Goal: Information Seeking & Learning: Learn about a topic

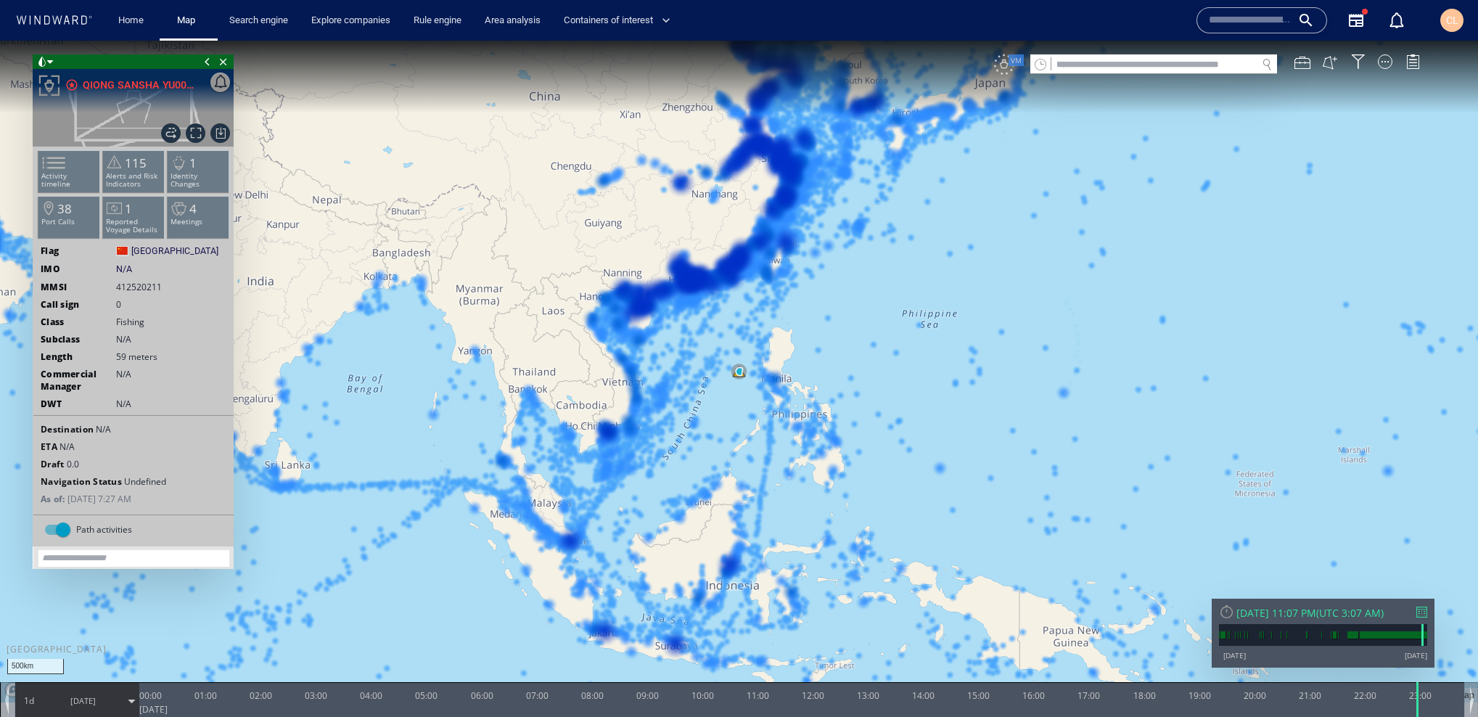
click at [1005, 59] on div "VM" at bounding box center [1004, 64] width 20 height 20
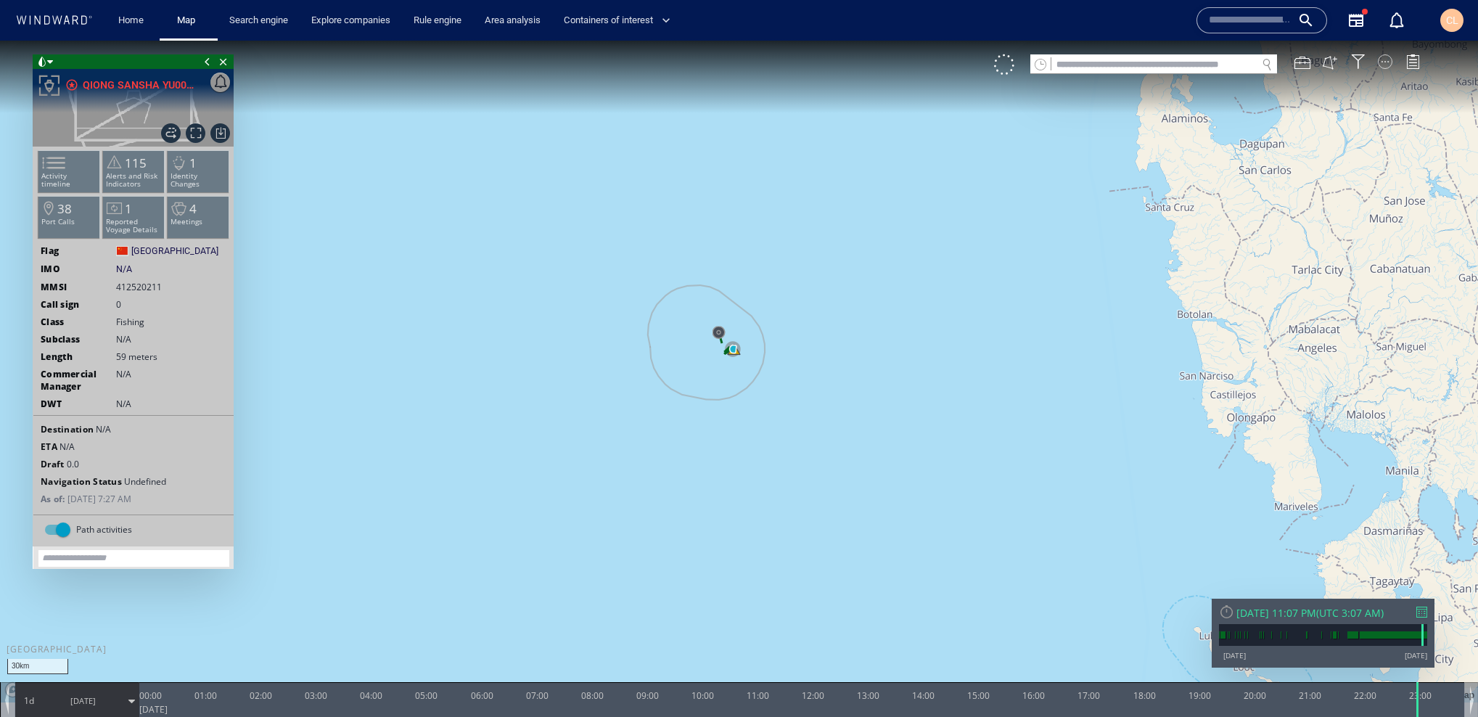
click at [1390, 60] on div at bounding box center [1385, 61] width 15 height 15
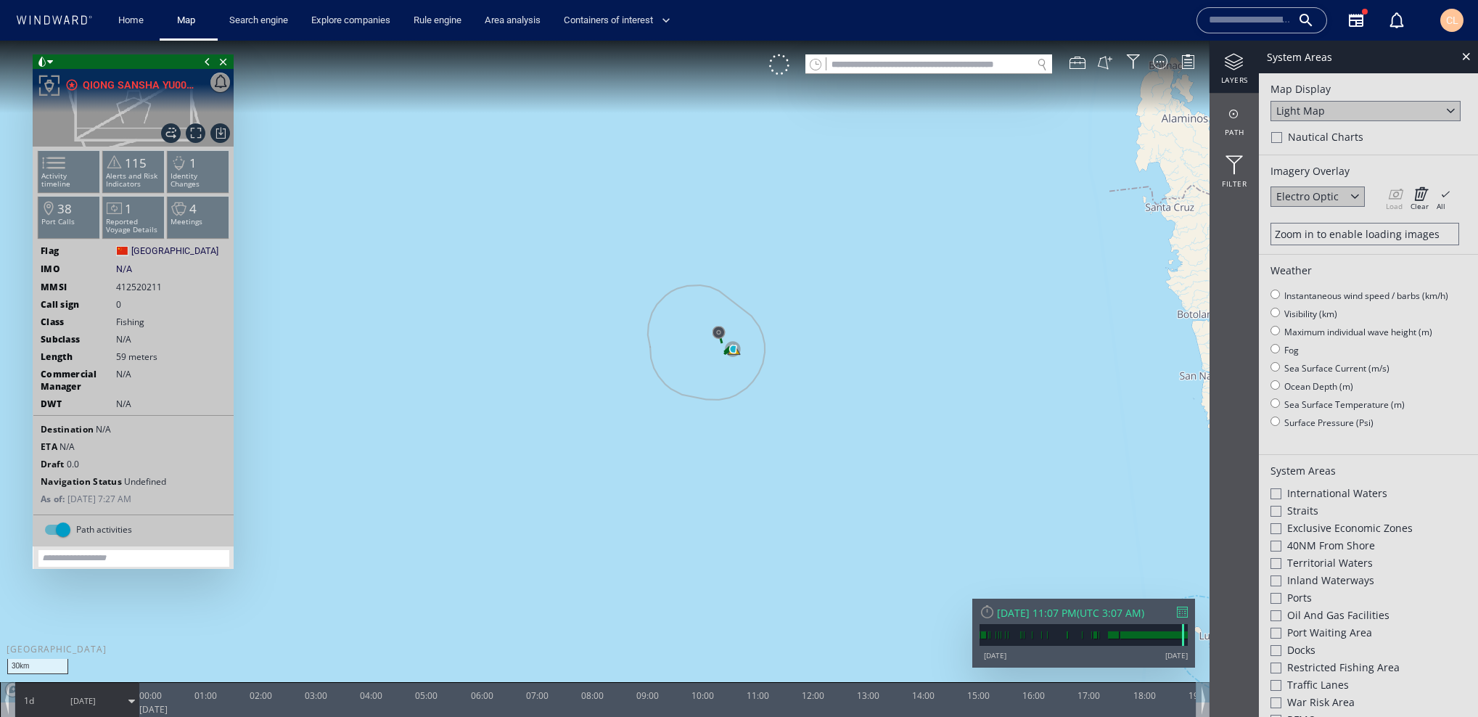
click at [1317, 110] on div "Light Map" at bounding box center [1300, 111] width 49 height 14
click at [1317, 128] on div "Satellite" at bounding box center [1365, 131] width 190 height 20
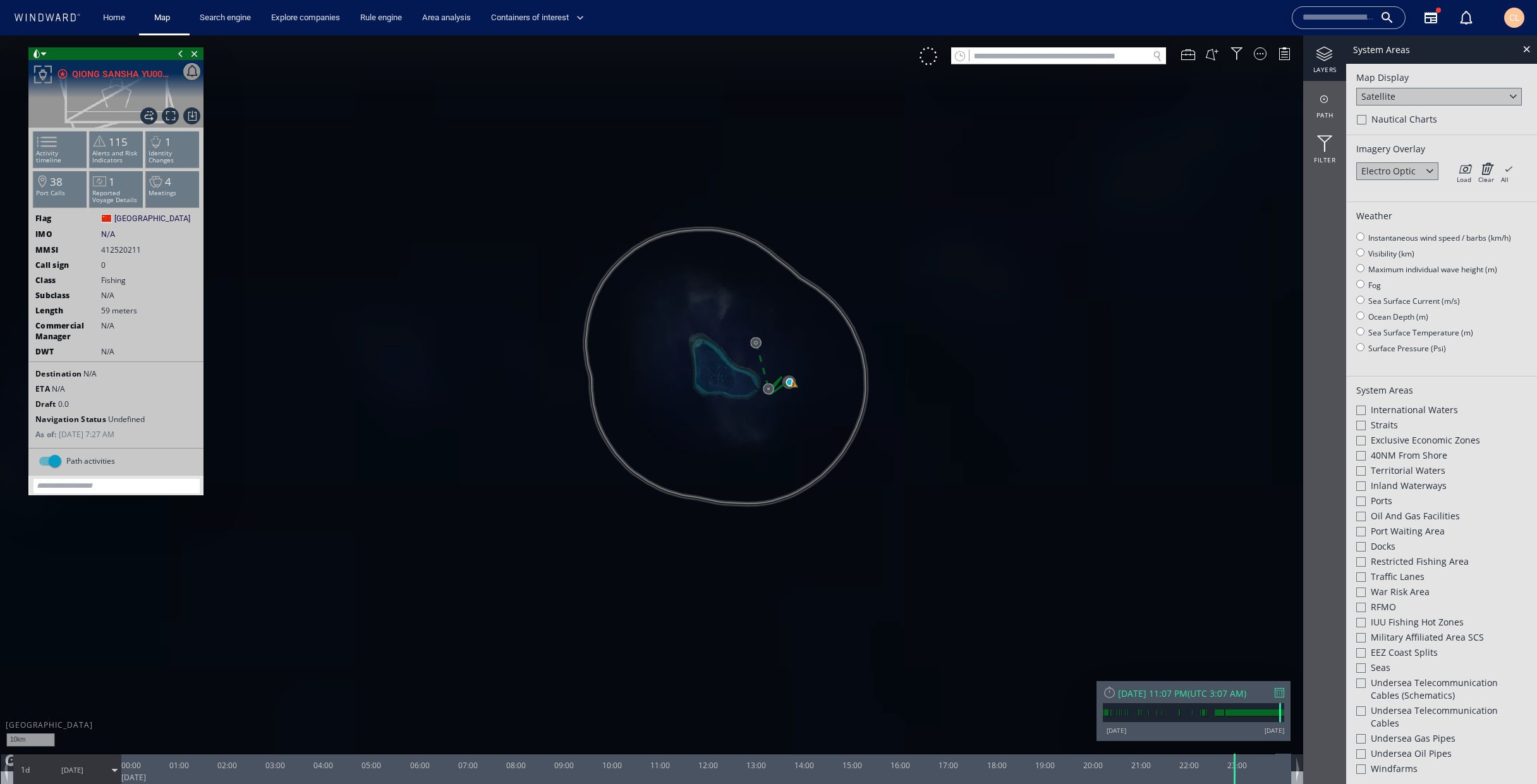
click at [1188, 624] on div "Sun 8/10/2025 11:07 PM" at bounding box center [1153, 693] width 70 height 12
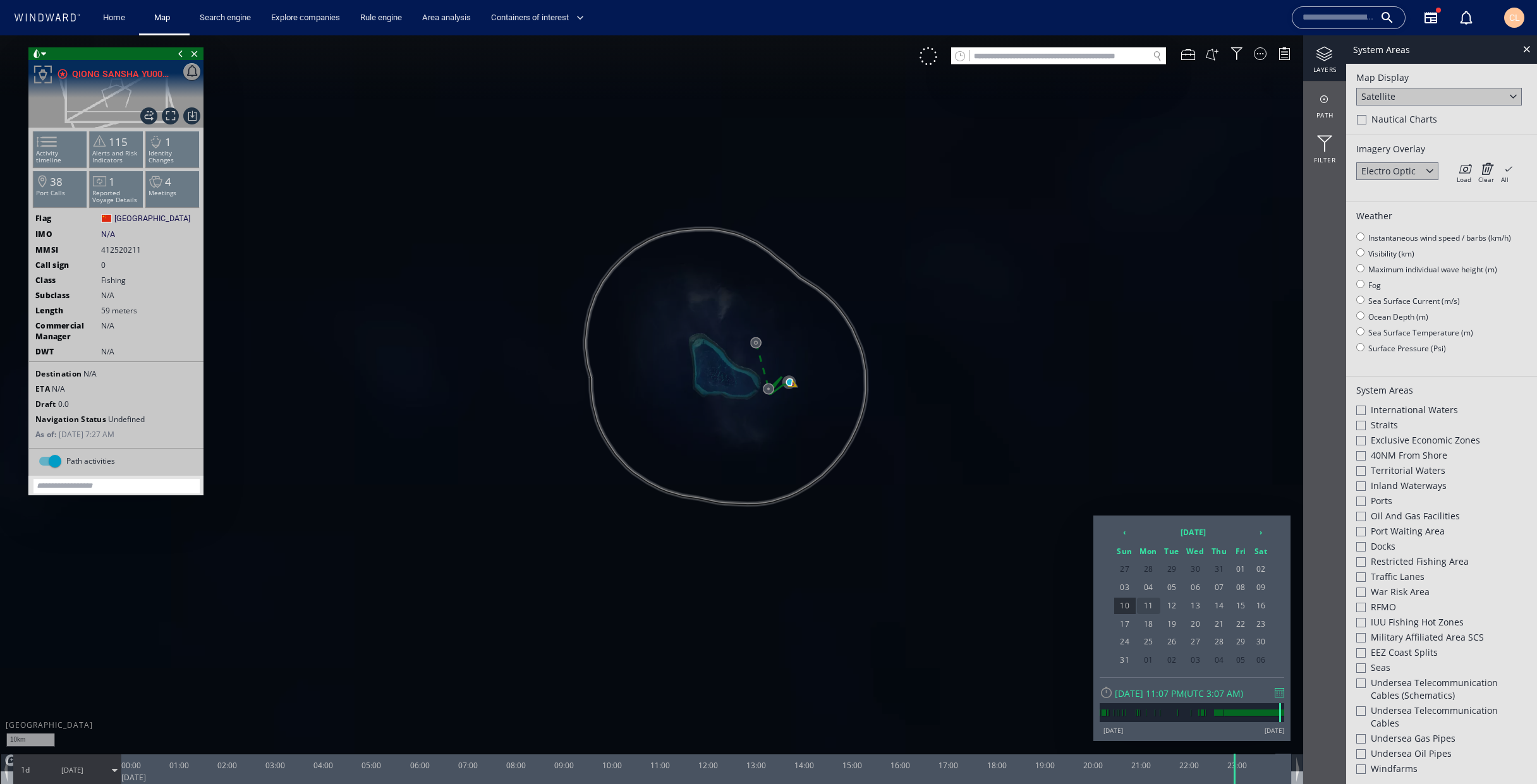
click at [1141, 610] on span "11" at bounding box center [1148, 605] width 24 height 17
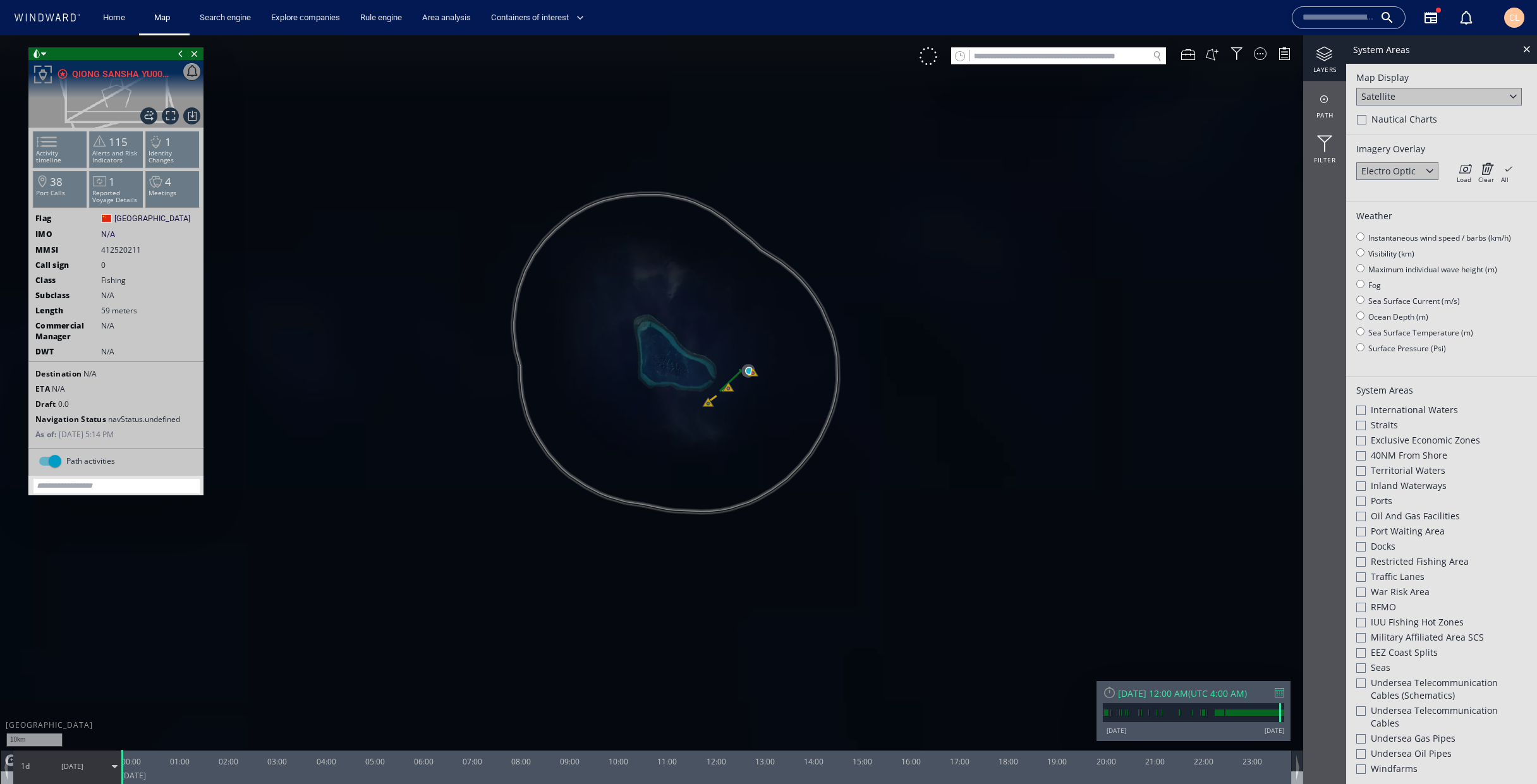
click at [78, 624] on span "8/11/25" at bounding box center [71, 766] width 22 height 10
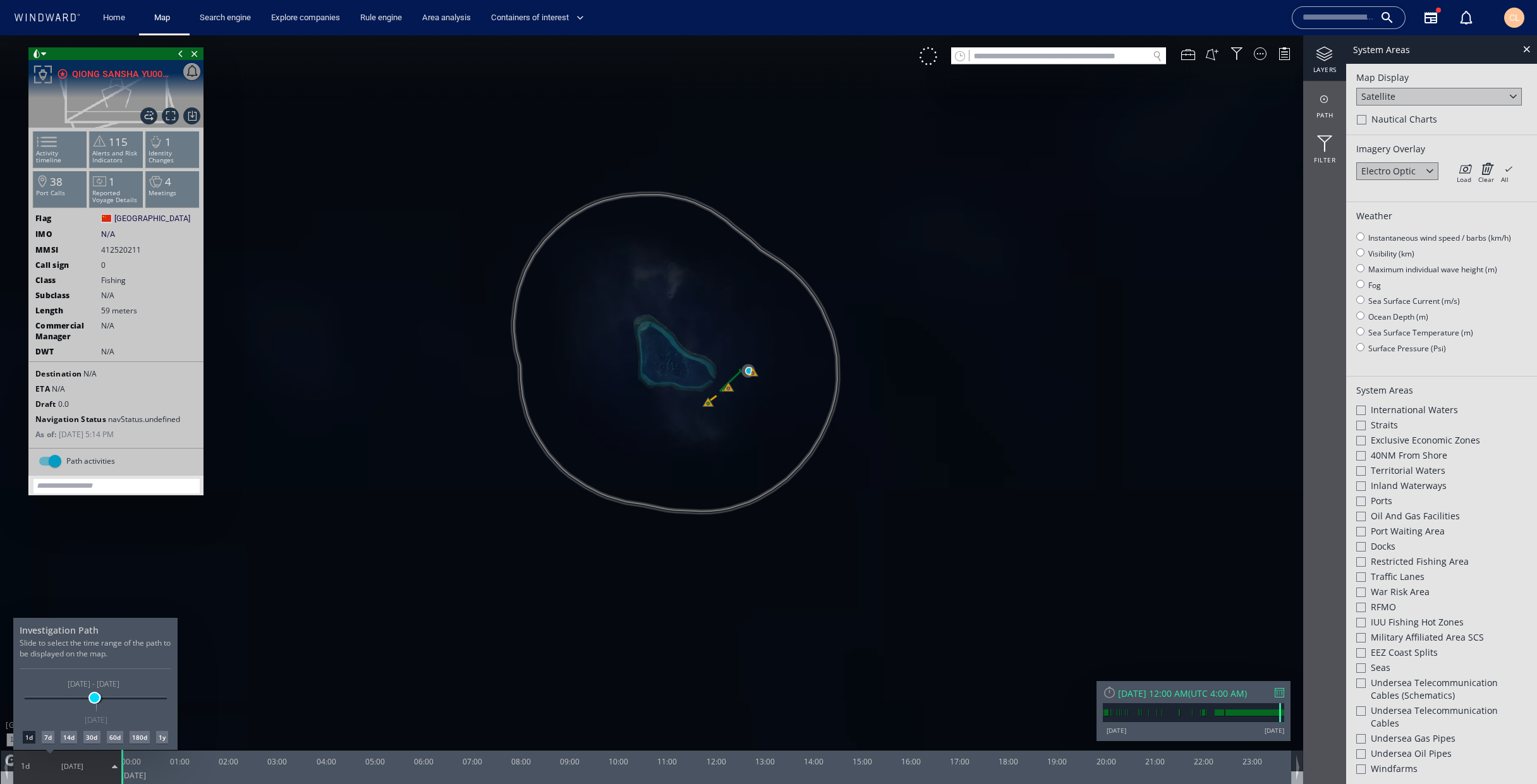
click at [94, 624] on div "5/13/25 11/8/25 8/9/25 8/11/25 8/9/25 - 8/11/25 8/11/25" at bounding box center [95, 699] width 142 height 3
click at [94, 624] on span at bounding box center [94, 698] width 10 height 10
click at [93, 624] on span at bounding box center [93, 698] width 10 height 10
drag, startPoint x: 92, startPoint y: 699, endPoint x: 101, endPoint y: 700, distance: 9.1
click at [101, 624] on span at bounding box center [101, 698] width 10 height 10
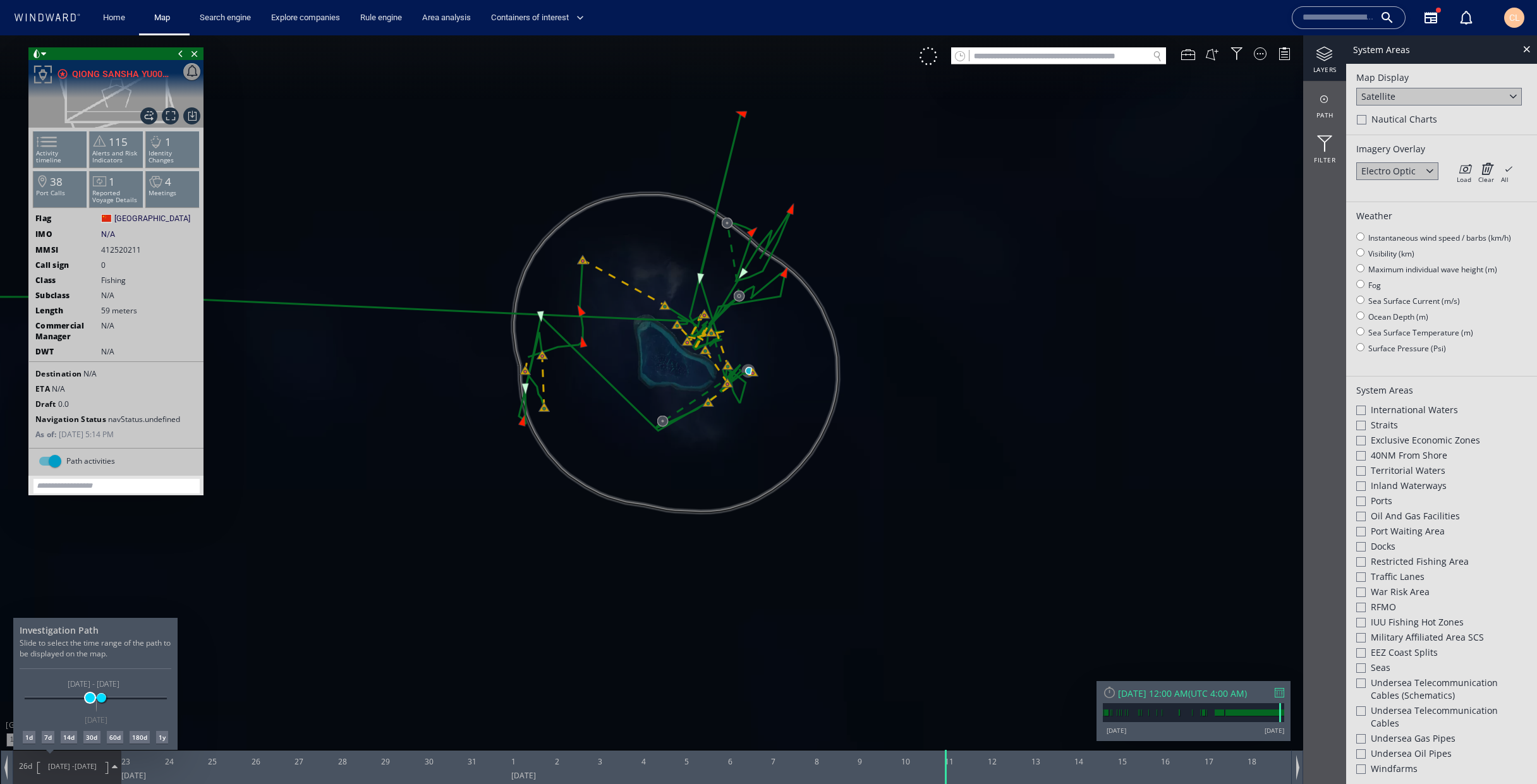
click at [90, 624] on span at bounding box center [90, 698] width 10 height 10
click at [94, 624] on span at bounding box center [95, 698] width 10 height 10
click at [97, 624] on span at bounding box center [97, 698] width 10 height 10
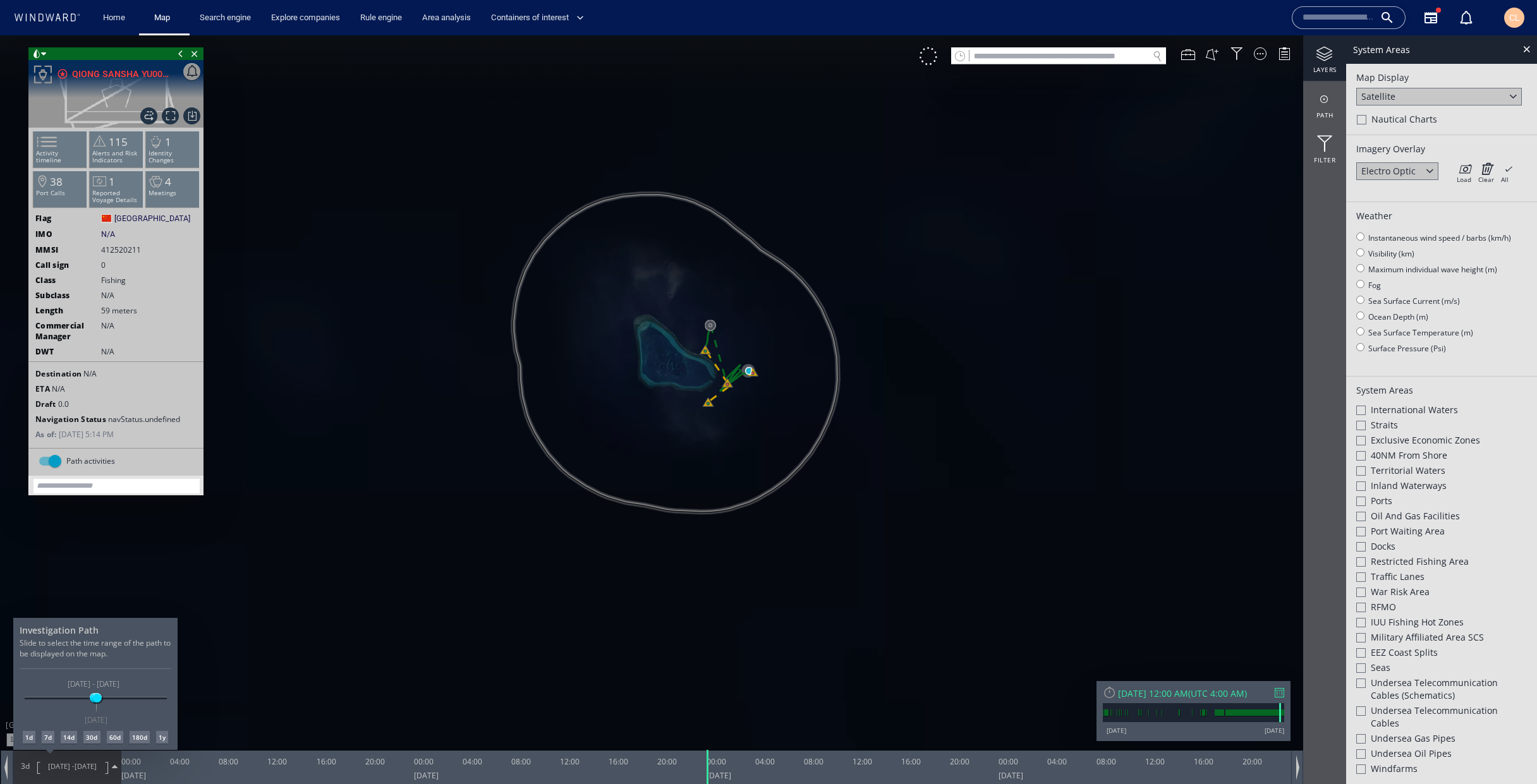
click at [1215, 624] on div at bounding box center [768, 410] width 1537 height 749
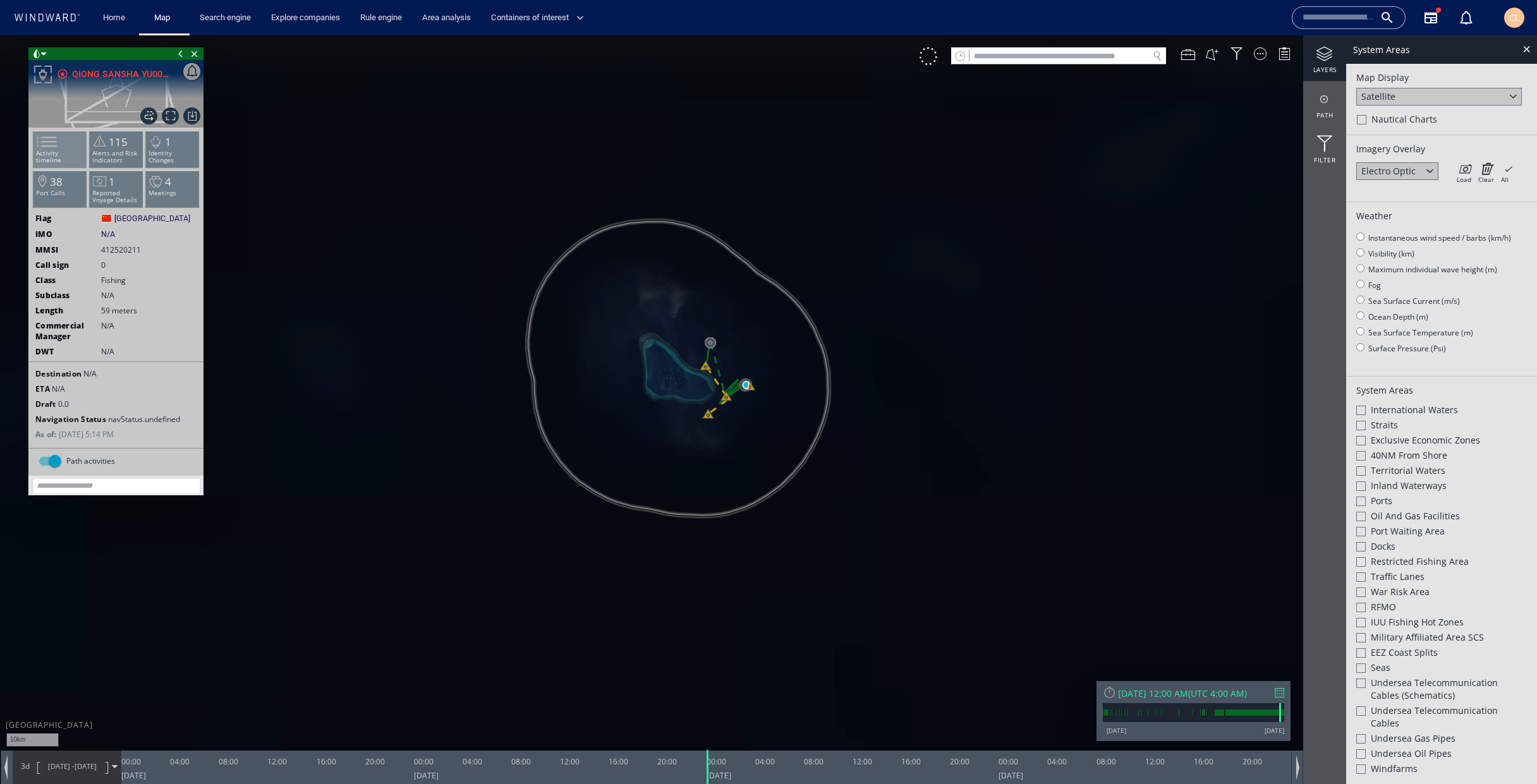
click at [66, 152] on p "Activity timeline" at bounding box center [60, 157] width 54 height 14
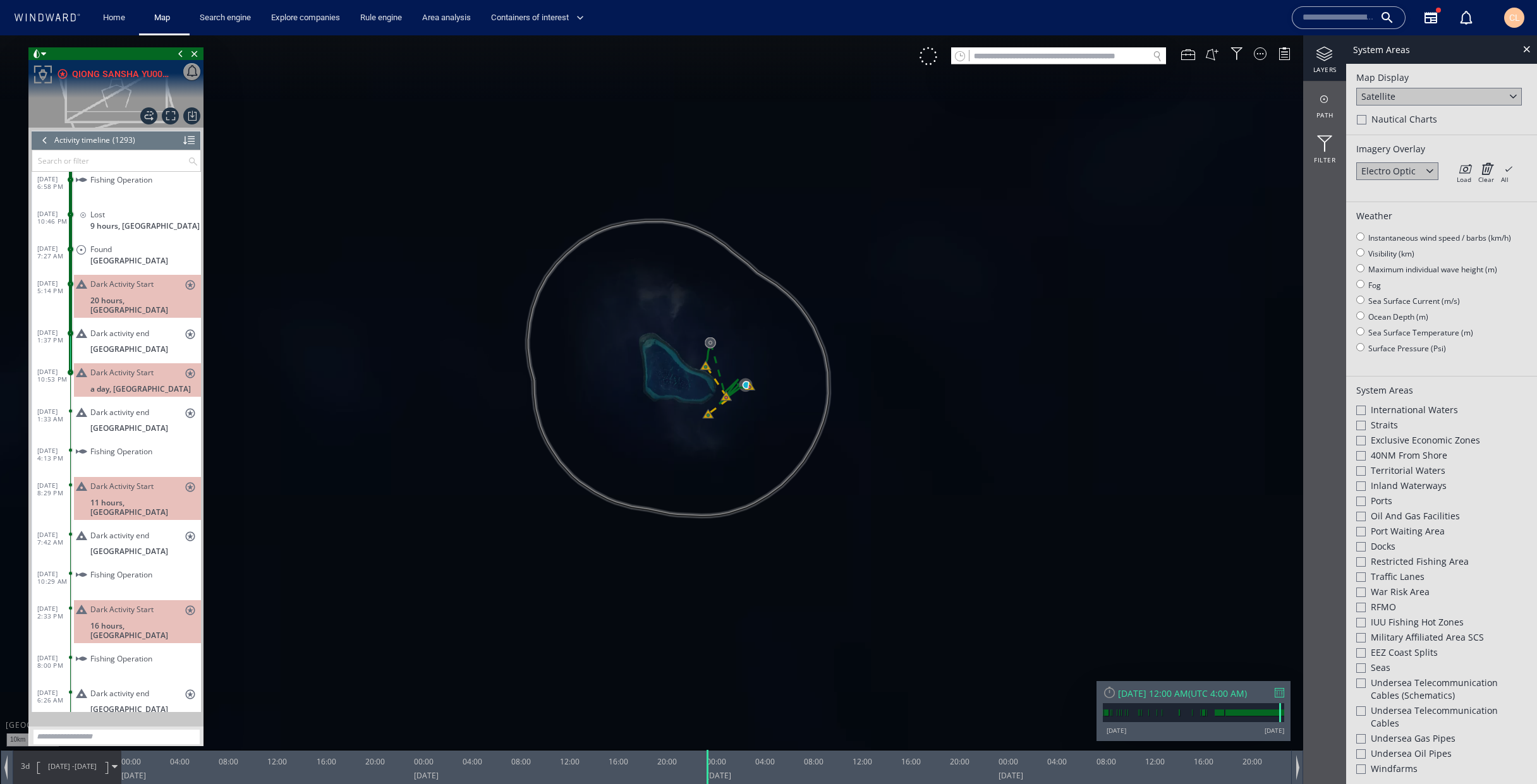
scroll to position [42008, 0]
click at [1287, 55] on div at bounding box center [1527, 49] width 15 height 15
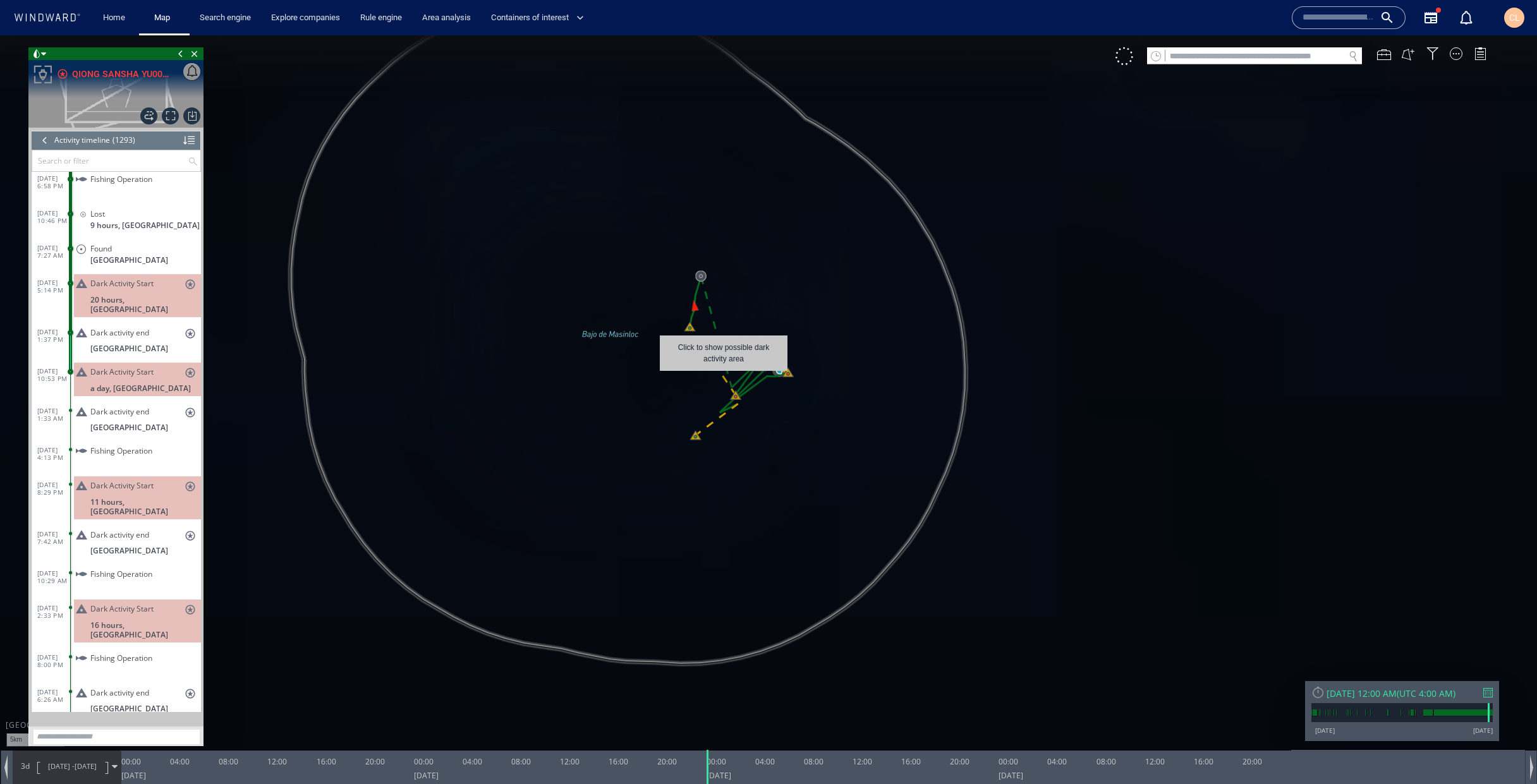
click at [724, 377] on canvas "Map" at bounding box center [768, 403] width 1537 height 736
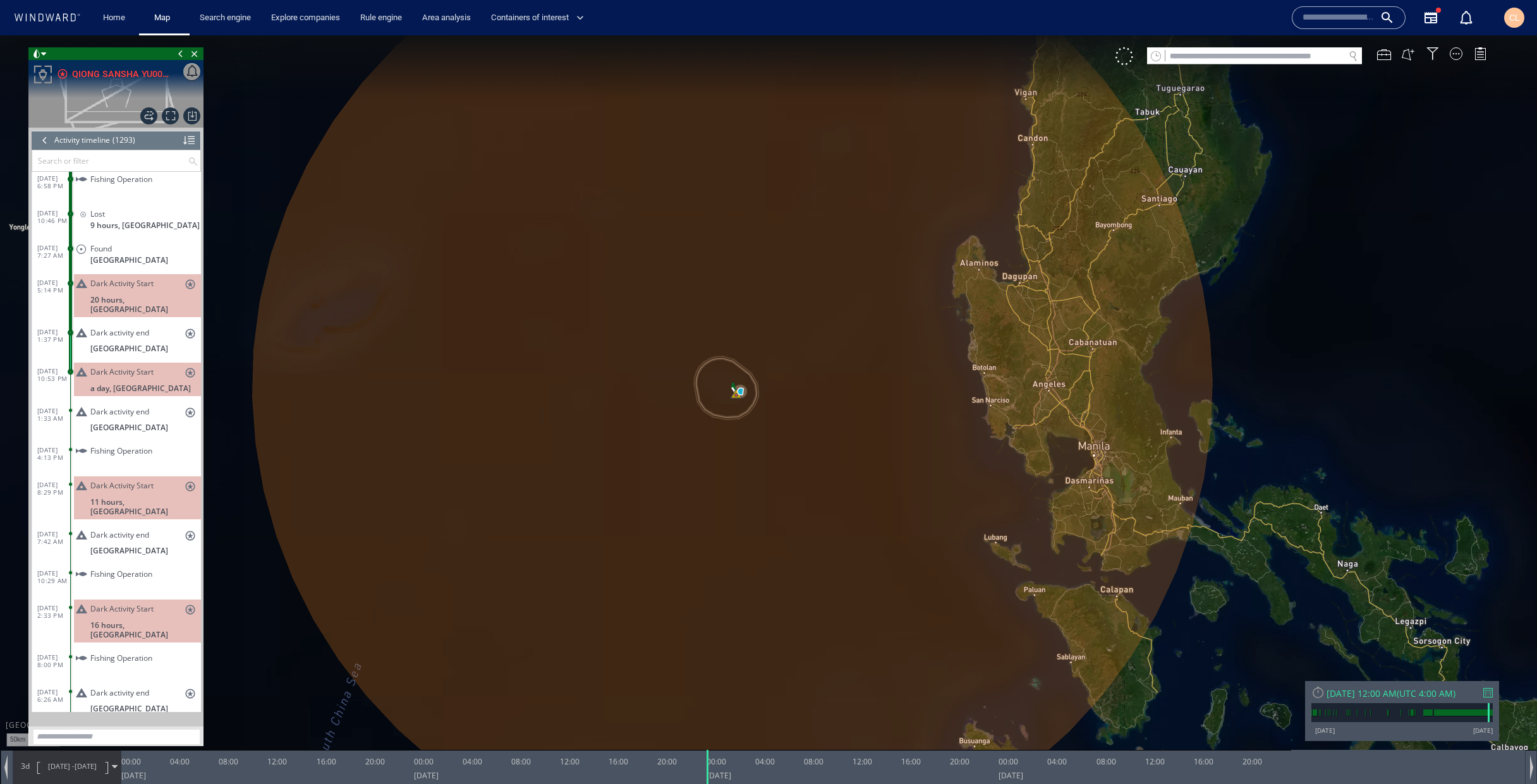
click at [245, 305] on canvas "Map" at bounding box center [768, 403] width 1537 height 736
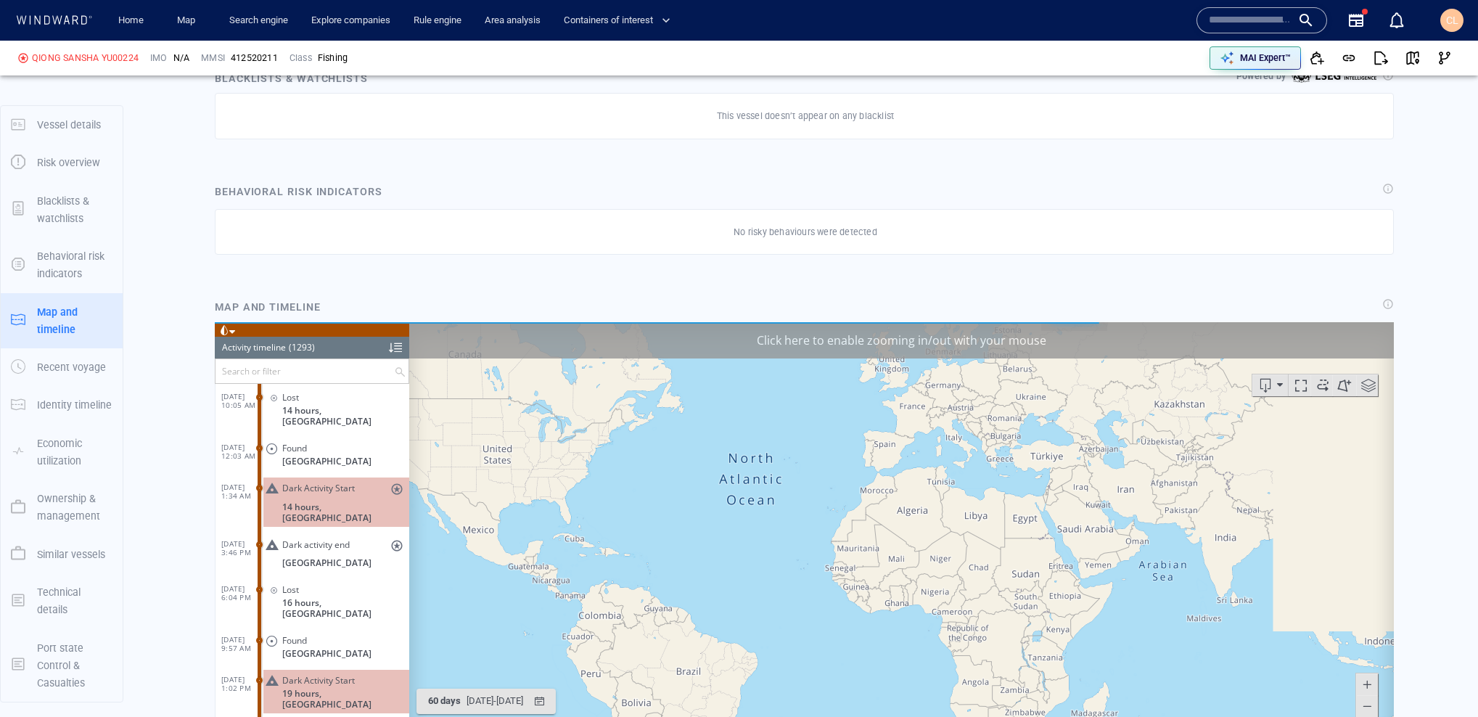
scroll to position [888, 0]
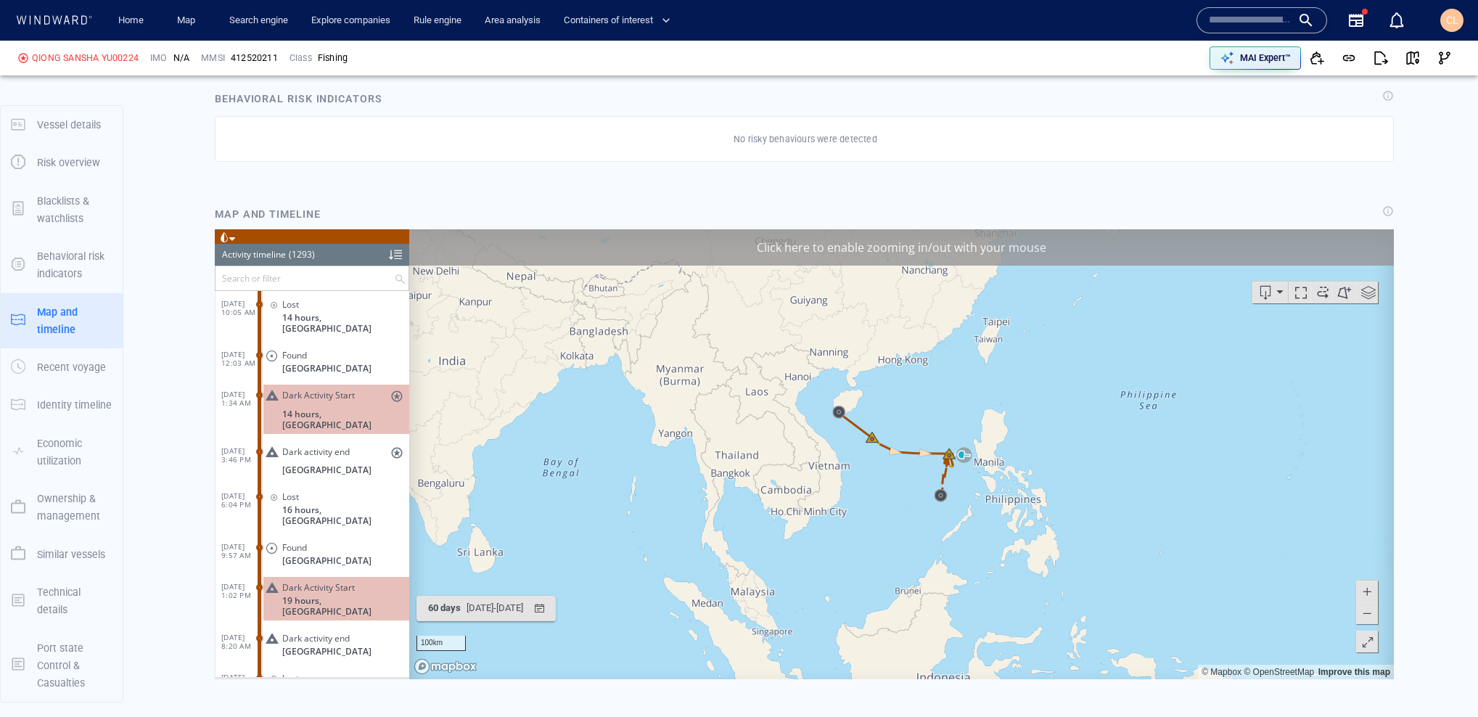
scroll to position [51237, 0]
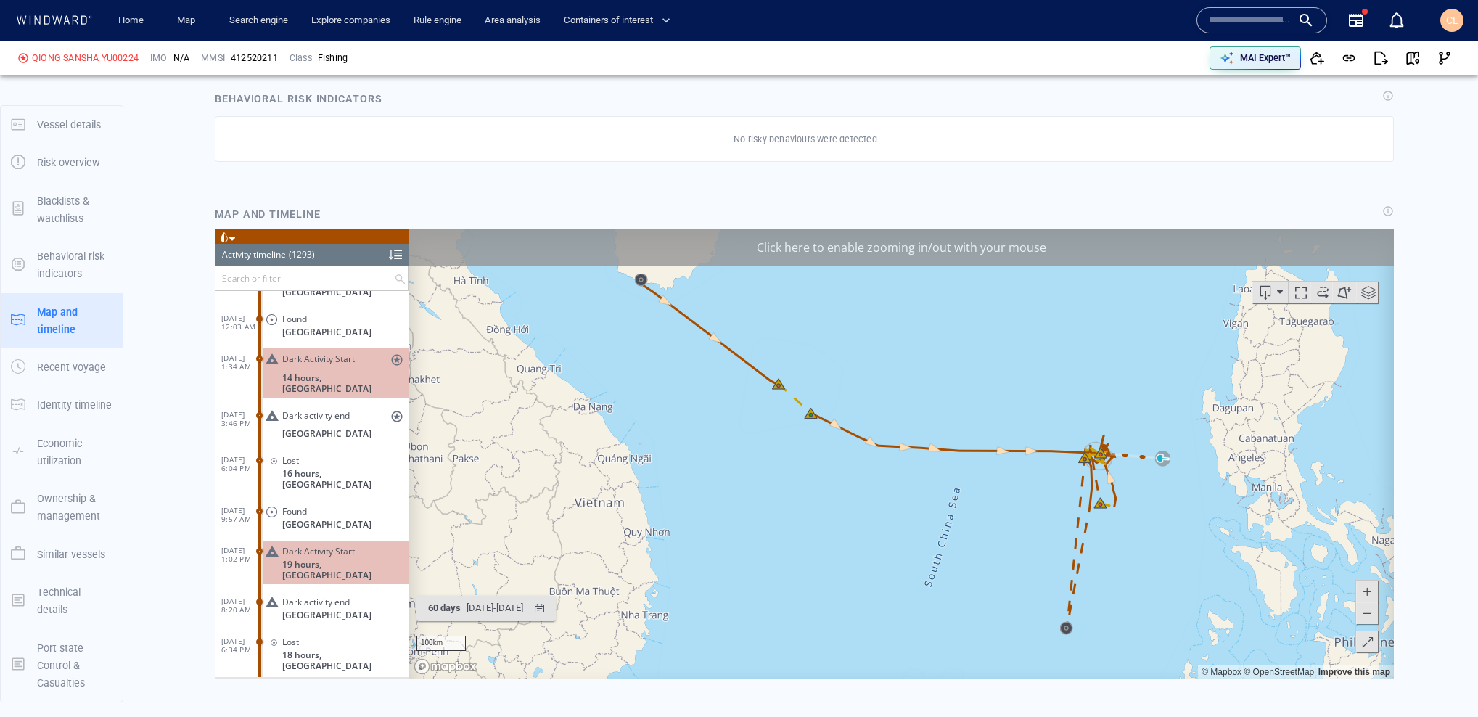
click at [393, 261] on div at bounding box center [395, 254] width 13 height 22
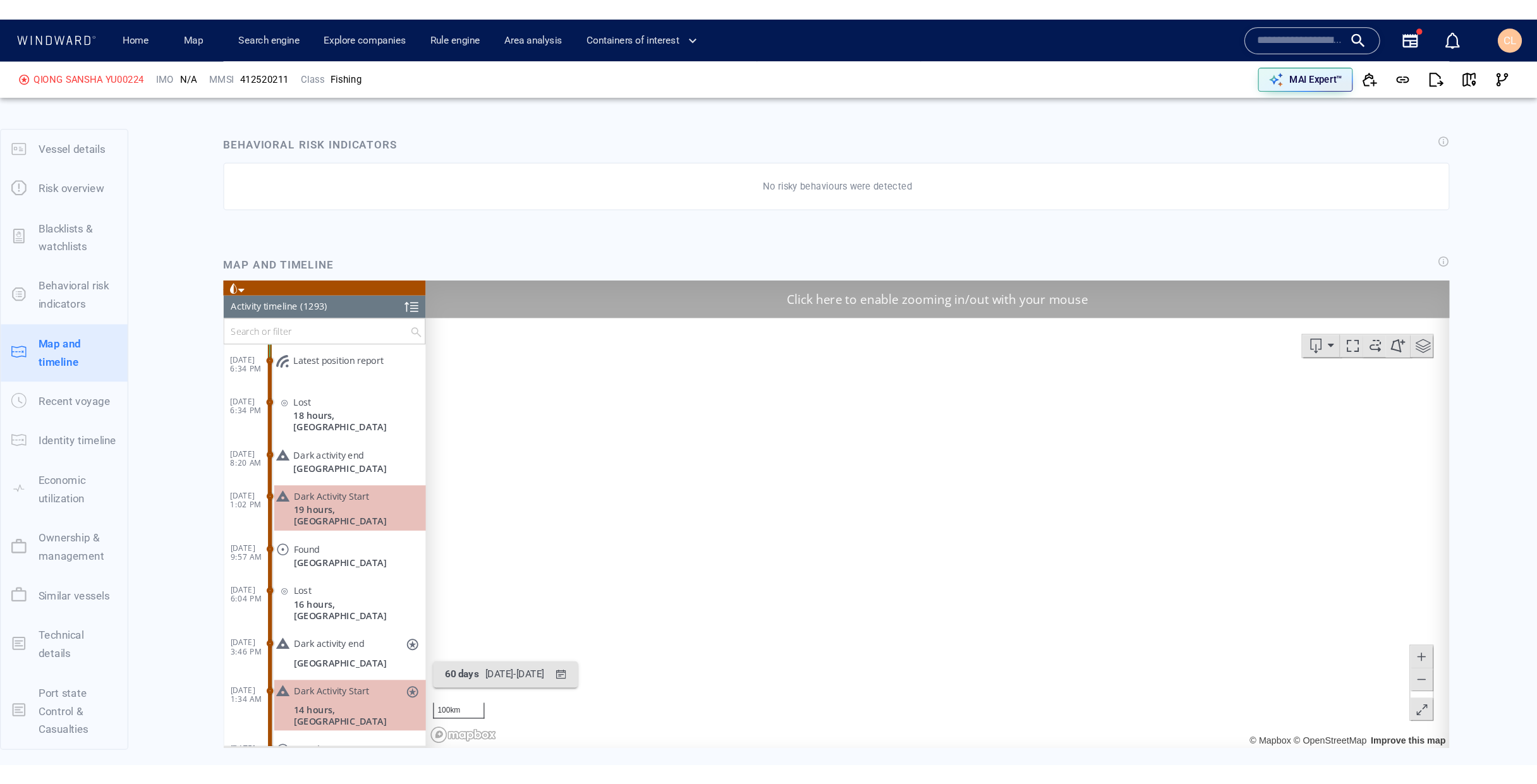
scroll to position [0, 0]
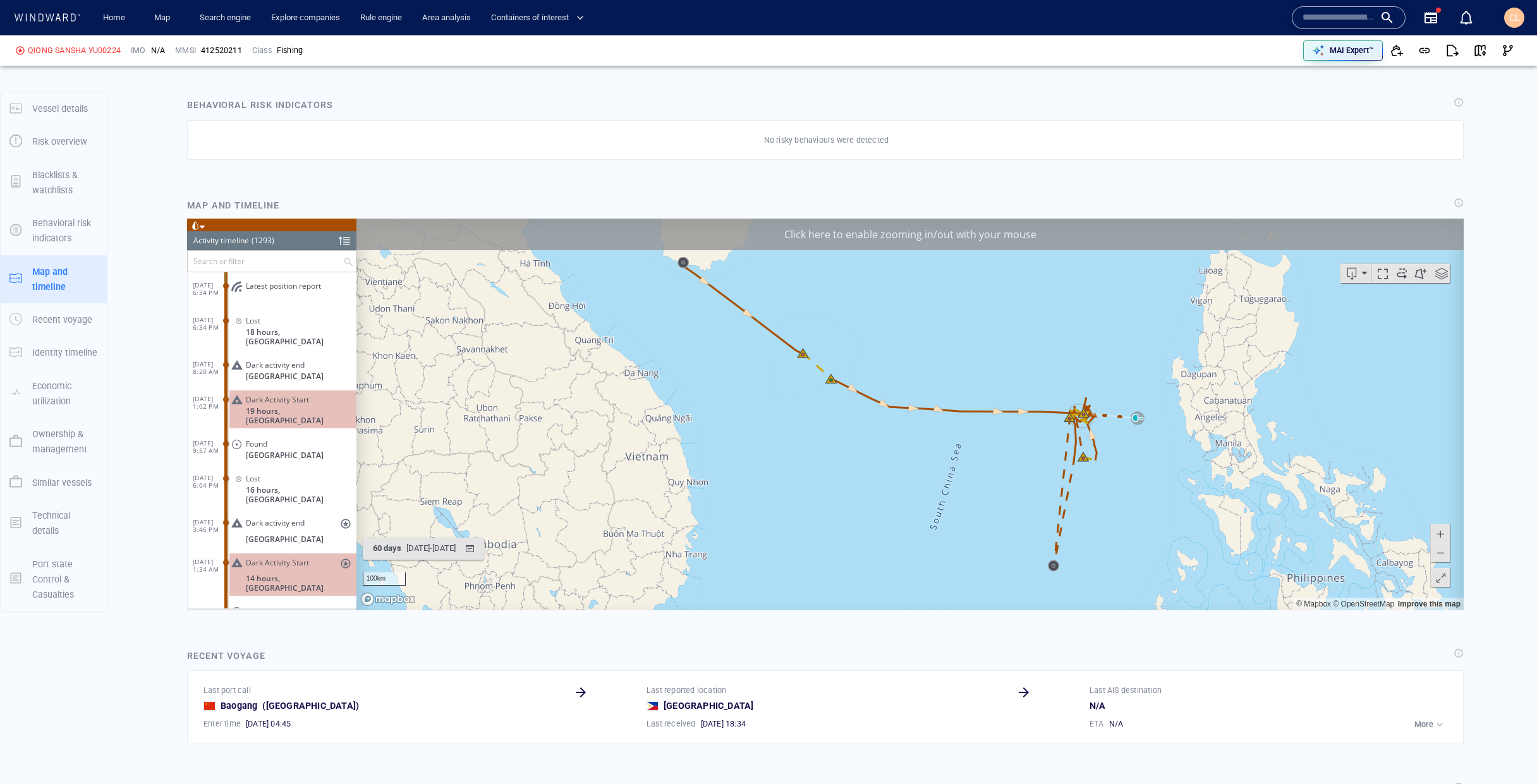
click at [982, 243] on div "Click here to enable zooming in/out with your mouse" at bounding box center [910, 233] width 1107 height 31
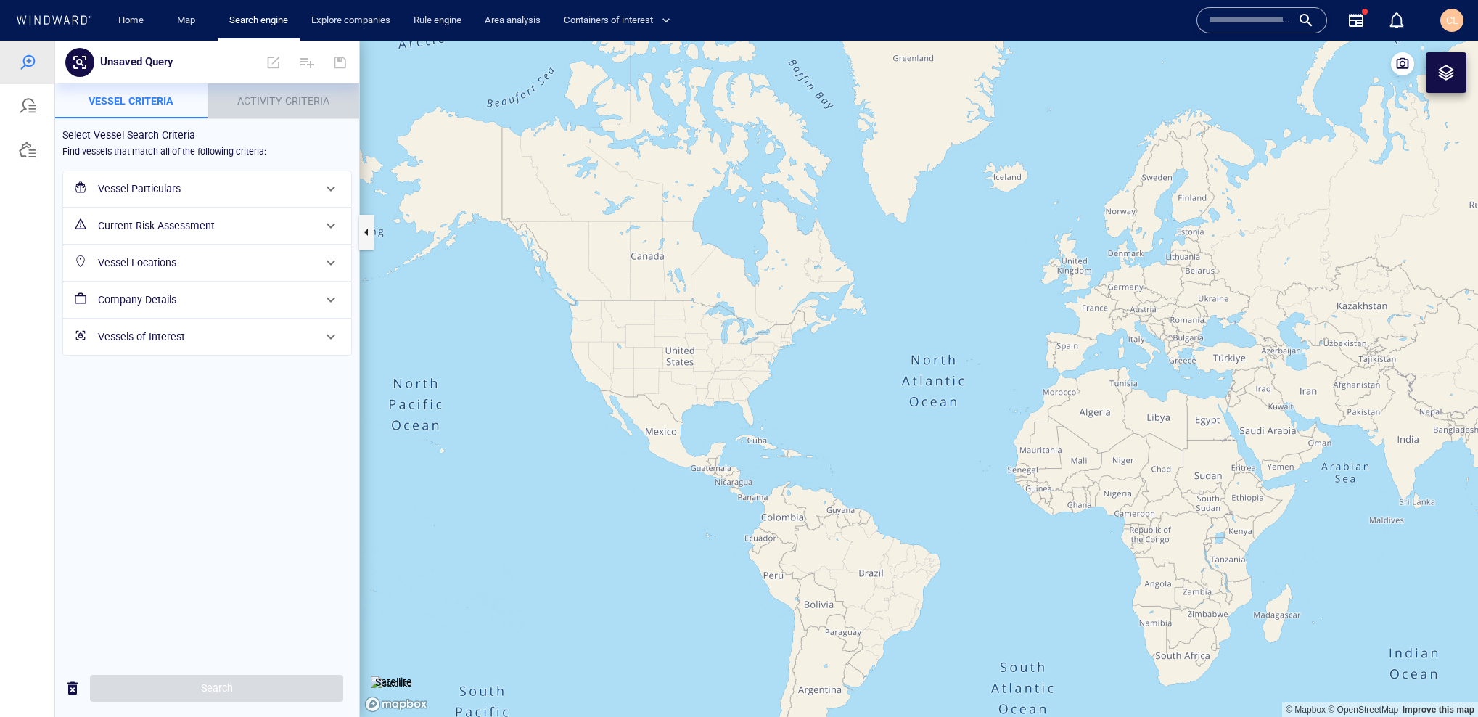
click at [289, 102] on span "Activity Criteria" at bounding box center [283, 101] width 92 height 12
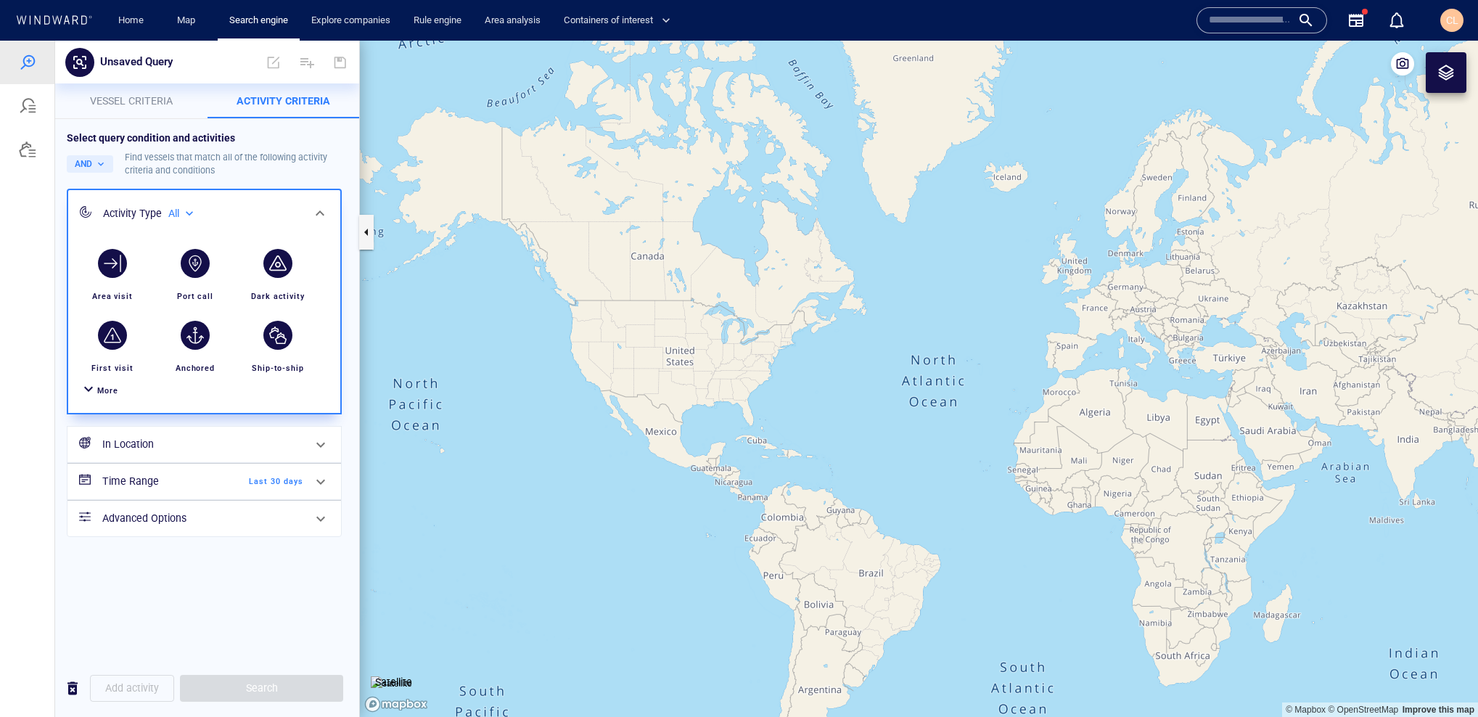
click at [284, 271] on div "button" at bounding box center [277, 263] width 29 height 29
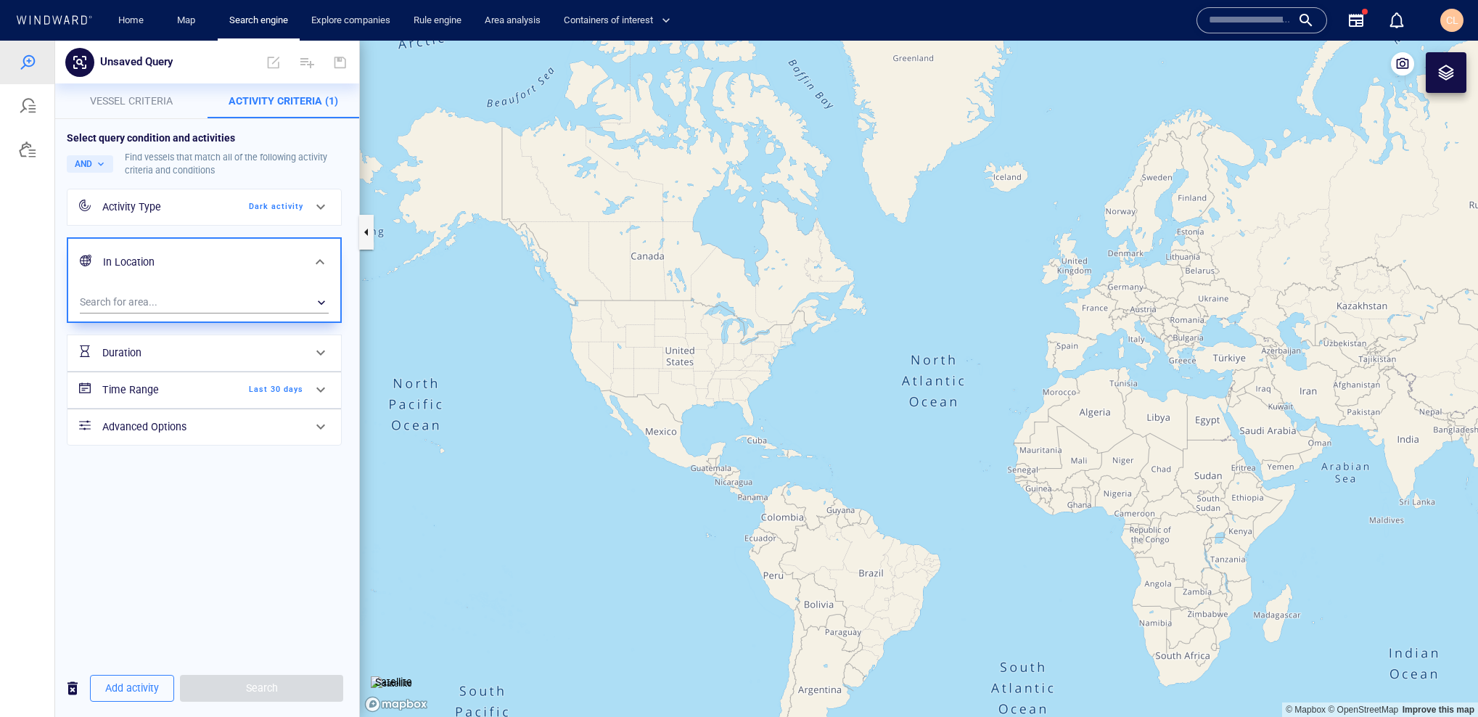
click at [197, 215] on div "Activity Type" at bounding box center [161, 207] width 118 height 18
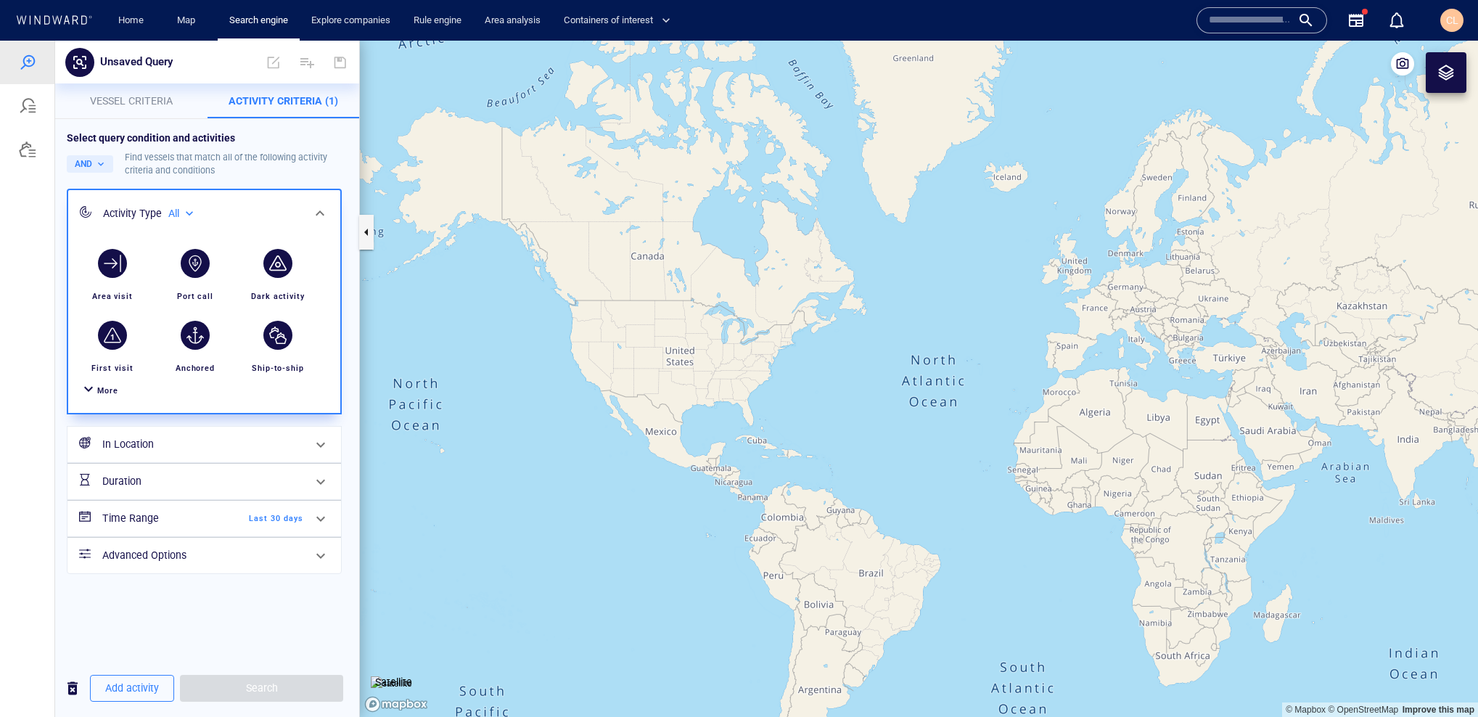
click at [162, 213] on div "All ***" at bounding box center [179, 213] width 41 height 23
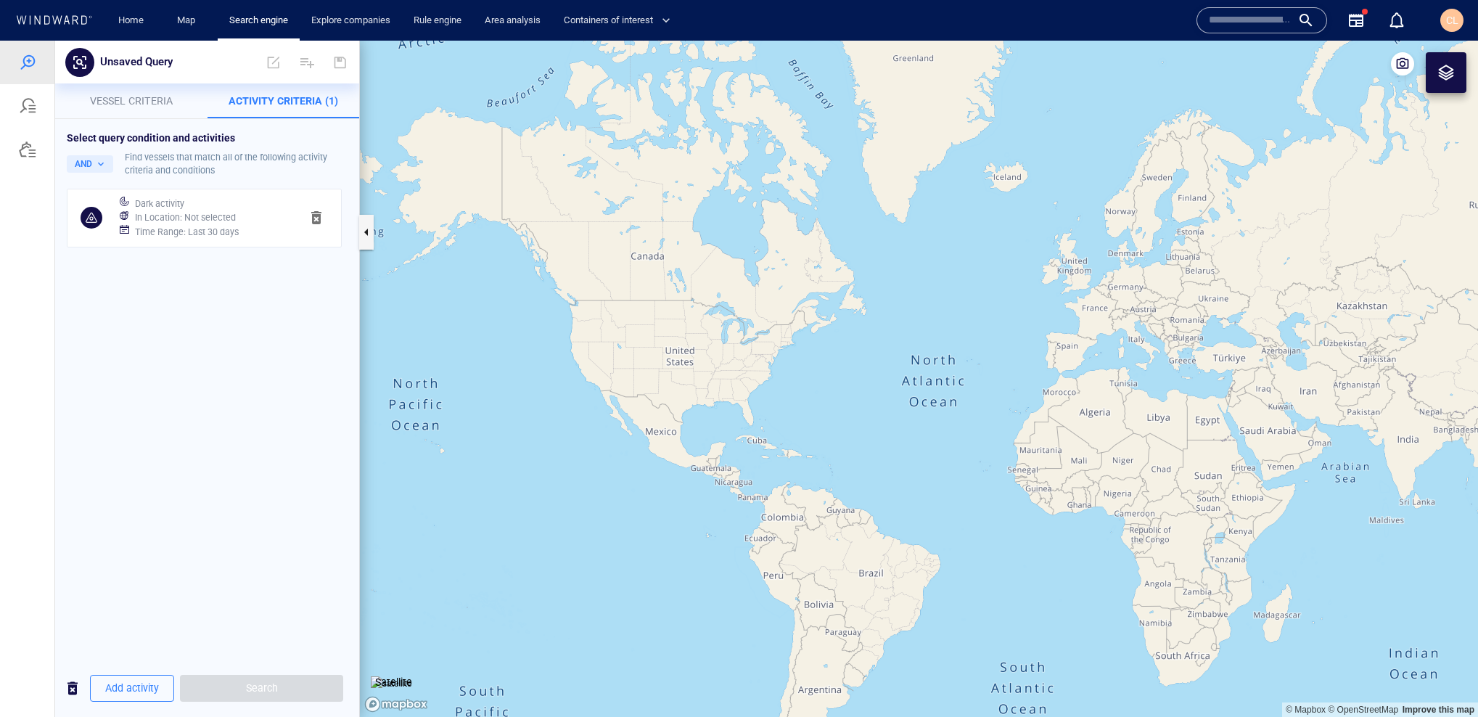
click at [186, 209] on div "In Location : Not selected" at bounding box center [212, 217] width 160 height 20
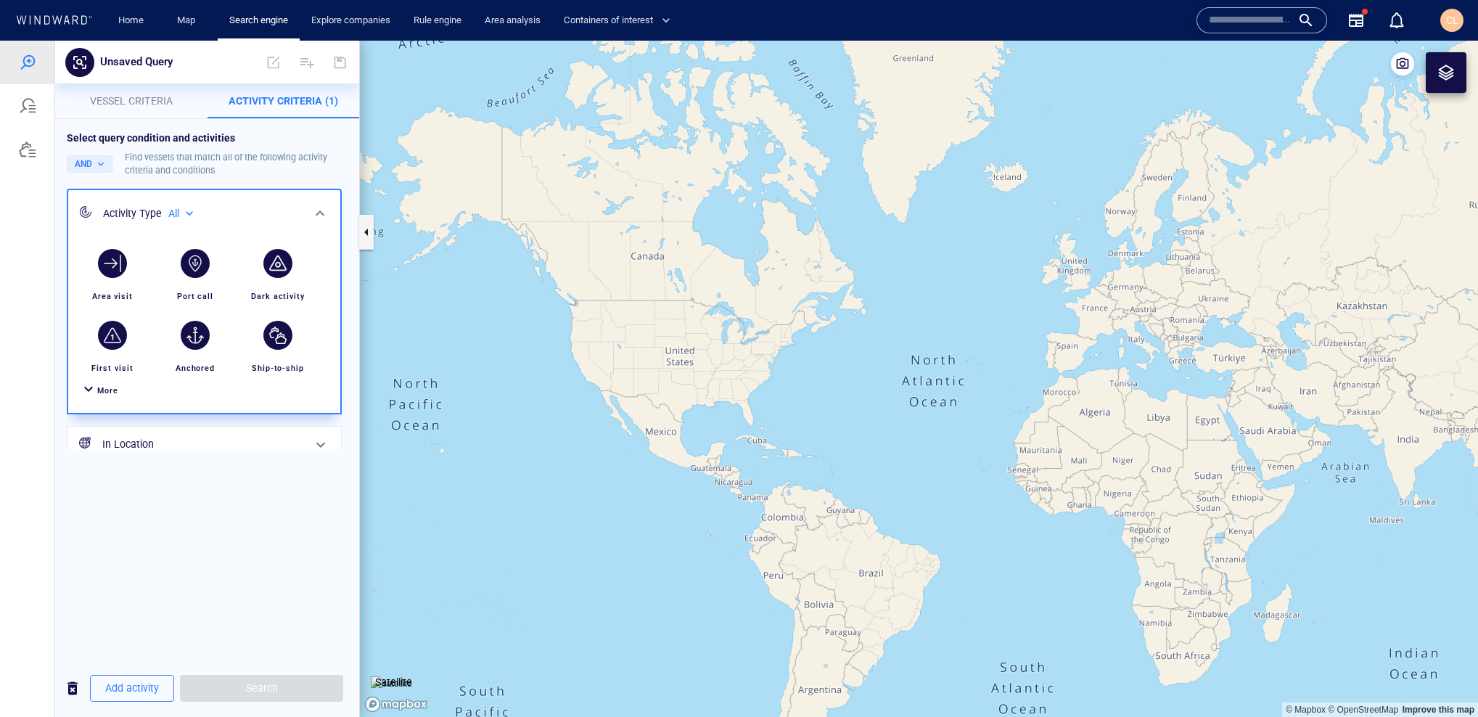
click at [178, 208] on div "All" at bounding box center [182, 213] width 28 height 12
click at [223, 279] on p "Military affiliated" at bounding box center [232, 279] width 67 height 13
type input "**********"
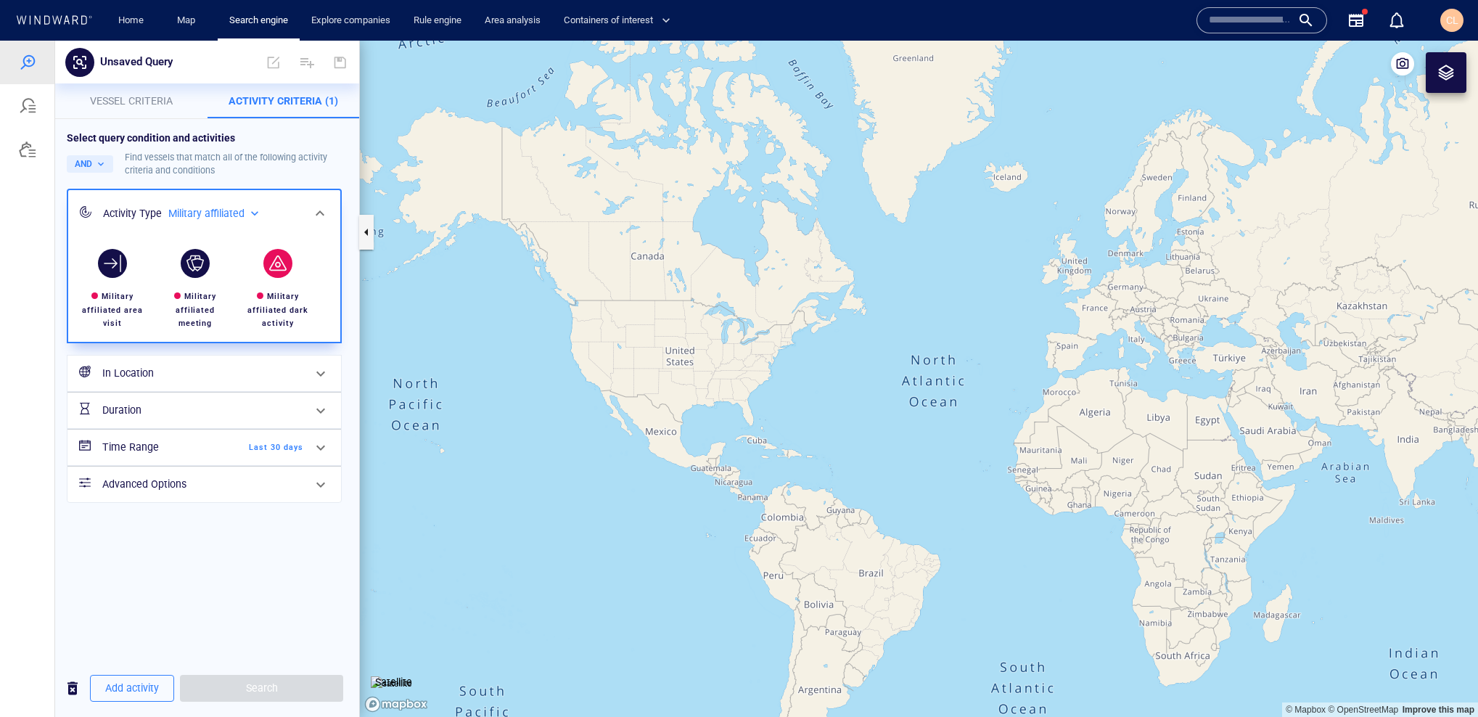
click at [283, 267] on div "button" at bounding box center [277, 263] width 29 height 29
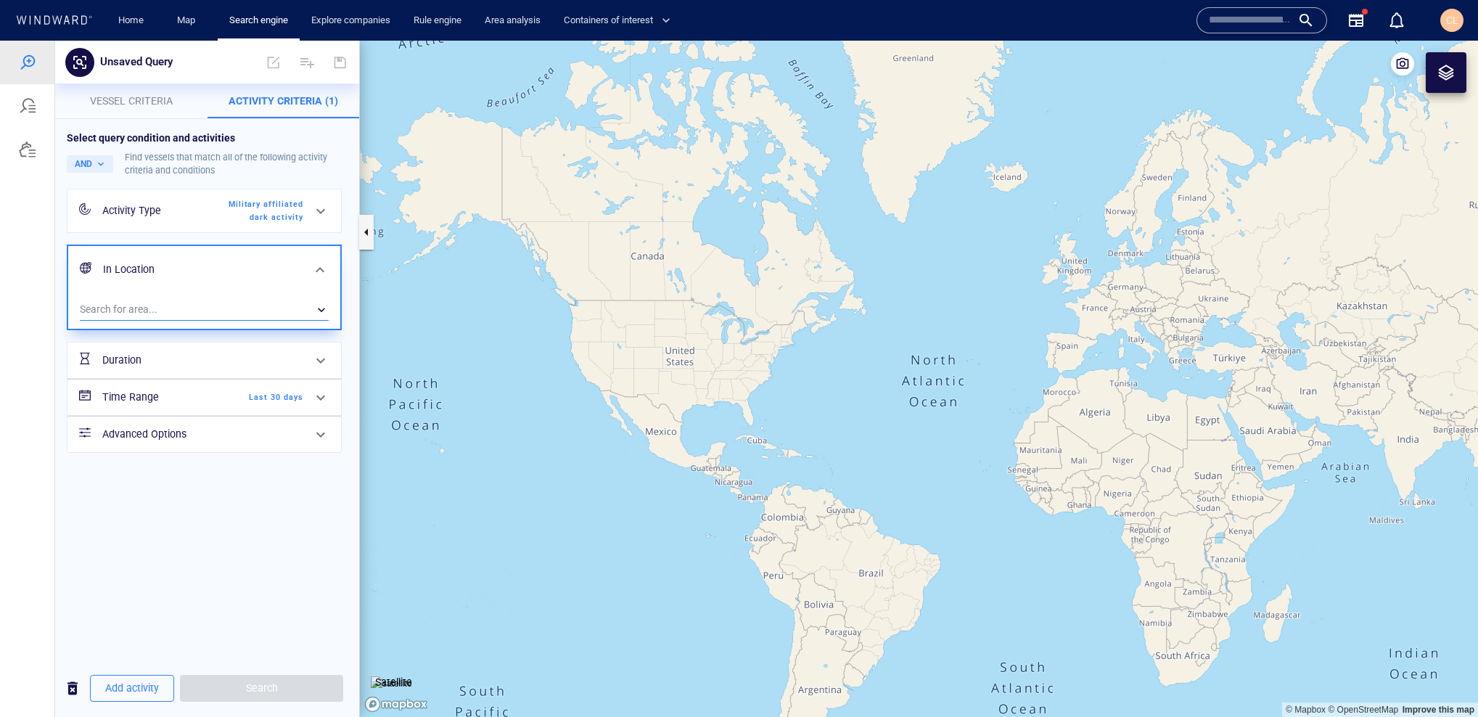
click at [244, 306] on div "​" at bounding box center [204, 310] width 249 height 22
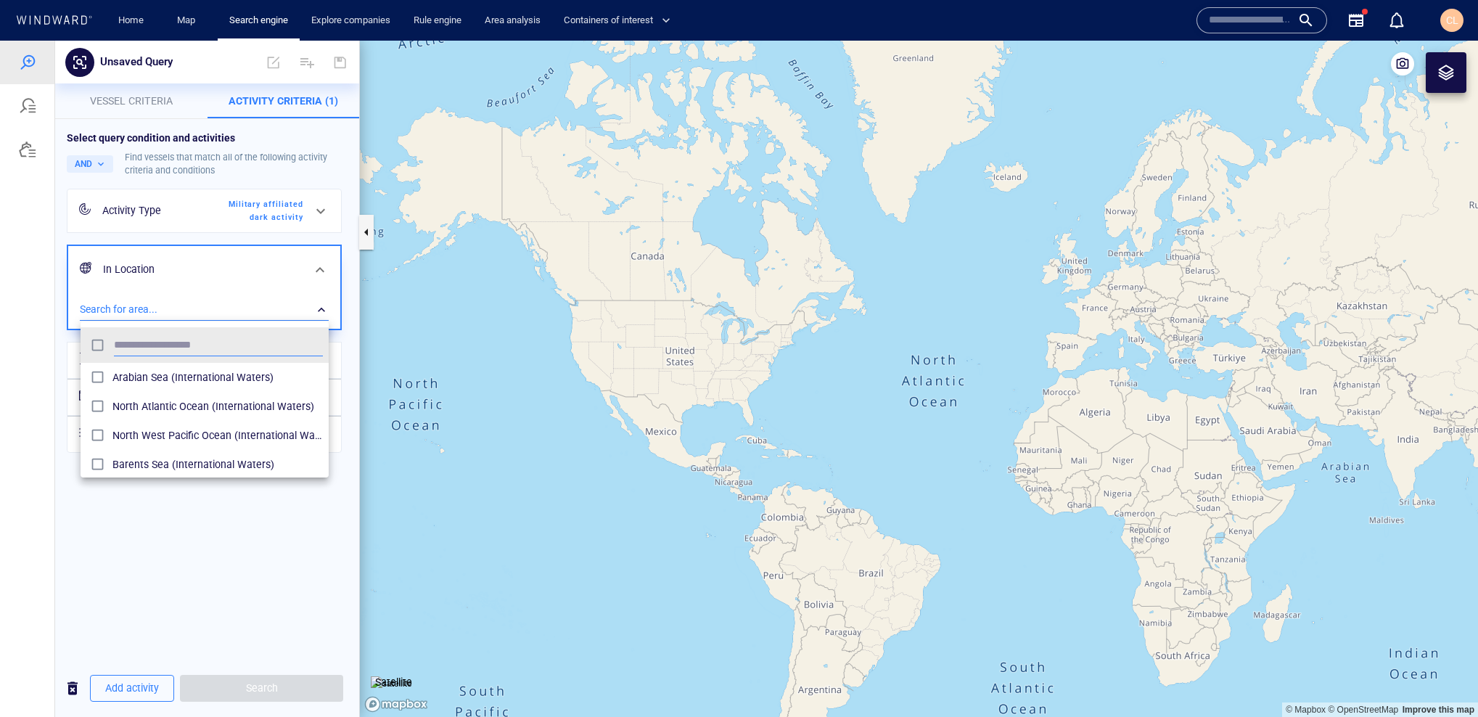
scroll to position [144, 248]
type input "**"
click at [188, 384] on span "Scar (Areas of Interest)" at bounding box center [217, 376] width 210 height 17
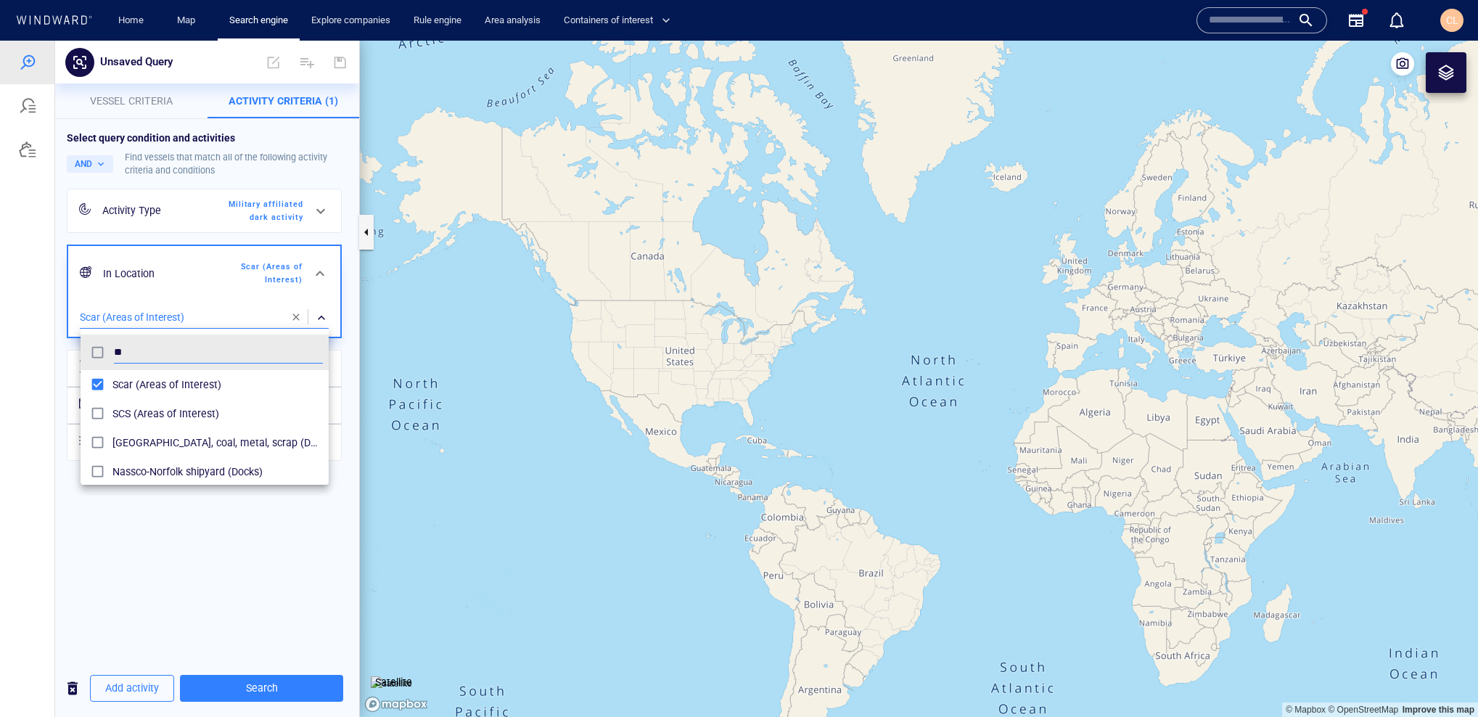
click at [190, 535] on div at bounding box center [739, 379] width 1478 height 676
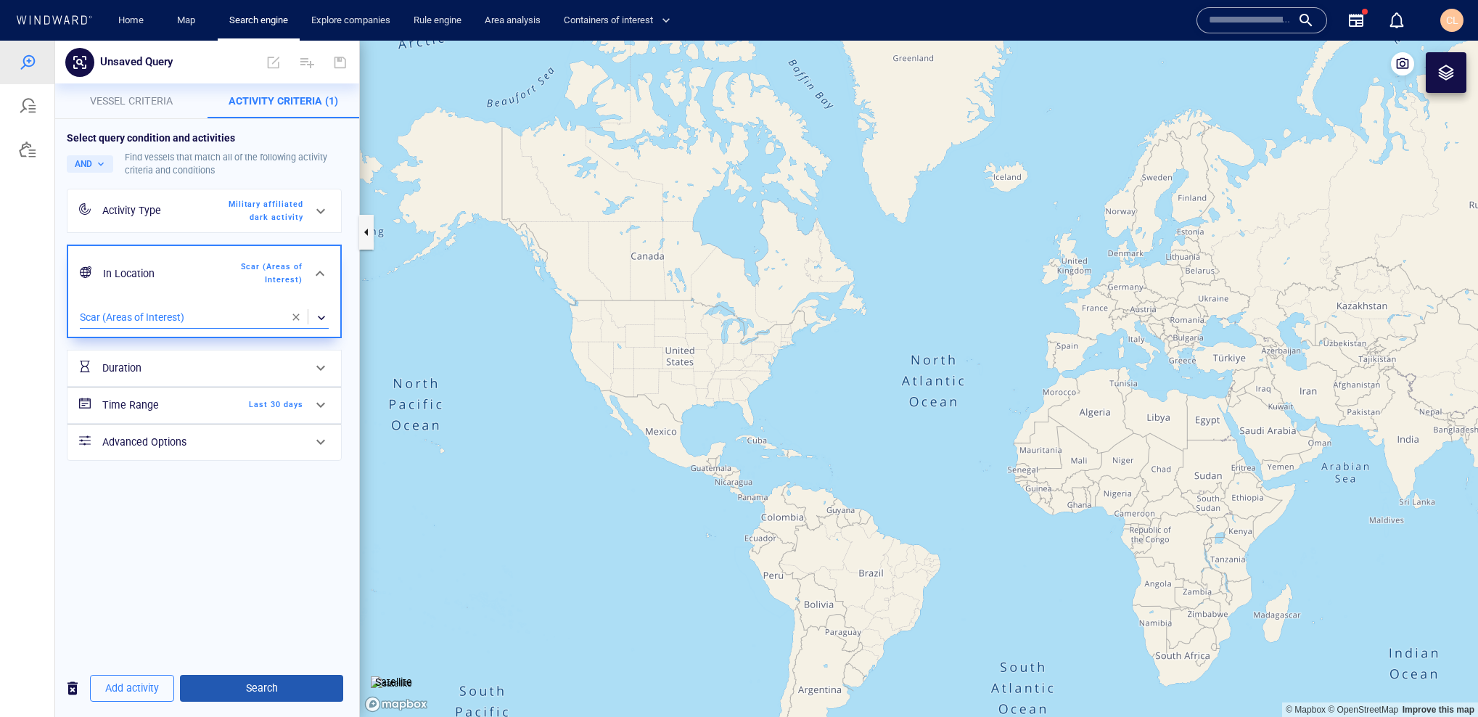
click at [312, 685] on span "Search" at bounding box center [262, 688] width 140 height 18
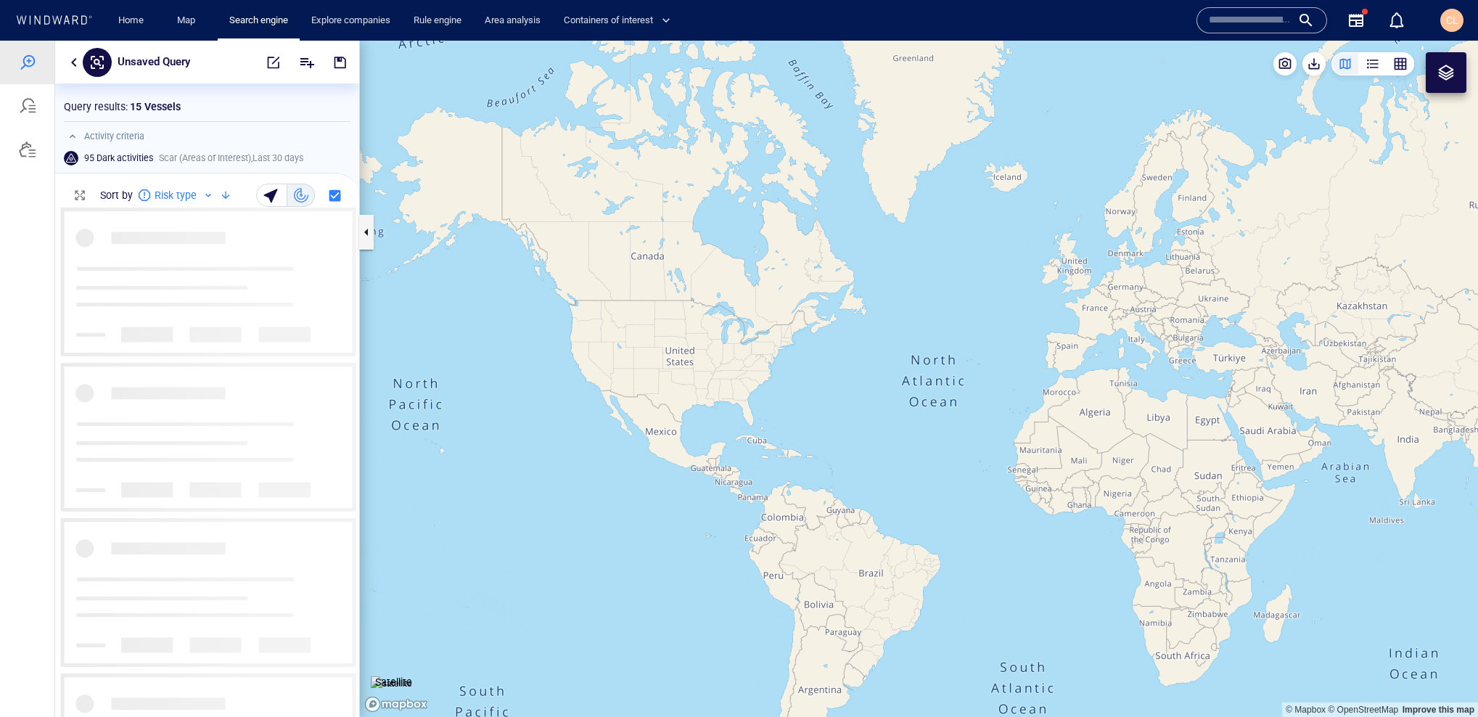
scroll to position [509, 304]
drag, startPoint x: 1239, startPoint y: 465, endPoint x: 621, endPoint y: 427, distance: 619.2
click at [706, 450] on canvas "Map" at bounding box center [919, 379] width 1118 height 676
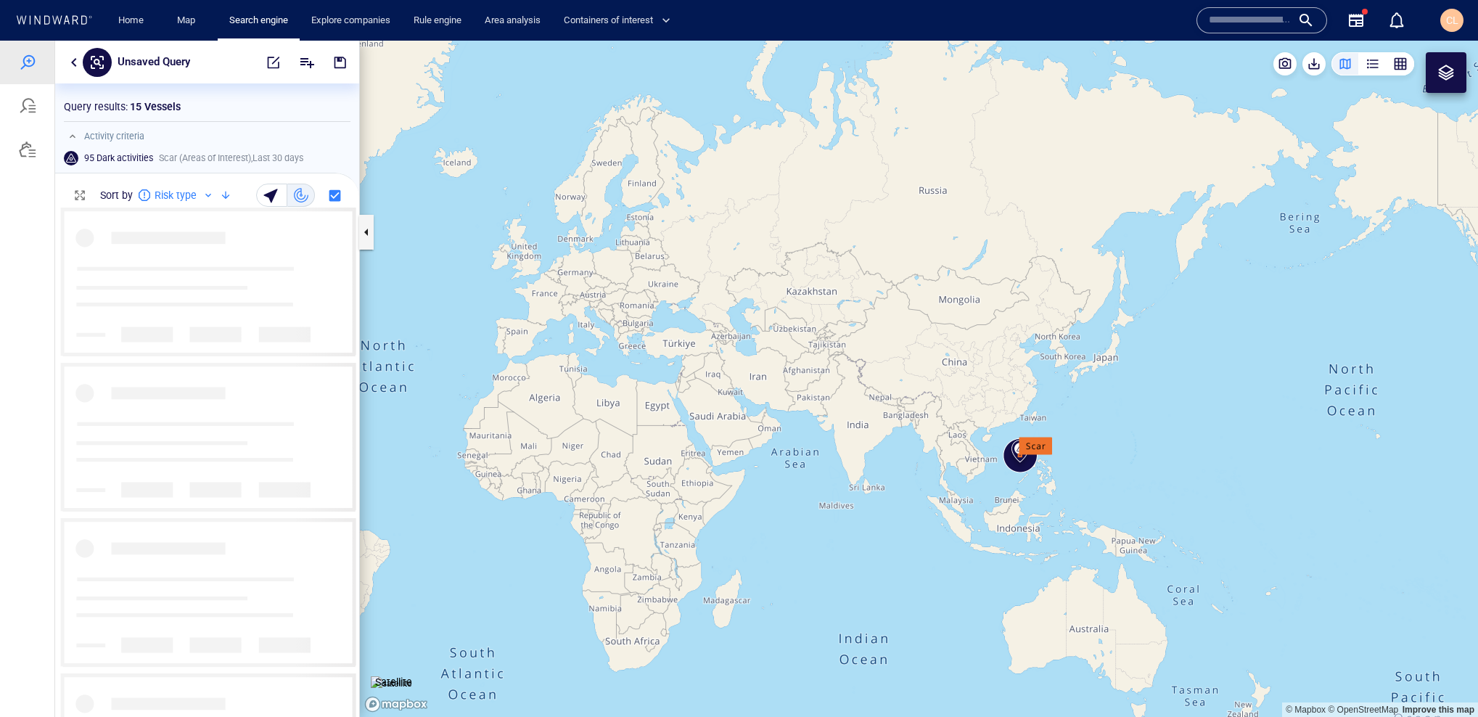
click at [69, 63] on button "button" at bounding box center [73, 62] width 17 height 17
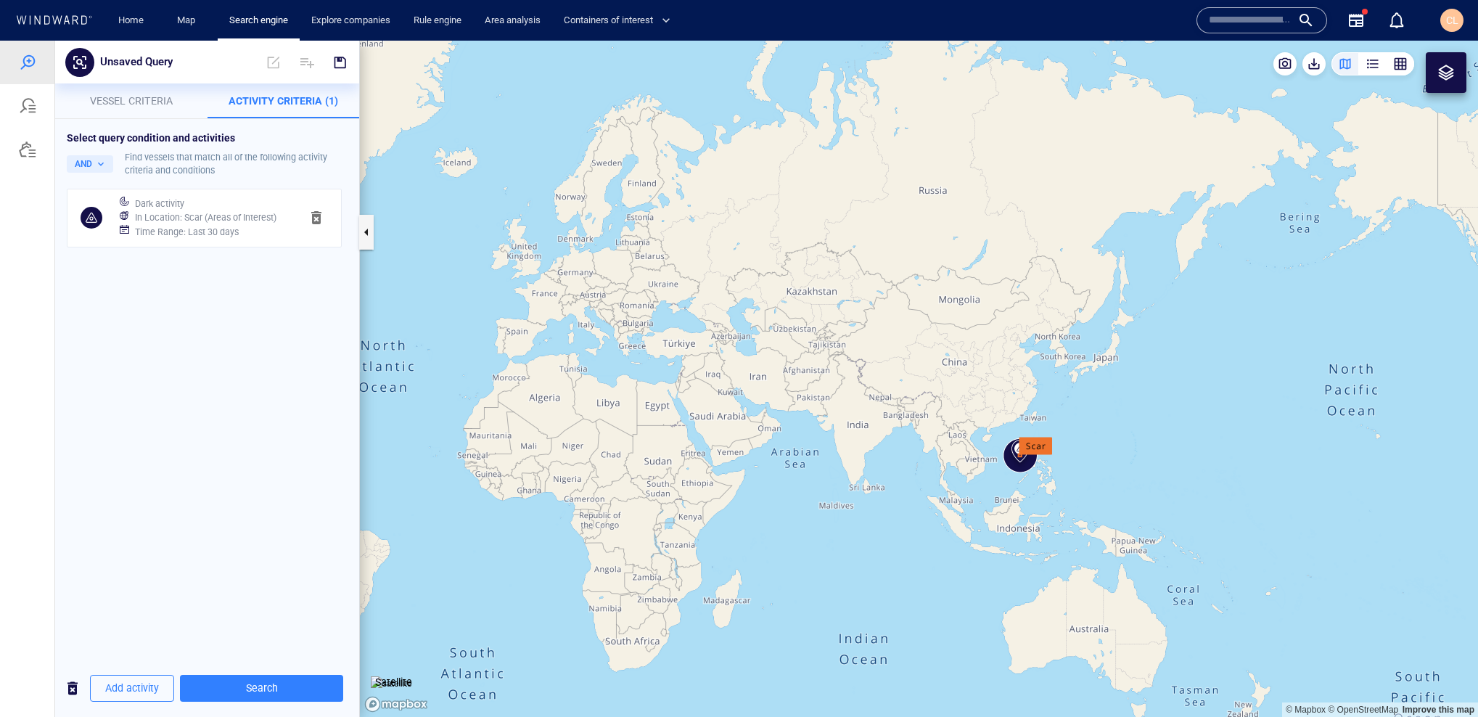
click at [209, 228] on h6 "Time Range : Last 30 days" at bounding box center [187, 232] width 104 height 15
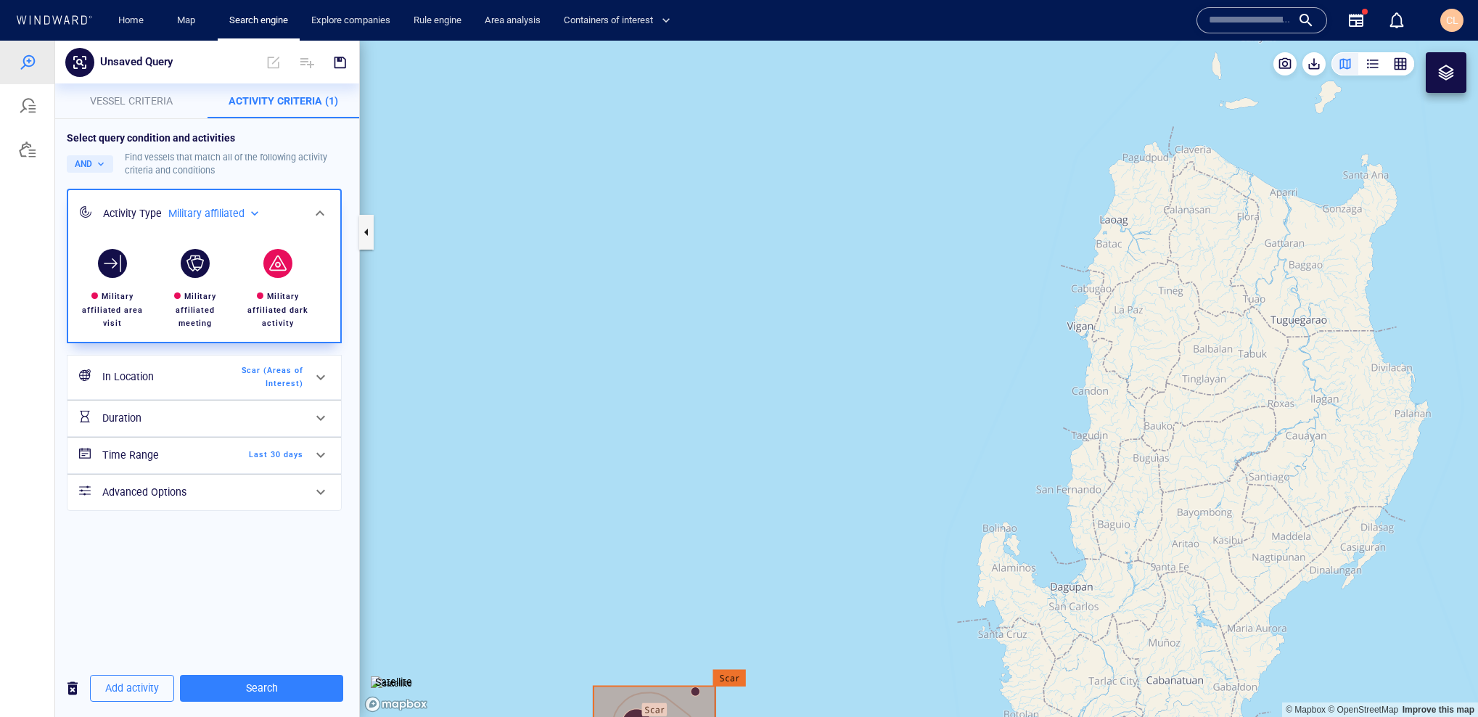
drag, startPoint x: 880, startPoint y: 615, endPoint x: 1039, endPoint y: 337, distance: 320.4
click at [1040, 337] on canvas "Map" at bounding box center [919, 379] width 1118 height 676
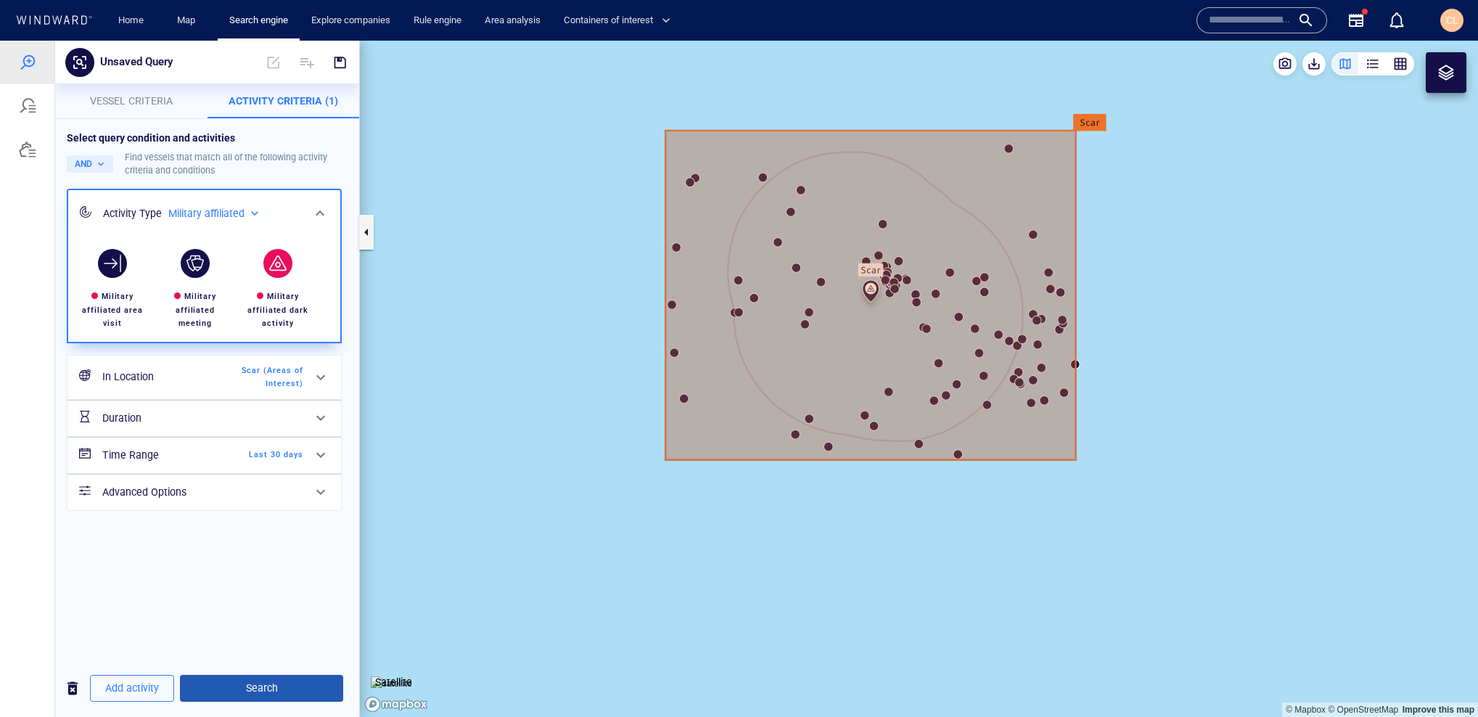
click at [265, 683] on span "Search" at bounding box center [262, 688] width 140 height 18
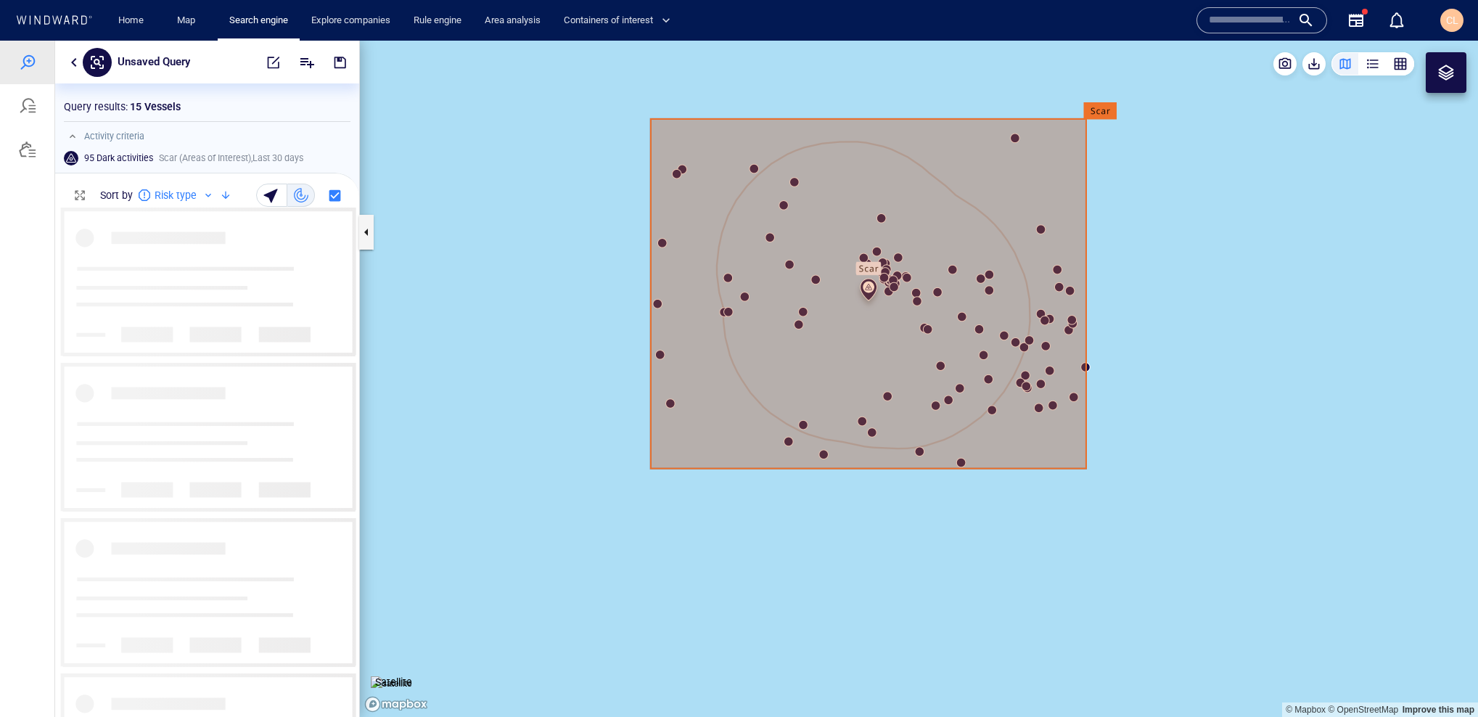
click at [72, 65] on button "button" at bounding box center [73, 62] width 17 height 17
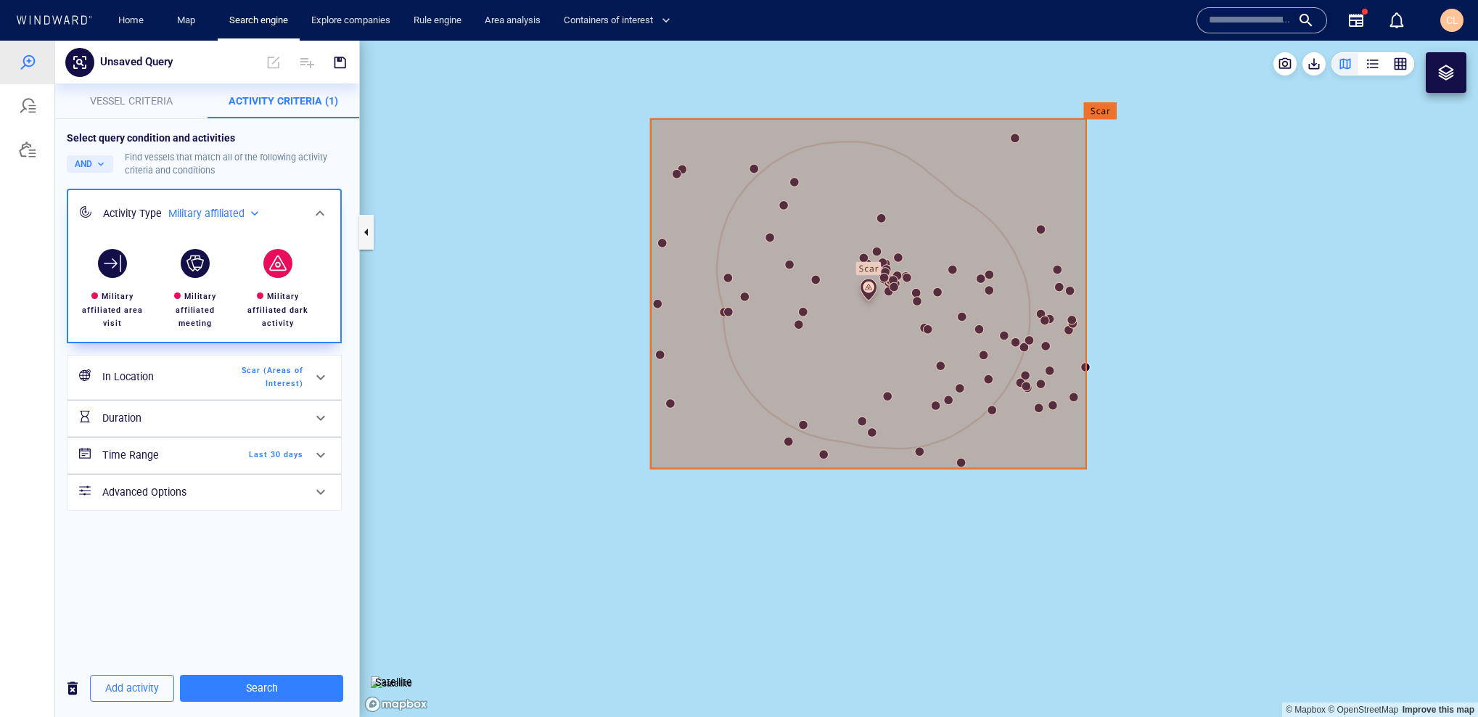
click at [199, 381] on h6 "In Location" at bounding box center [161, 377] width 118 height 18
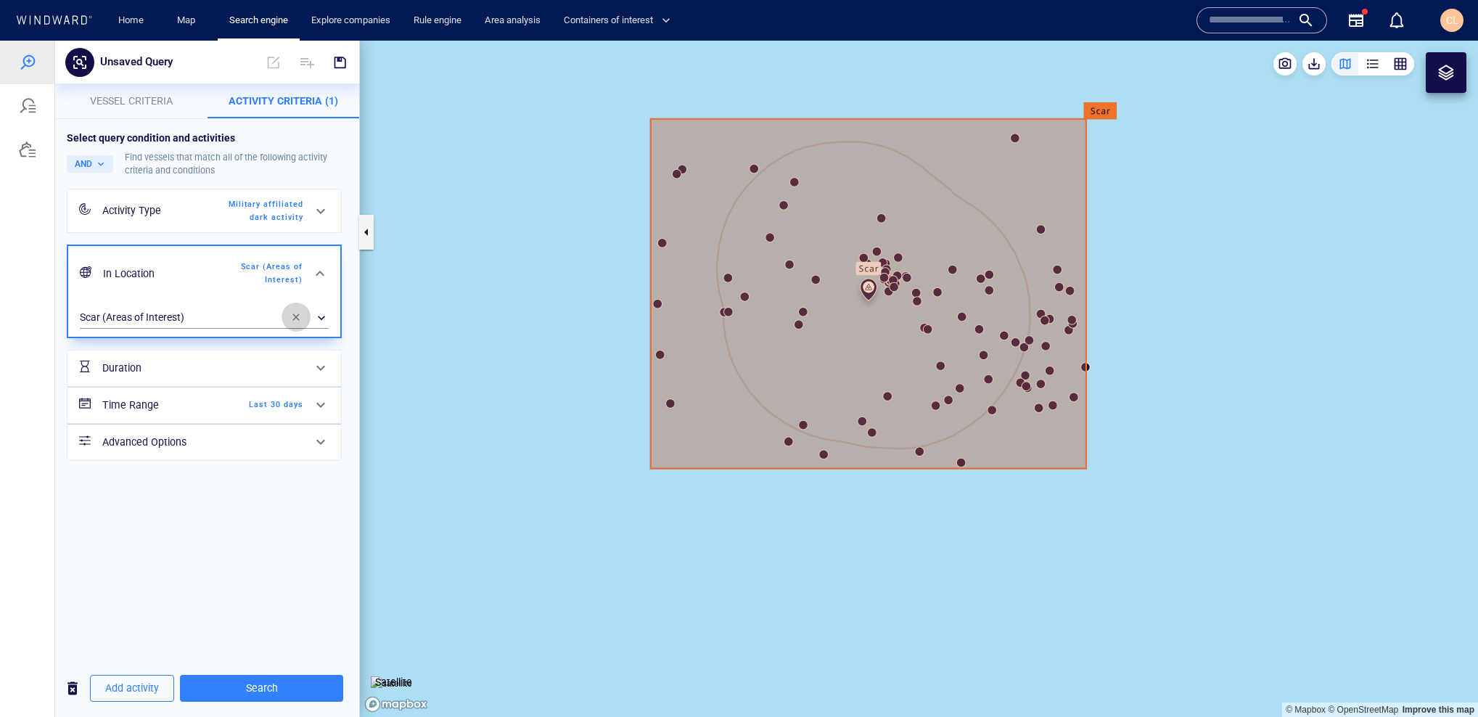
click at [301, 321] on button "button" at bounding box center [295, 316] width 29 height 29
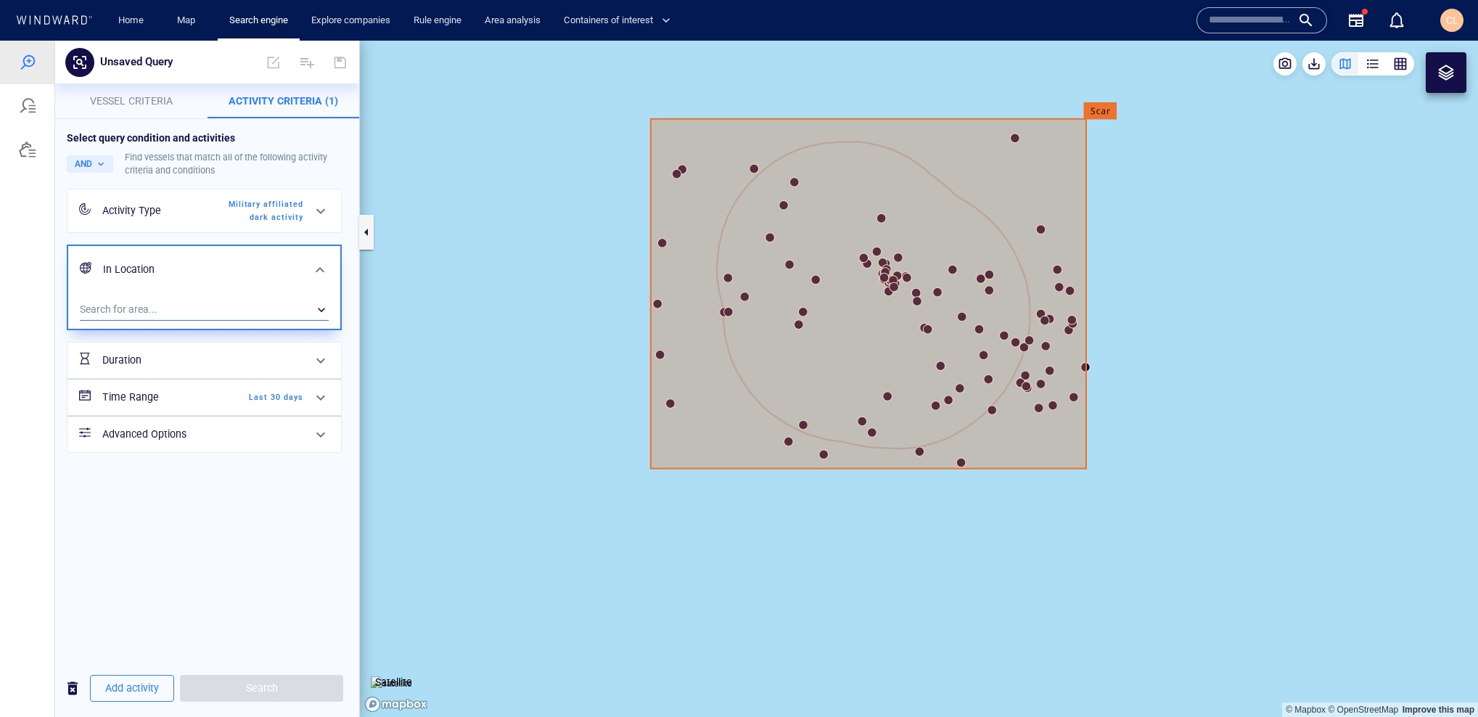
click at [239, 311] on div "​" at bounding box center [204, 310] width 249 height 22
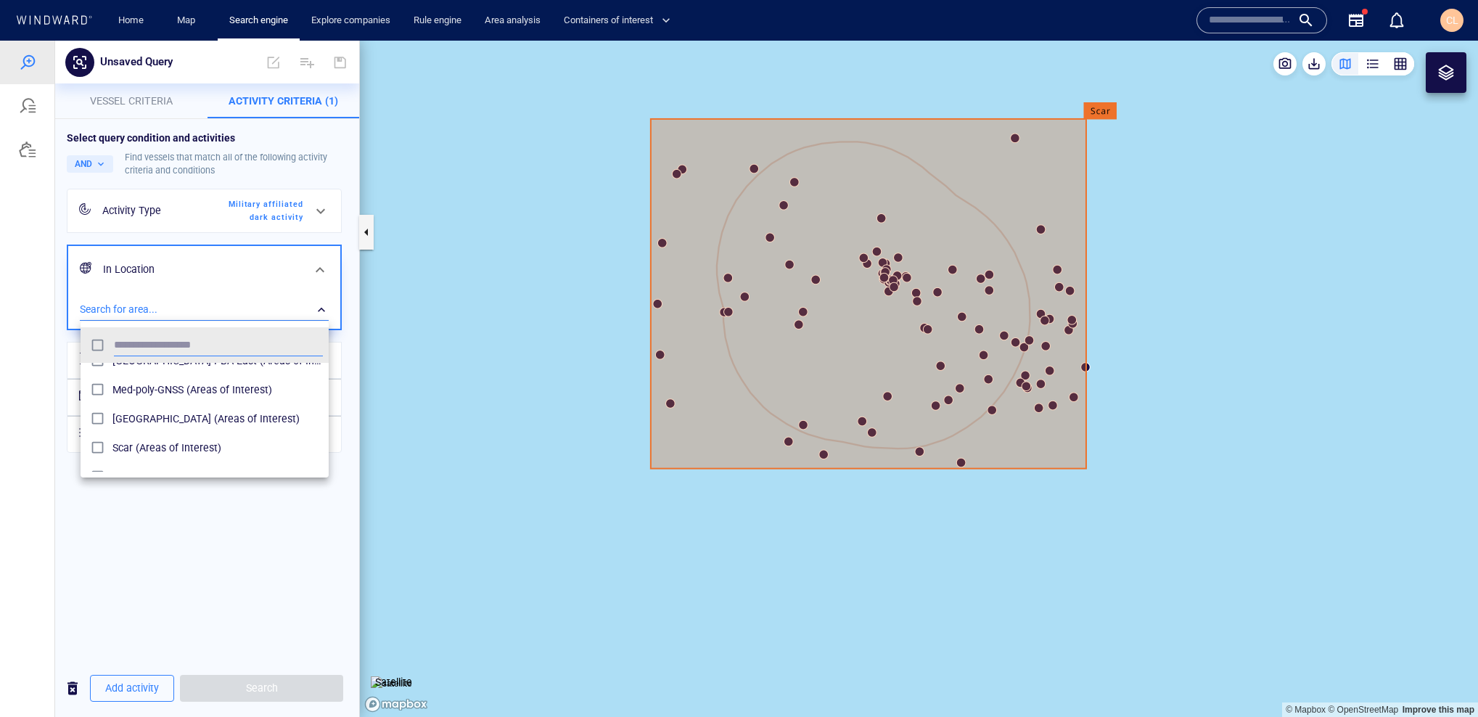
scroll to position [571, 0]
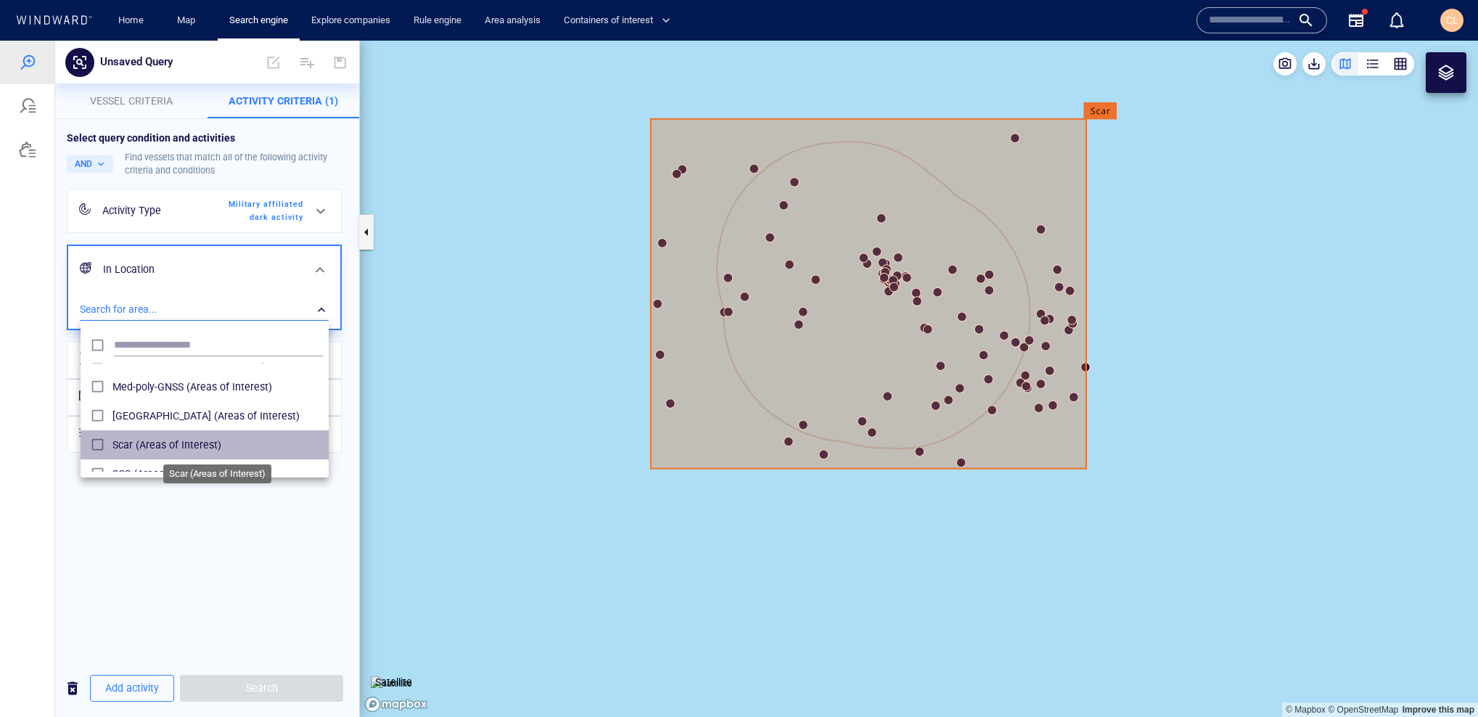
click at [184, 445] on span "Scar (Areas of Interest)" at bounding box center [217, 444] width 210 height 17
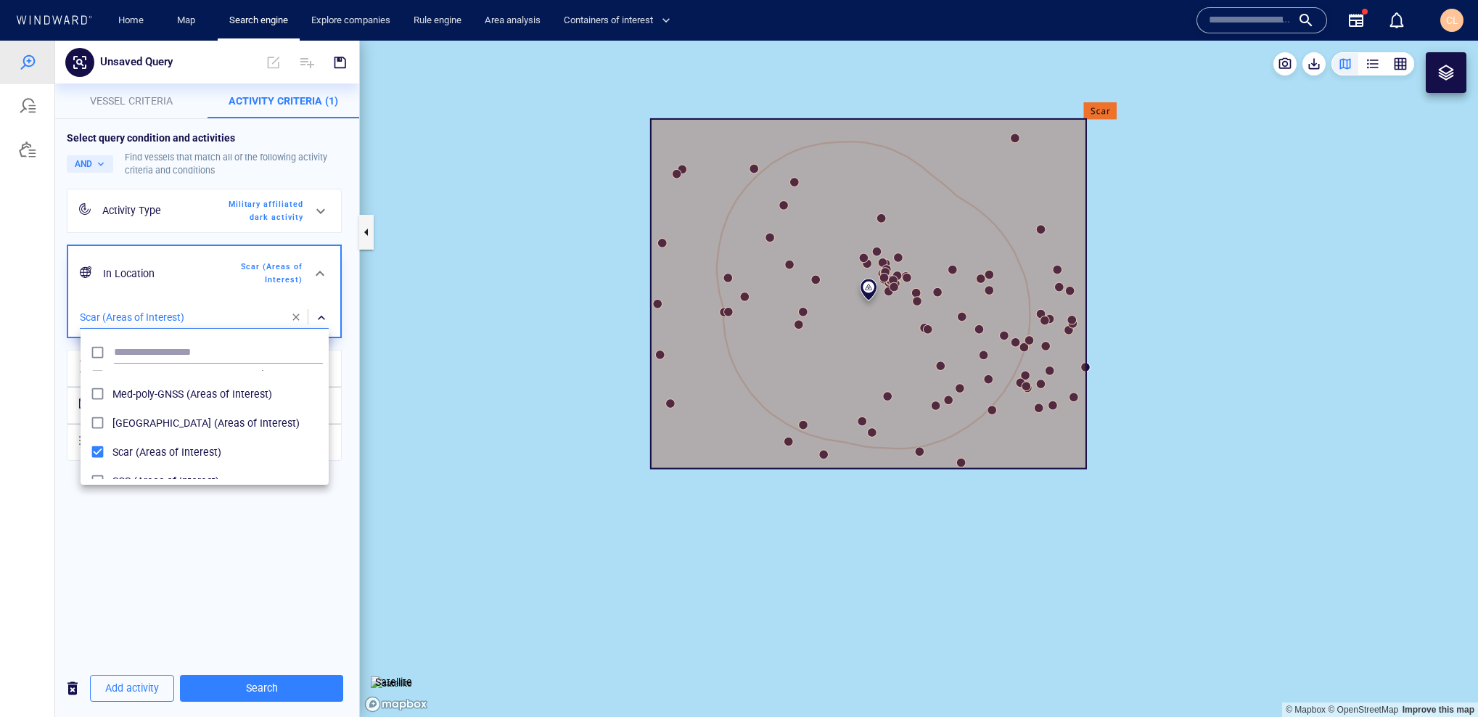
click at [295, 679] on div at bounding box center [739, 379] width 1478 height 676
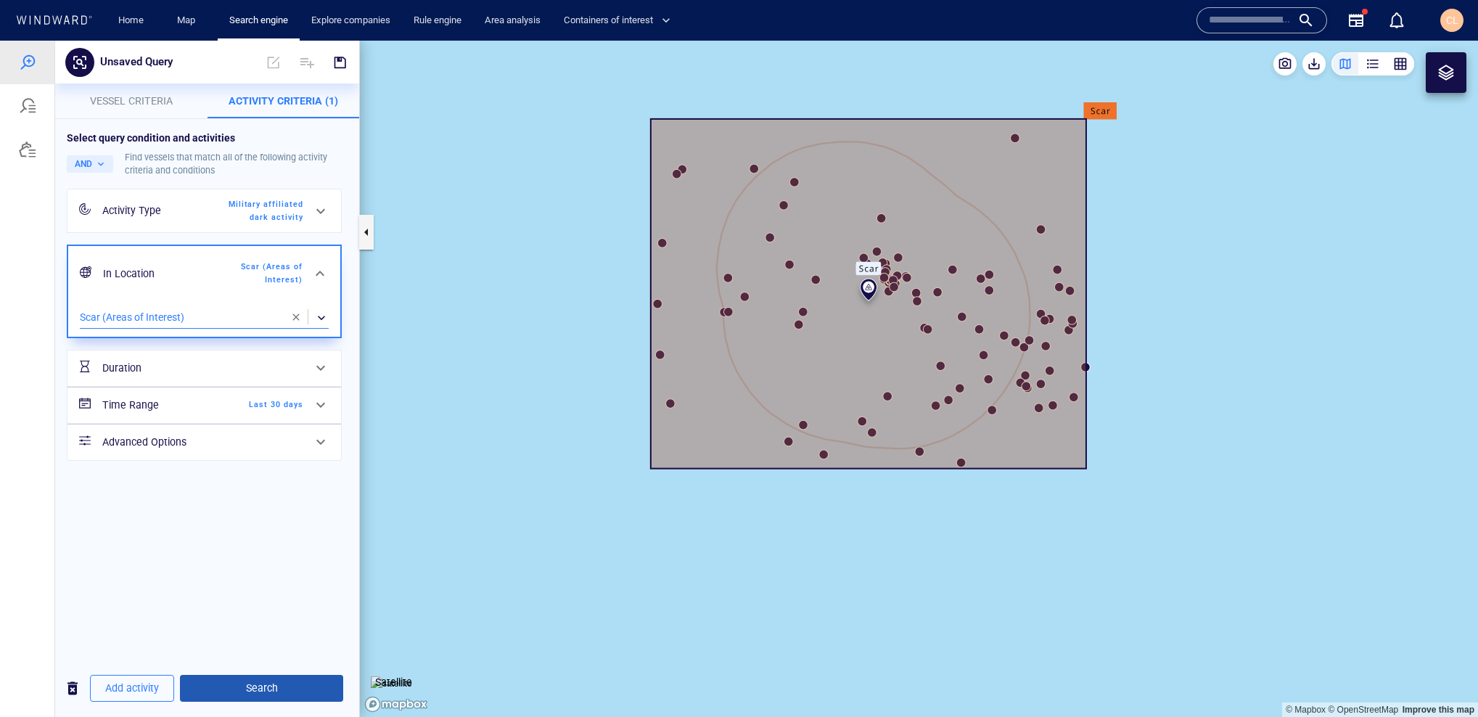
click at [309, 677] on button "Search" at bounding box center [261, 688] width 163 height 27
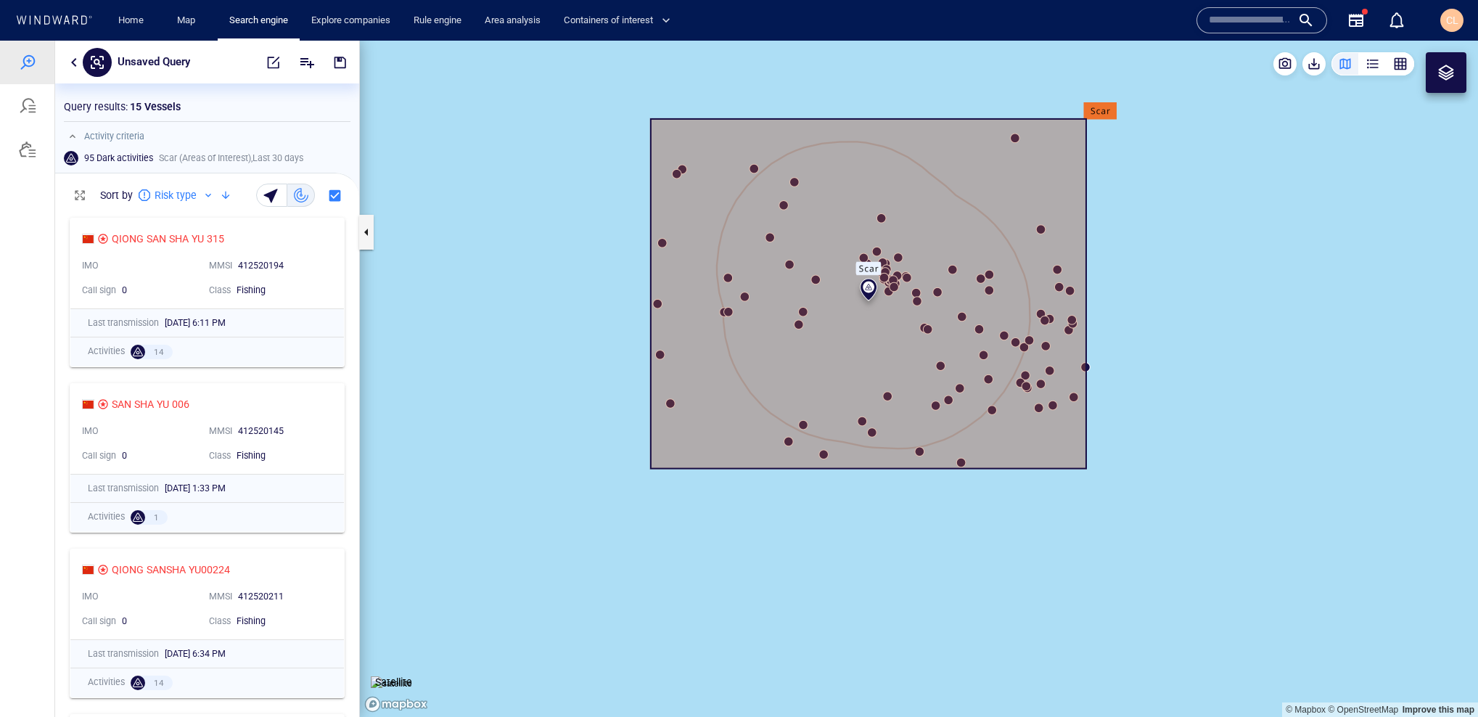
scroll to position [500, 0]
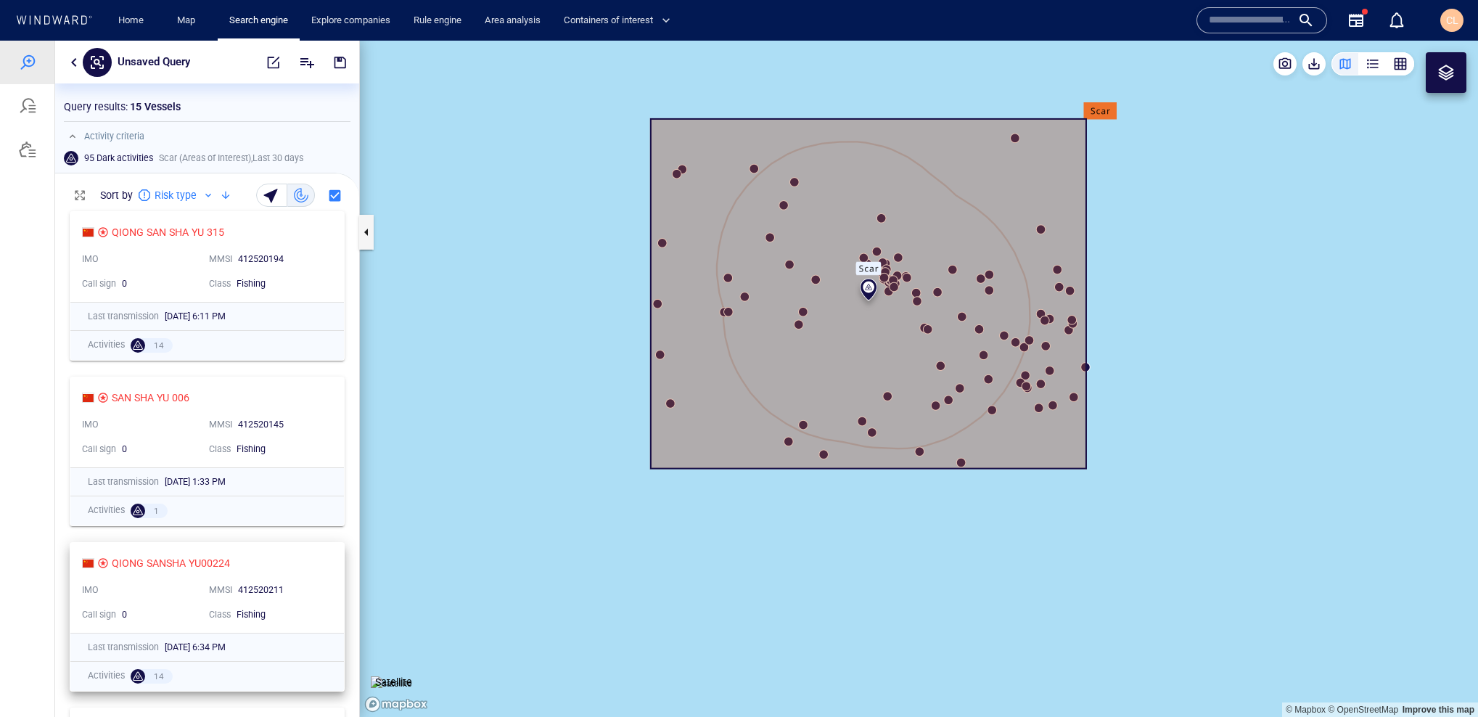
click at [293, 575] on div "QIONG SANSHA YU00224 IMO MMSI 412520211 Call sign 0 Class Fishing" at bounding box center [206, 588] width 273 height 90
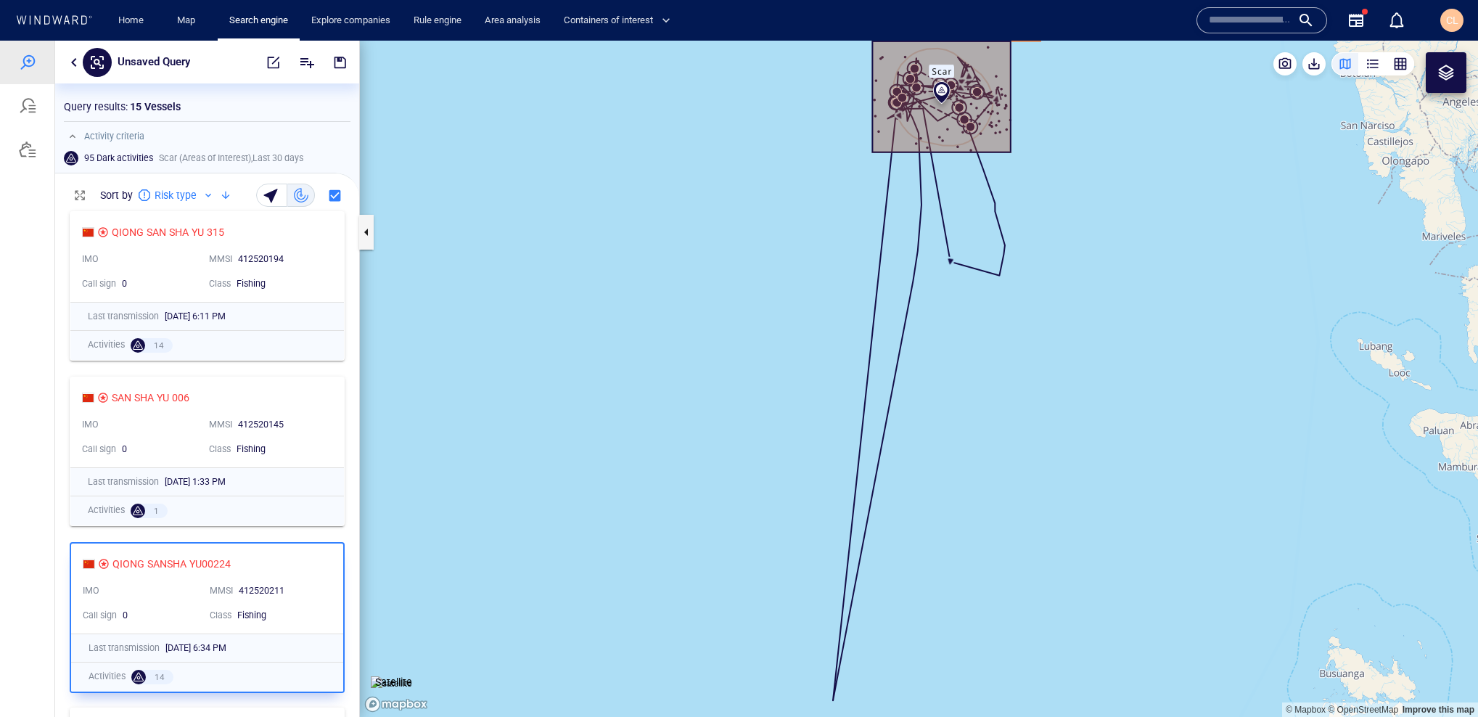
click at [59, 57] on div "Unsaved Query" at bounding box center [207, 62] width 304 height 43
click at [66, 57] on button "button" at bounding box center [73, 62] width 17 height 17
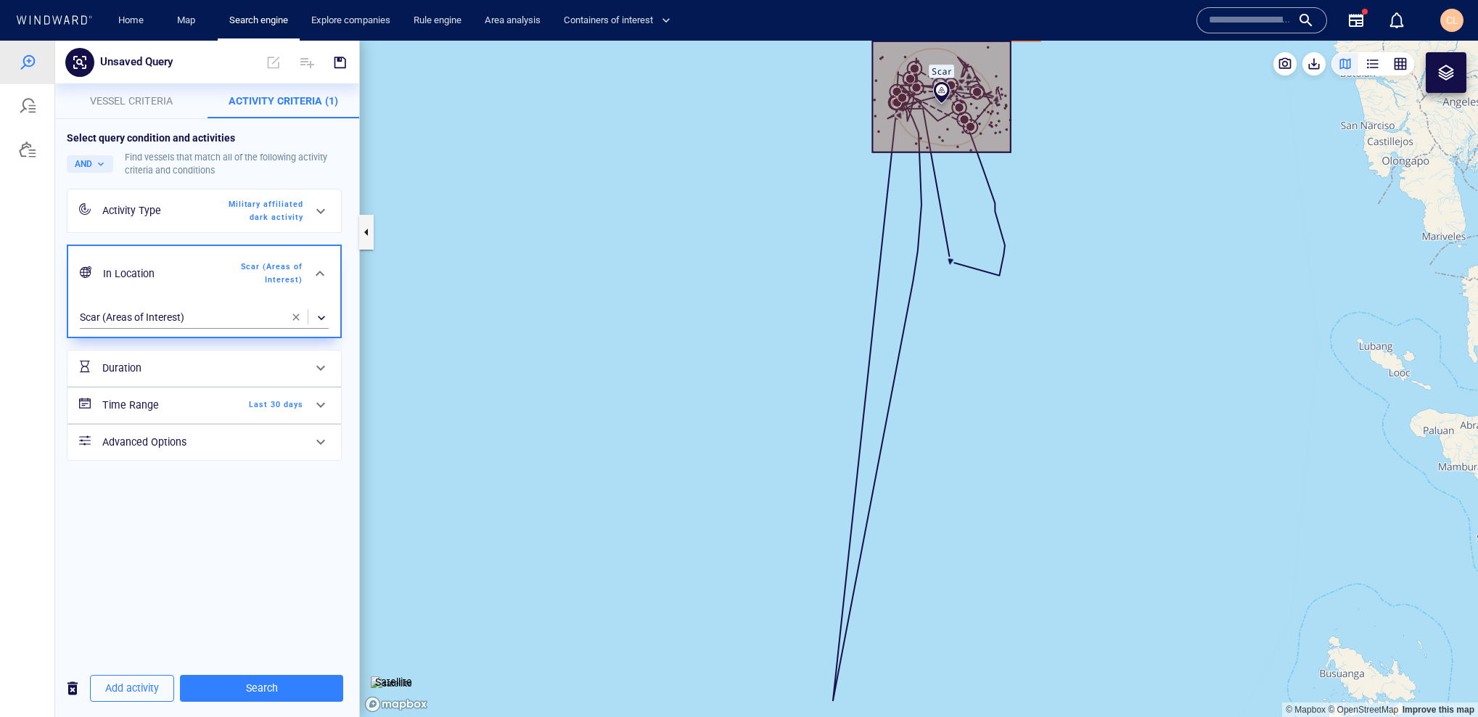
click at [260, 404] on span "Last 30 days" at bounding box center [261, 404] width 83 height 13
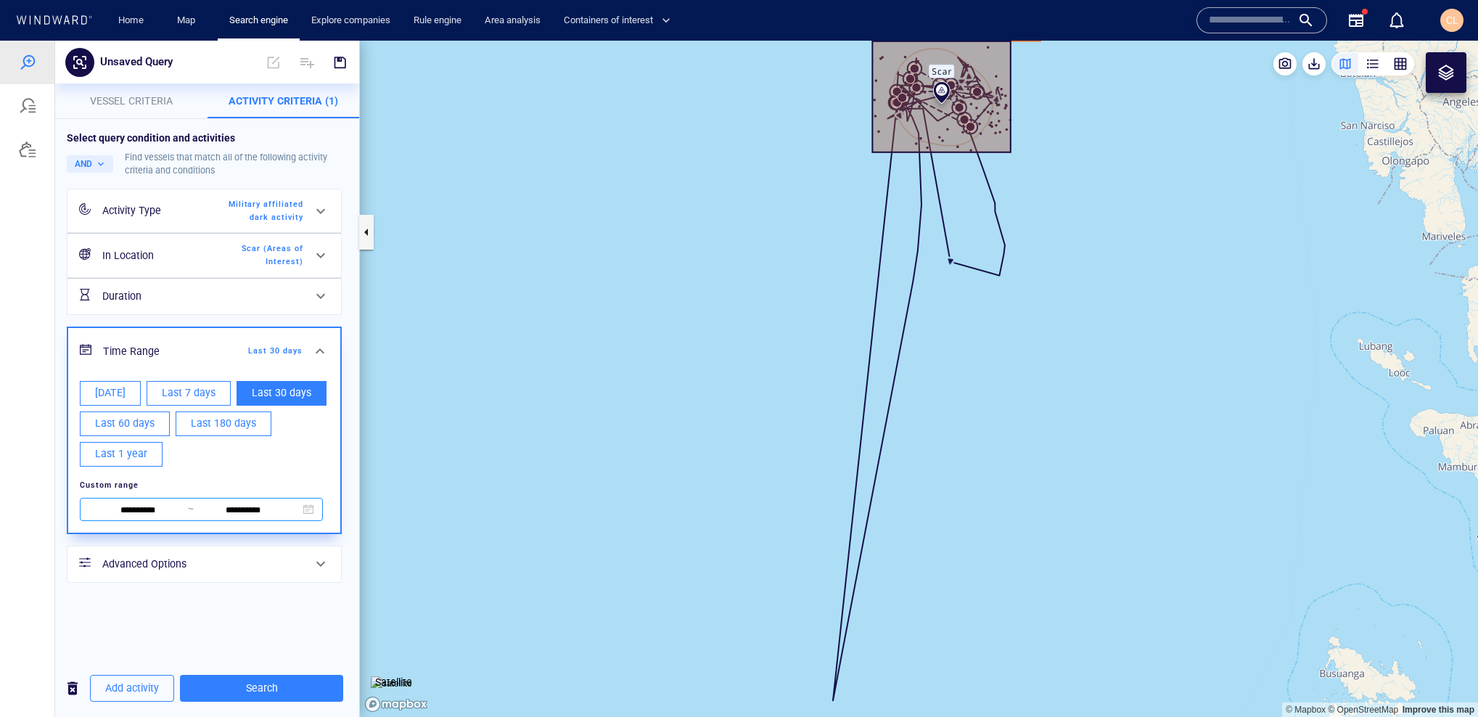
click at [137, 516] on input "**********" at bounding box center [137, 510] width 99 height 16
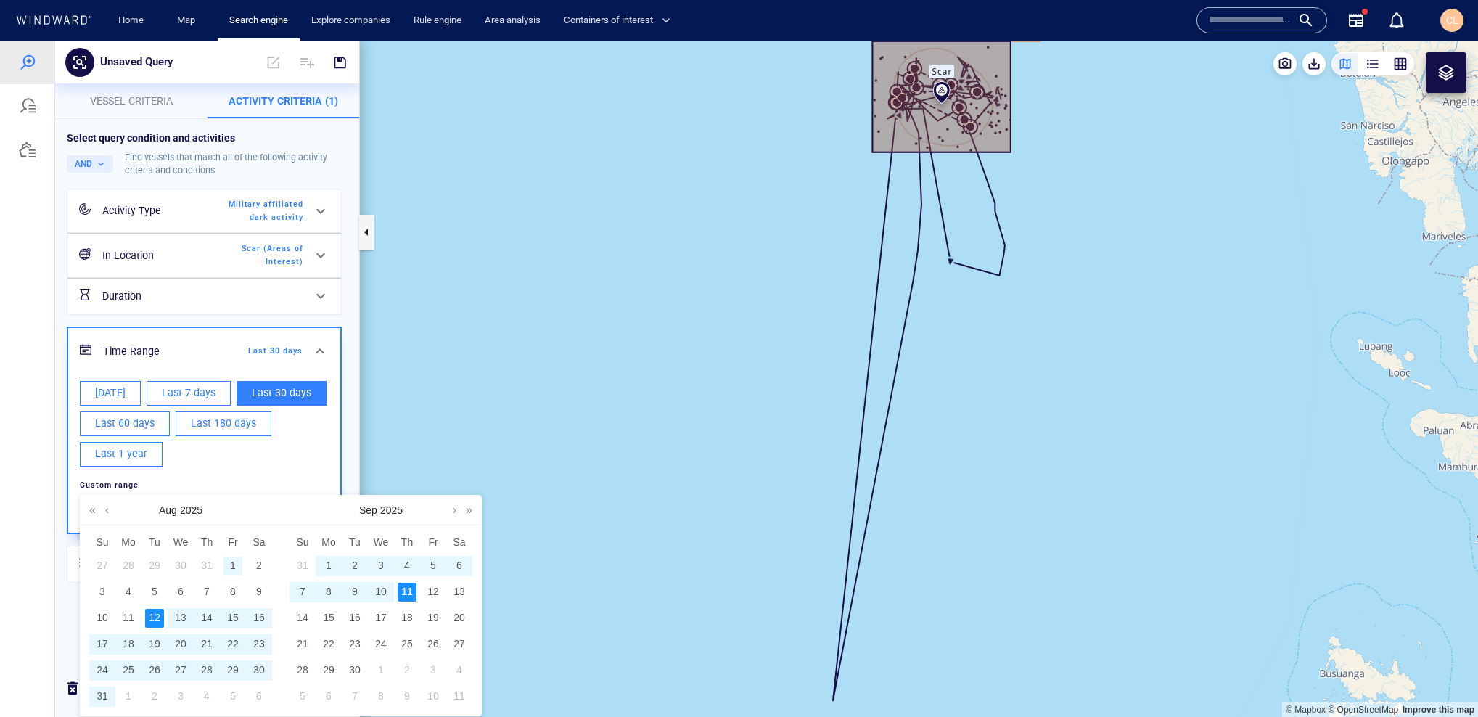
click at [231, 568] on div "1" at bounding box center [232, 565] width 19 height 19
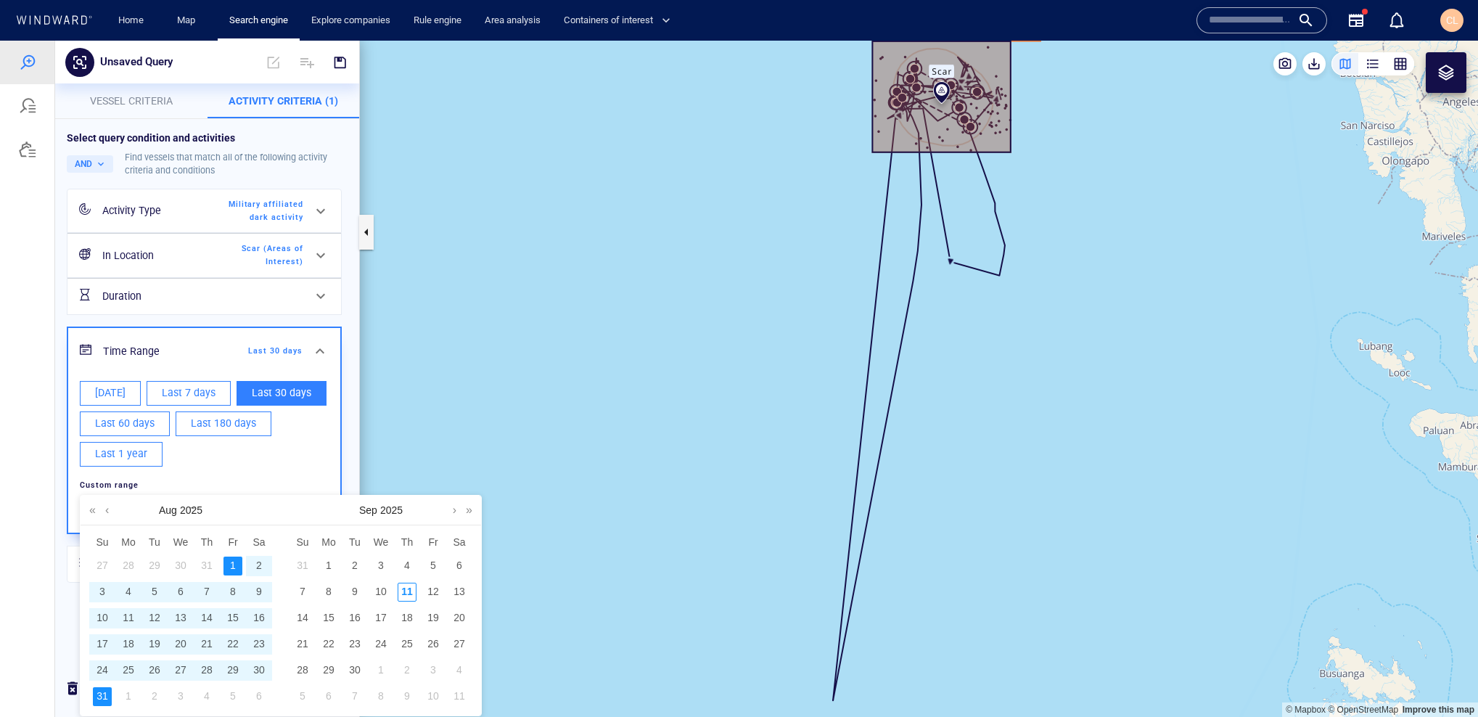
click at [104, 694] on div "31" at bounding box center [102, 696] width 19 height 19
type input "**********"
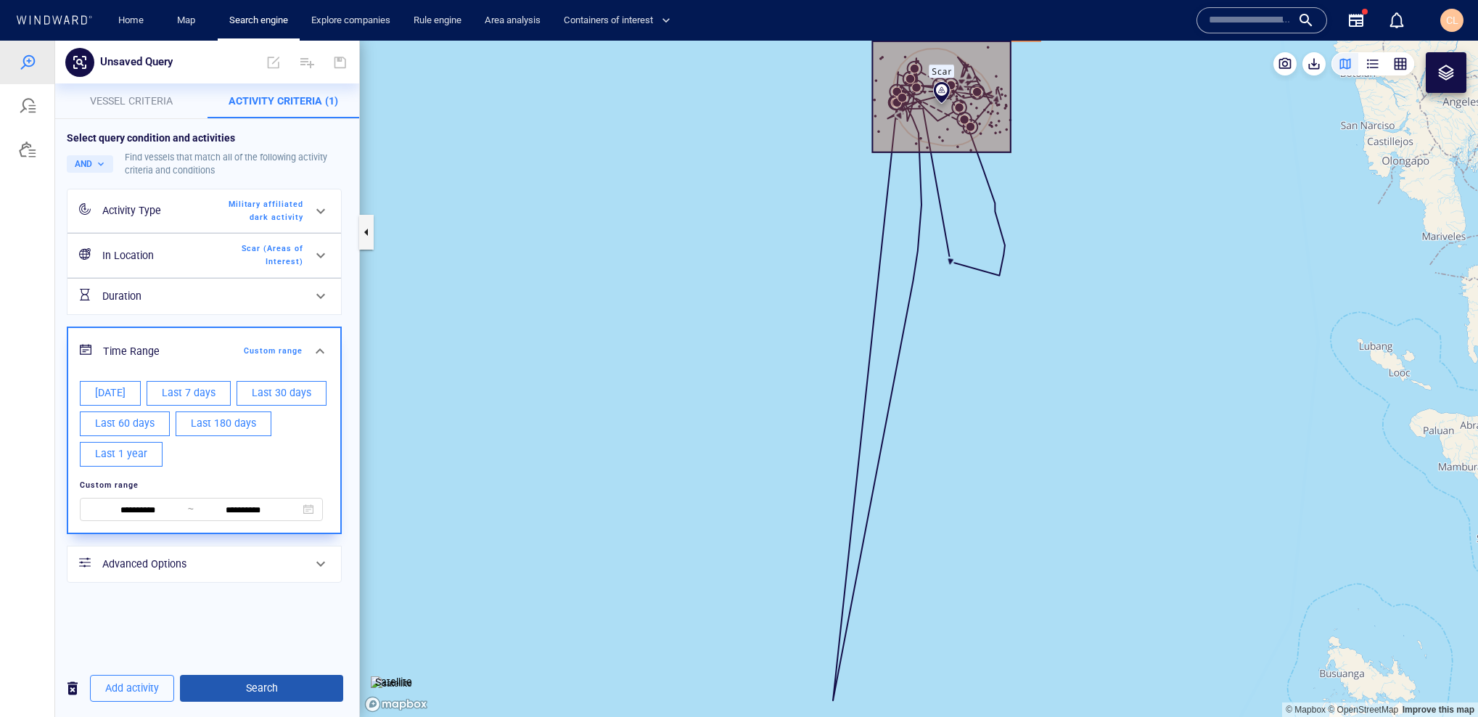
click at [280, 699] on button "Search" at bounding box center [261, 688] width 163 height 27
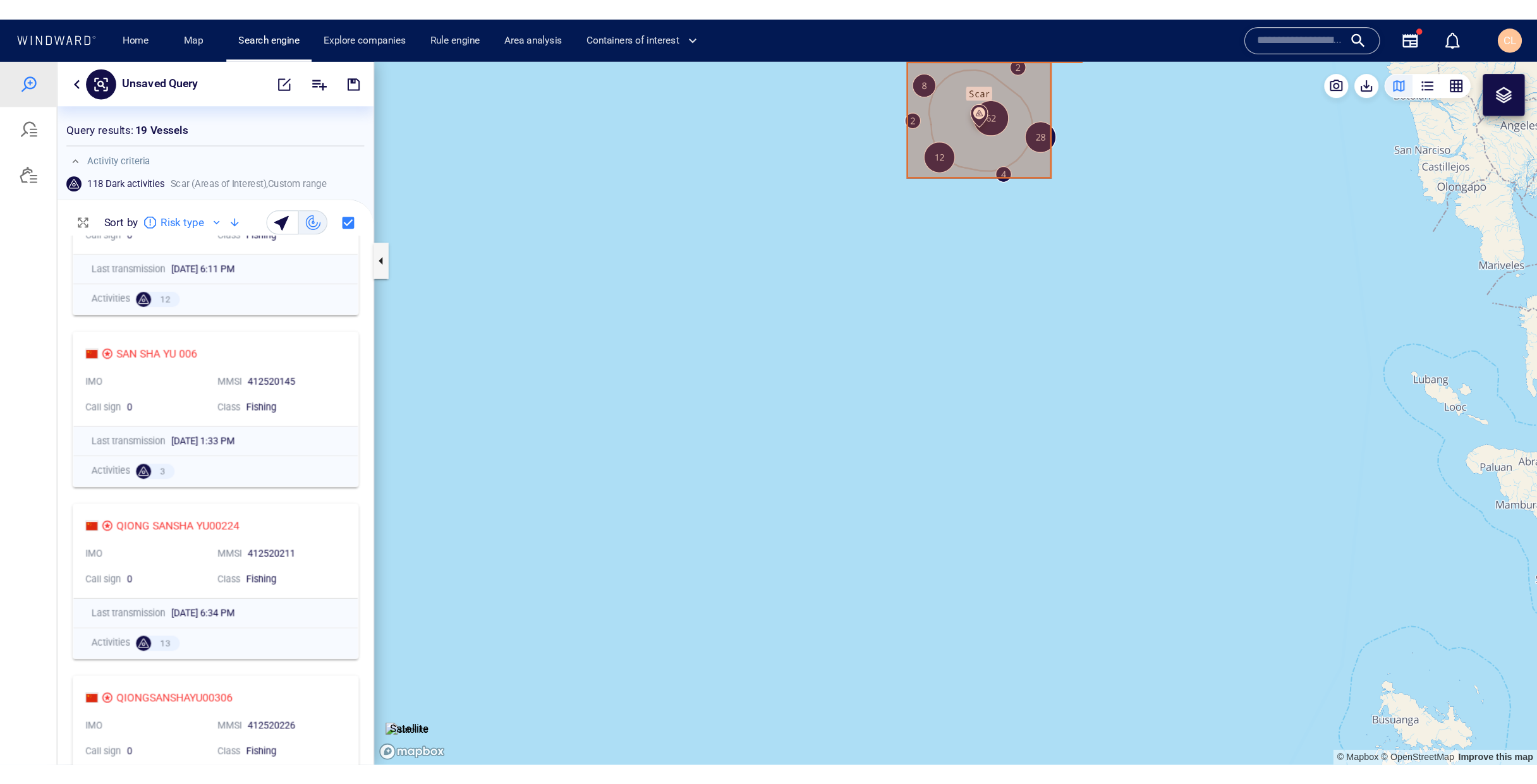
scroll to position [825, 0]
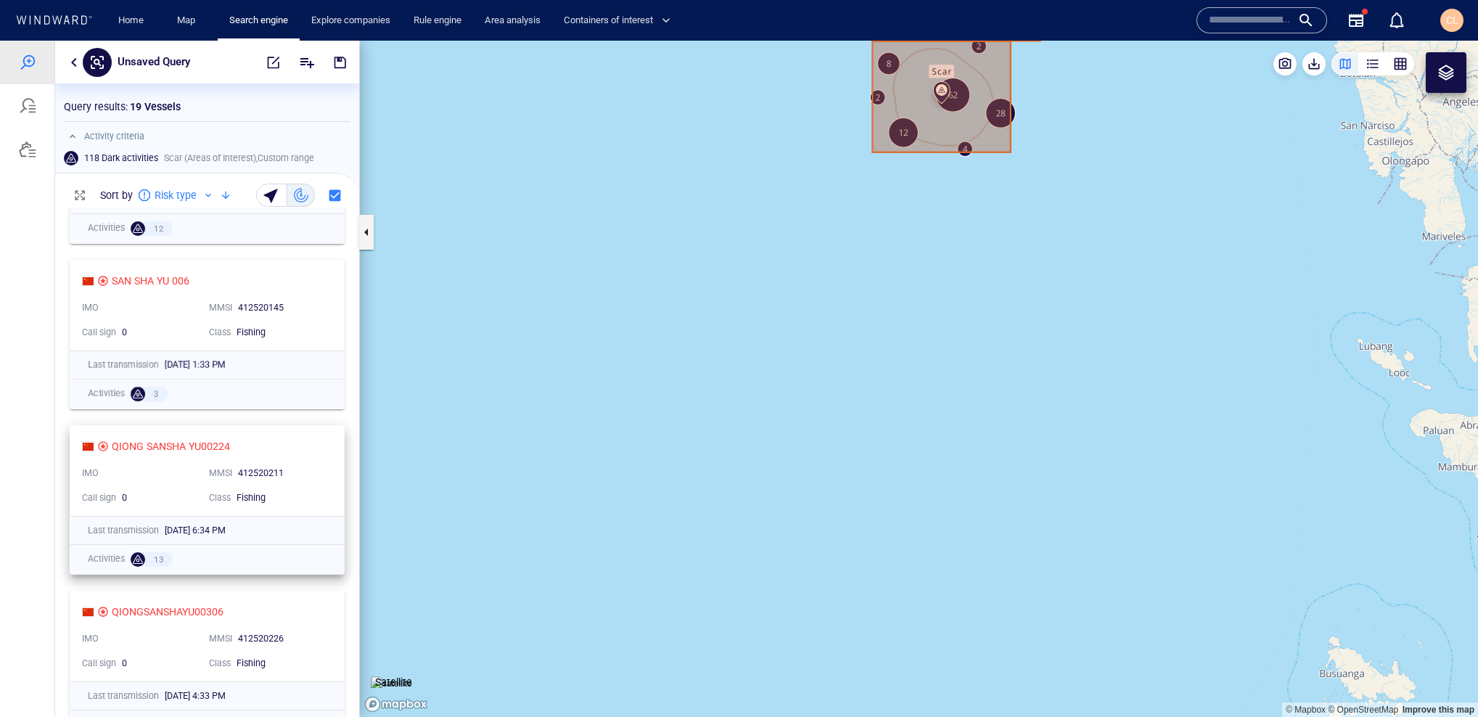
click at [308, 468] on div "412520211" at bounding box center [281, 473] width 86 height 13
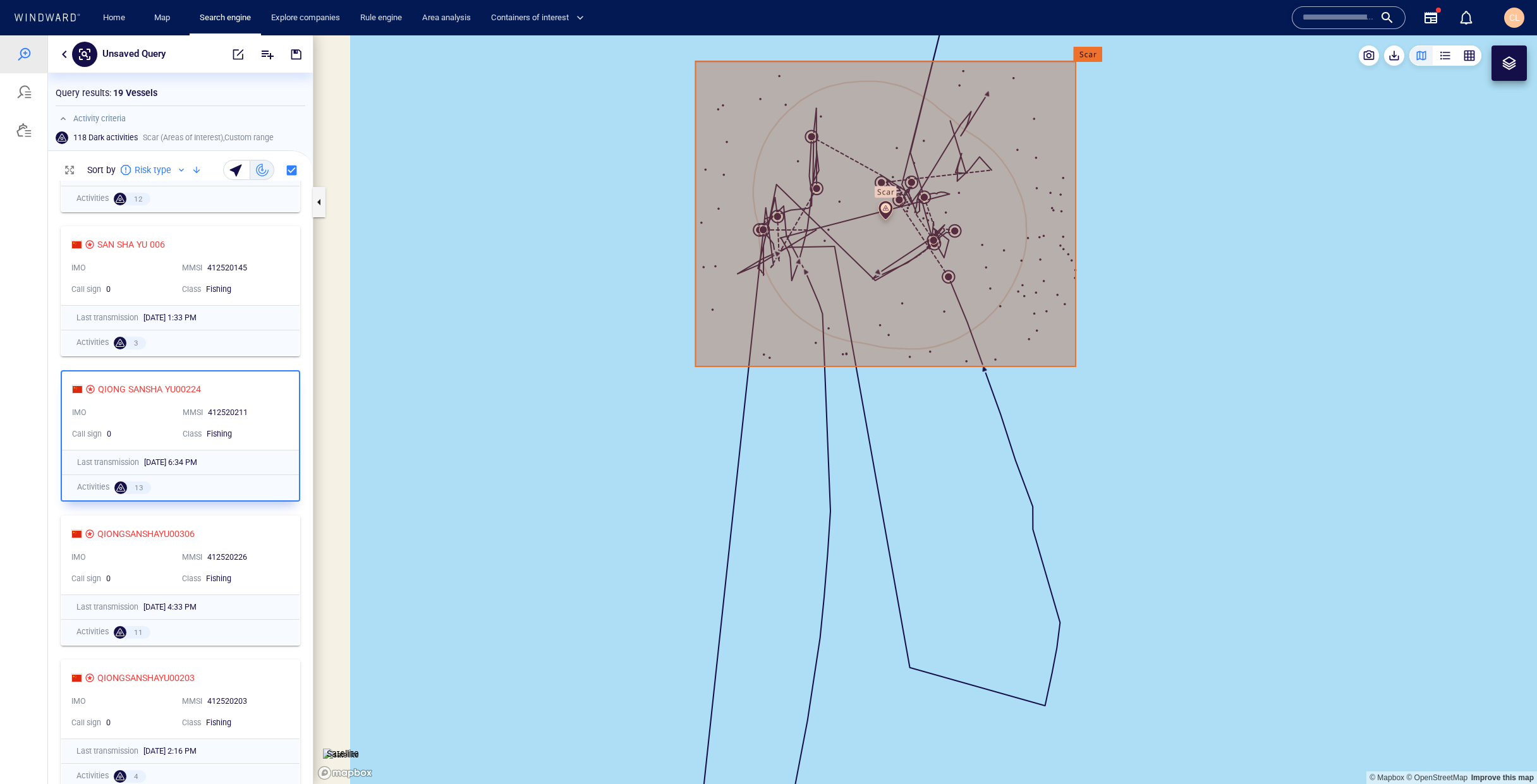
scroll to position [604, 265]
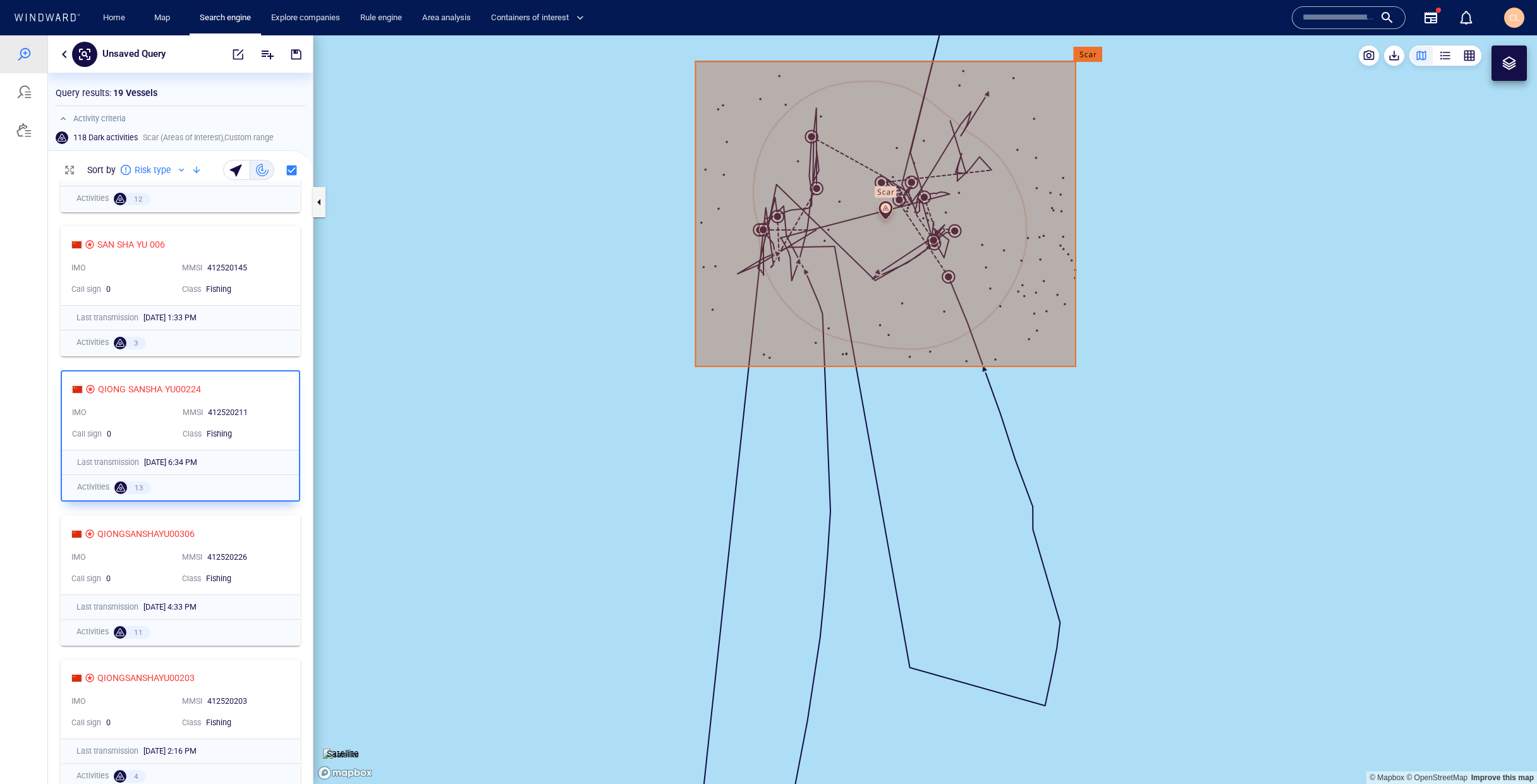
click at [549, 135] on canvas "Map" at bounding box center [925, 410] width 1223 height 749
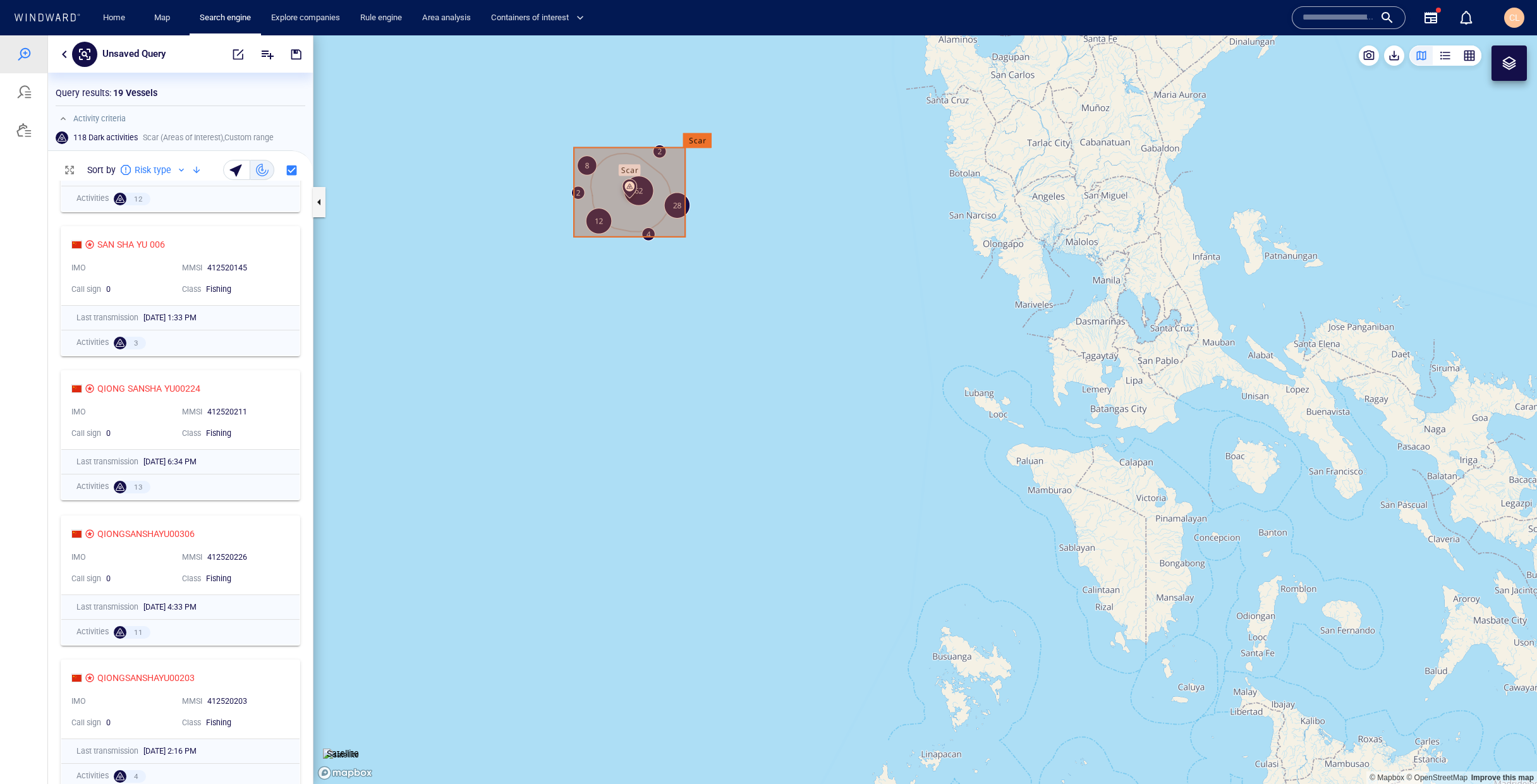
drag, startPoint x: 518, startPoint y: 197, endPoint x: 617, endPoint y: 300, distance: 142.9
click at [616, 301] on canvas "Map" at bounding box center [925, 410] width 1223 height 749
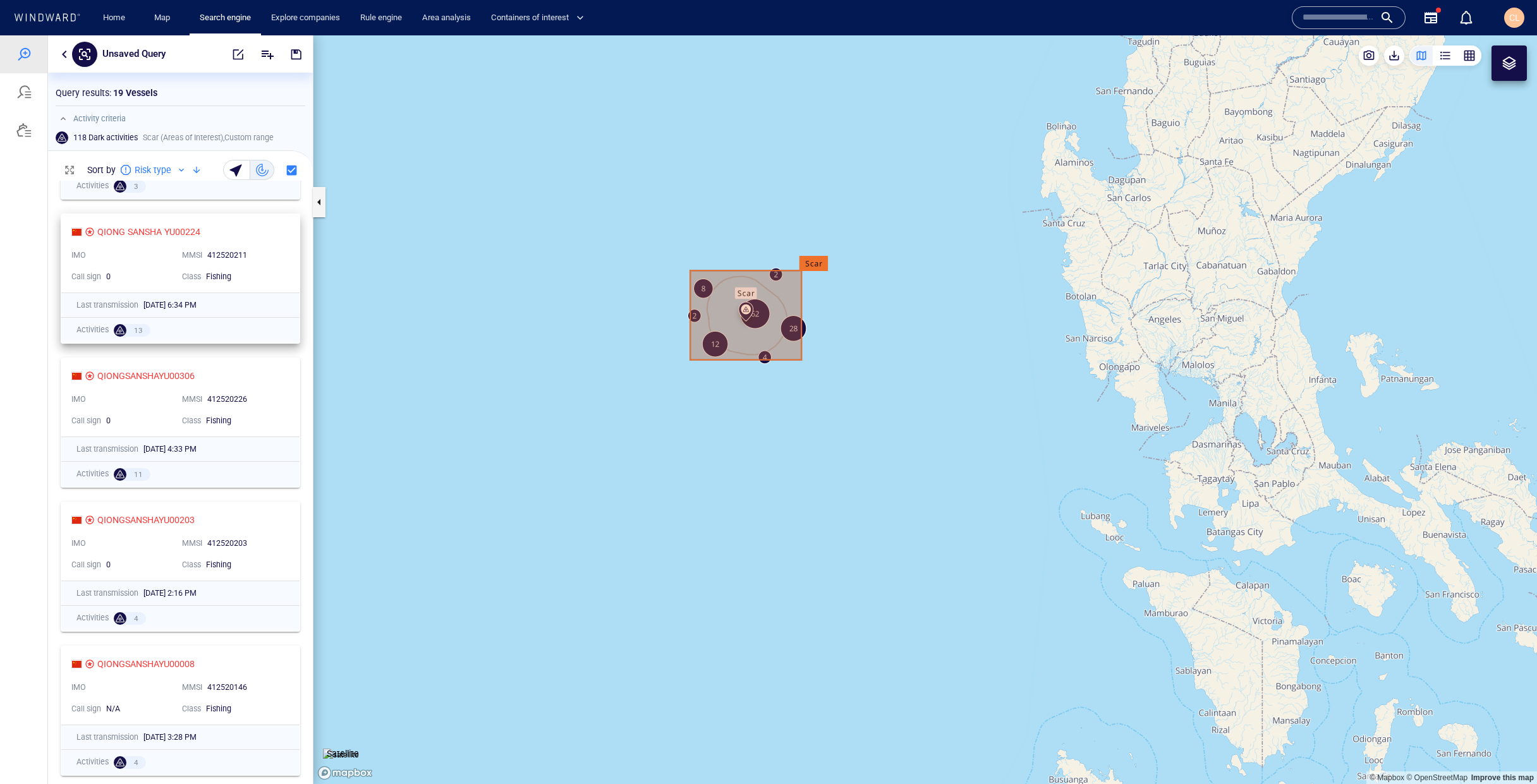
scroll to position [979, 0]
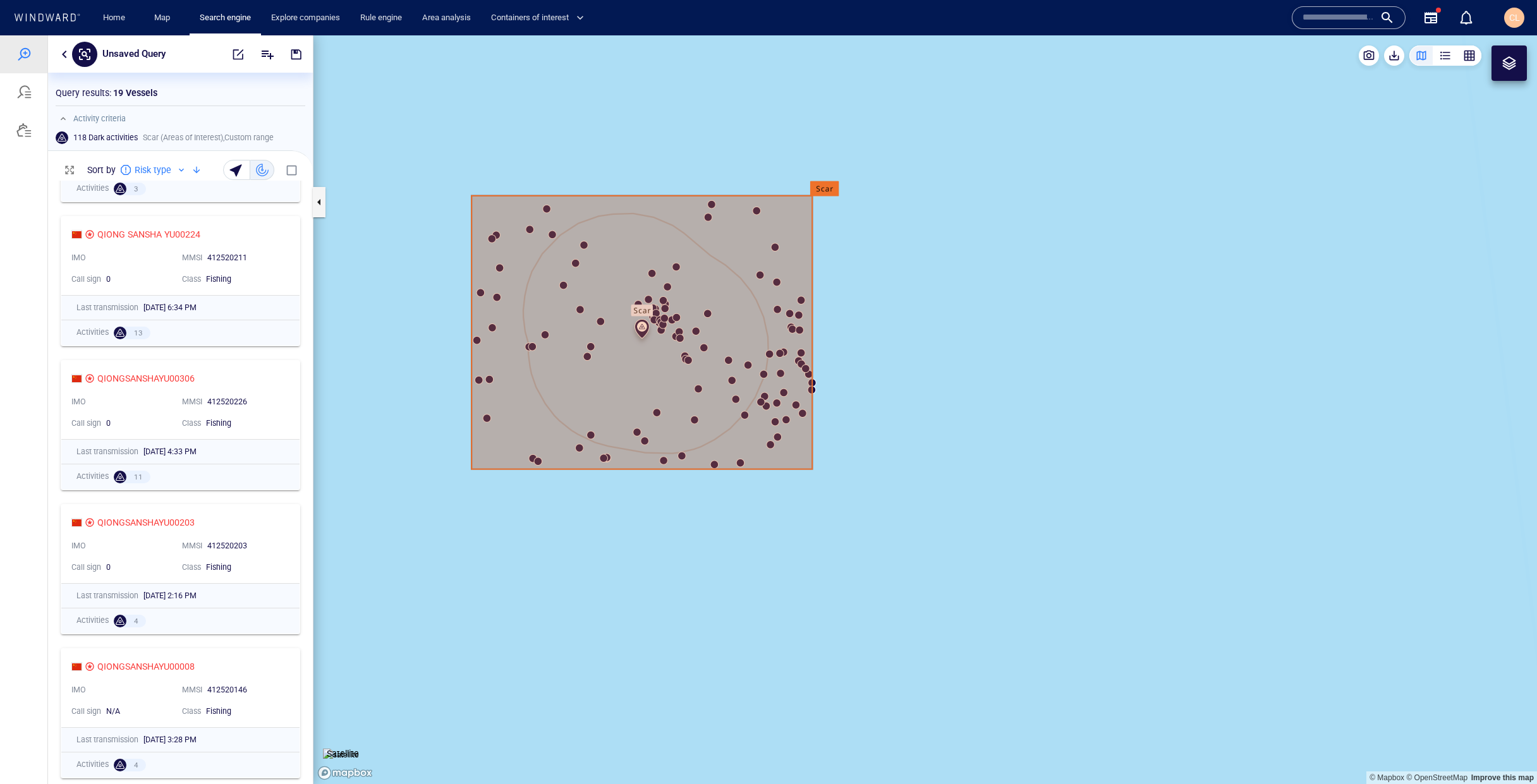
drag, startPoint x: 469, startPoint y: 286, endPoint x: 542, endPoint y: 298, distance: 74.0
click at [542, 298] on canvas "Map" at bounding box center [925, 410] width 1223 height 749
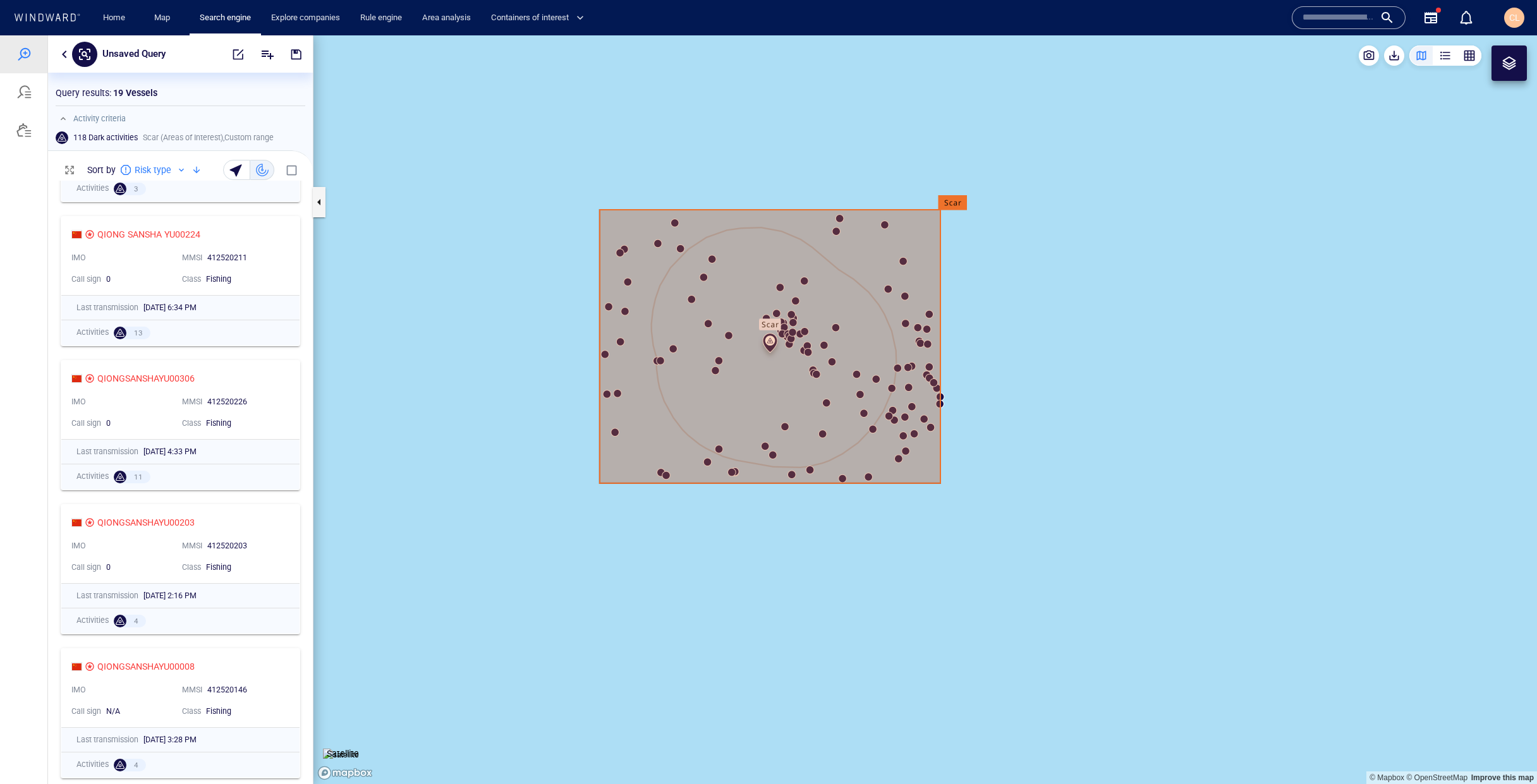
scroll to position [1000, 0]
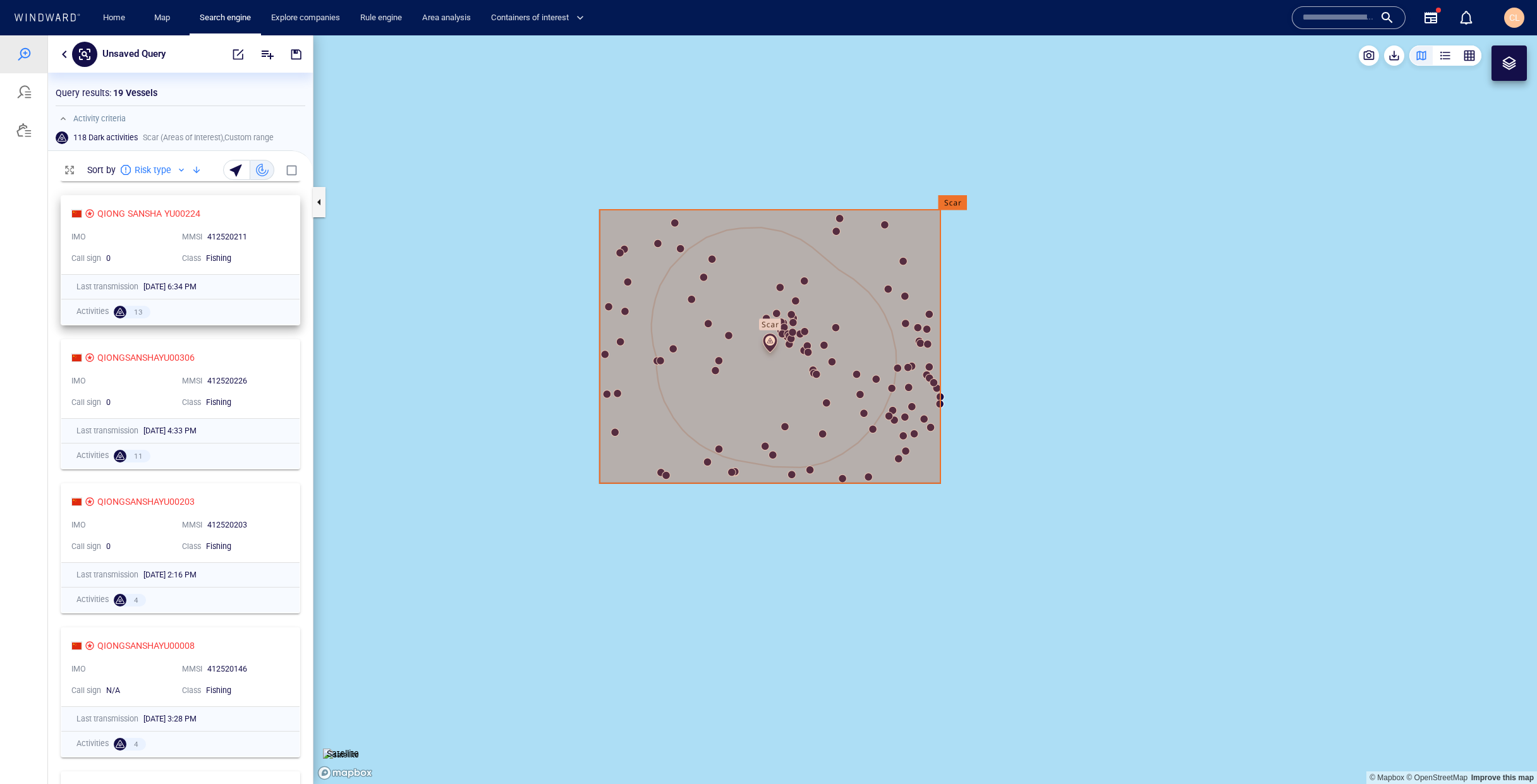
click at [152, 241] on div "IMO" at bounding box center [121, 237] width 105 height 17
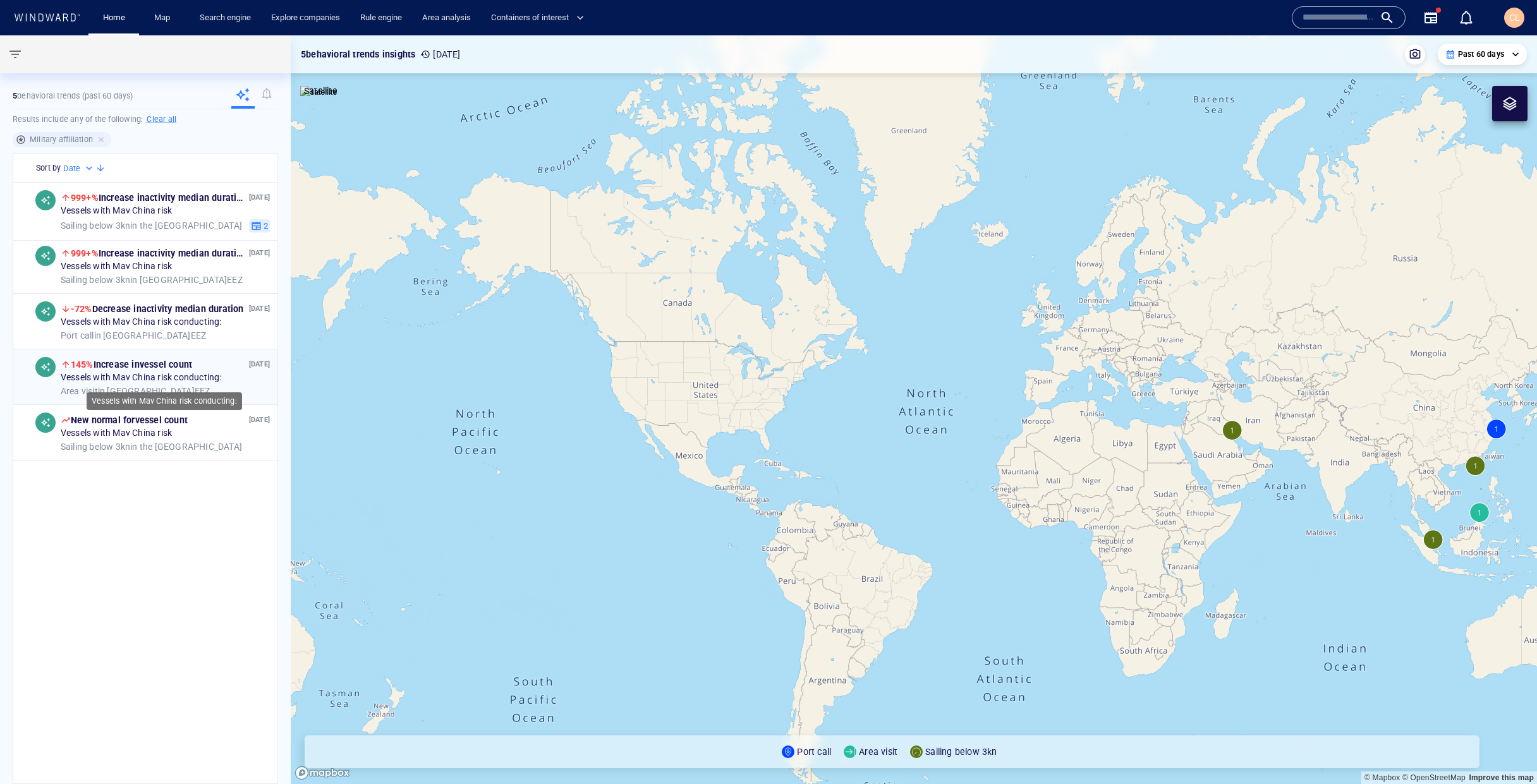
click at [229, 375] on div "Vessels with Mav China risk conducting:" at bounding box center [166, 378] width 209 height 11
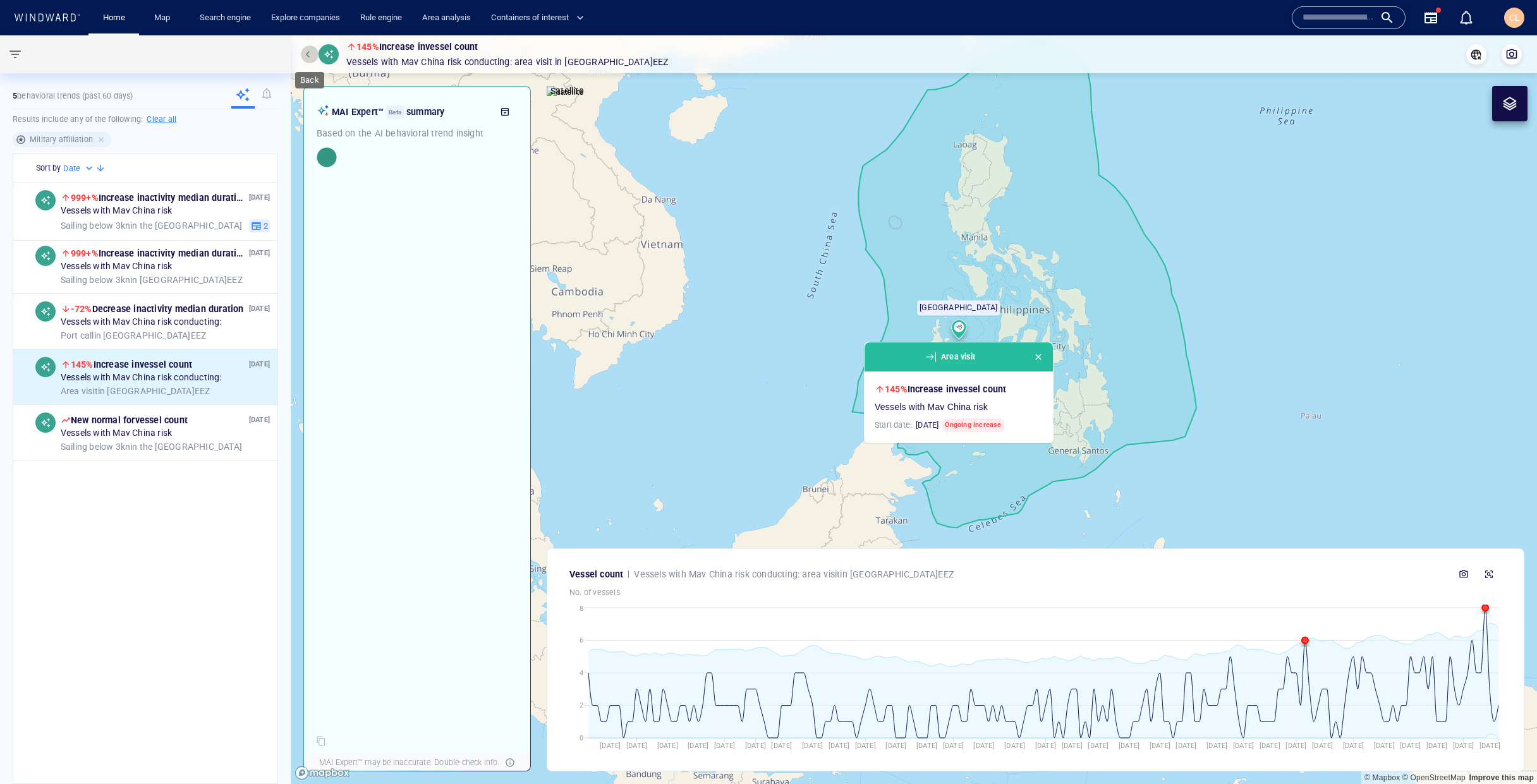
click at [306, 55] on span "button" at bounding box center [309, 54] width 8 height 8
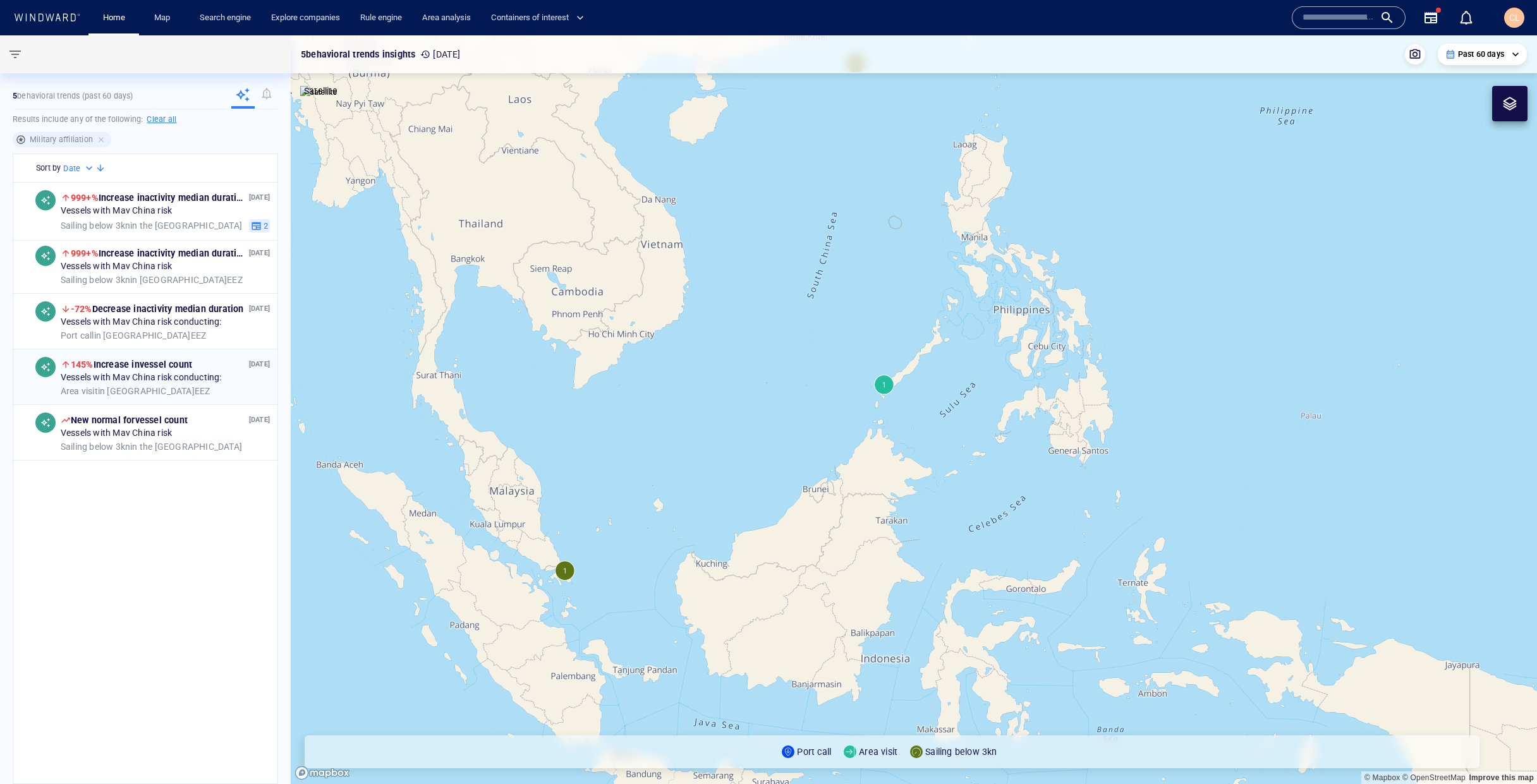
click at [167, 367] on span "145% Increase in vessel count" at bounding box center [131, 365] width 121 height 10
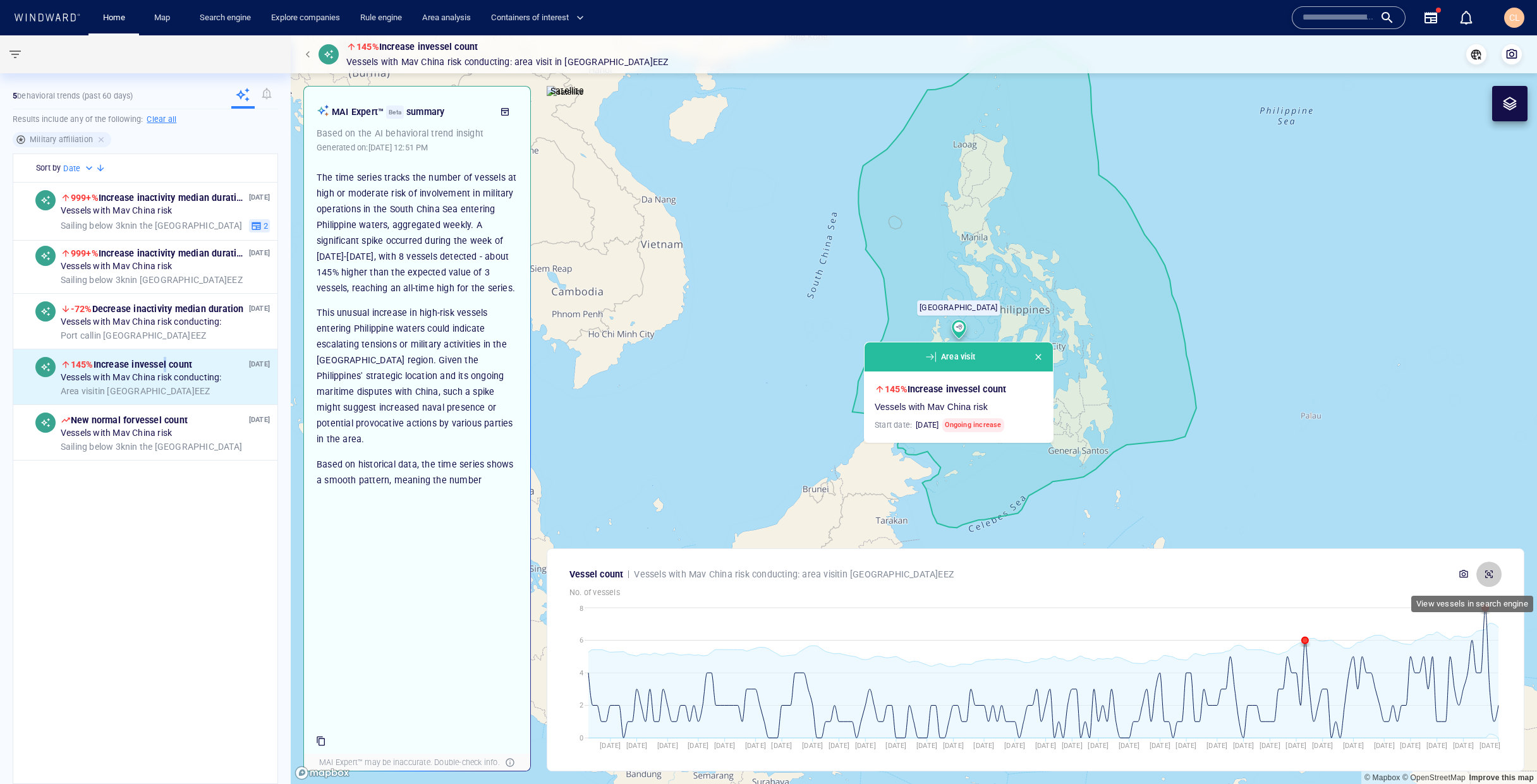
click at [1489, 573] on icon "button" at bounding box center [1489, 574] width 8 height 8
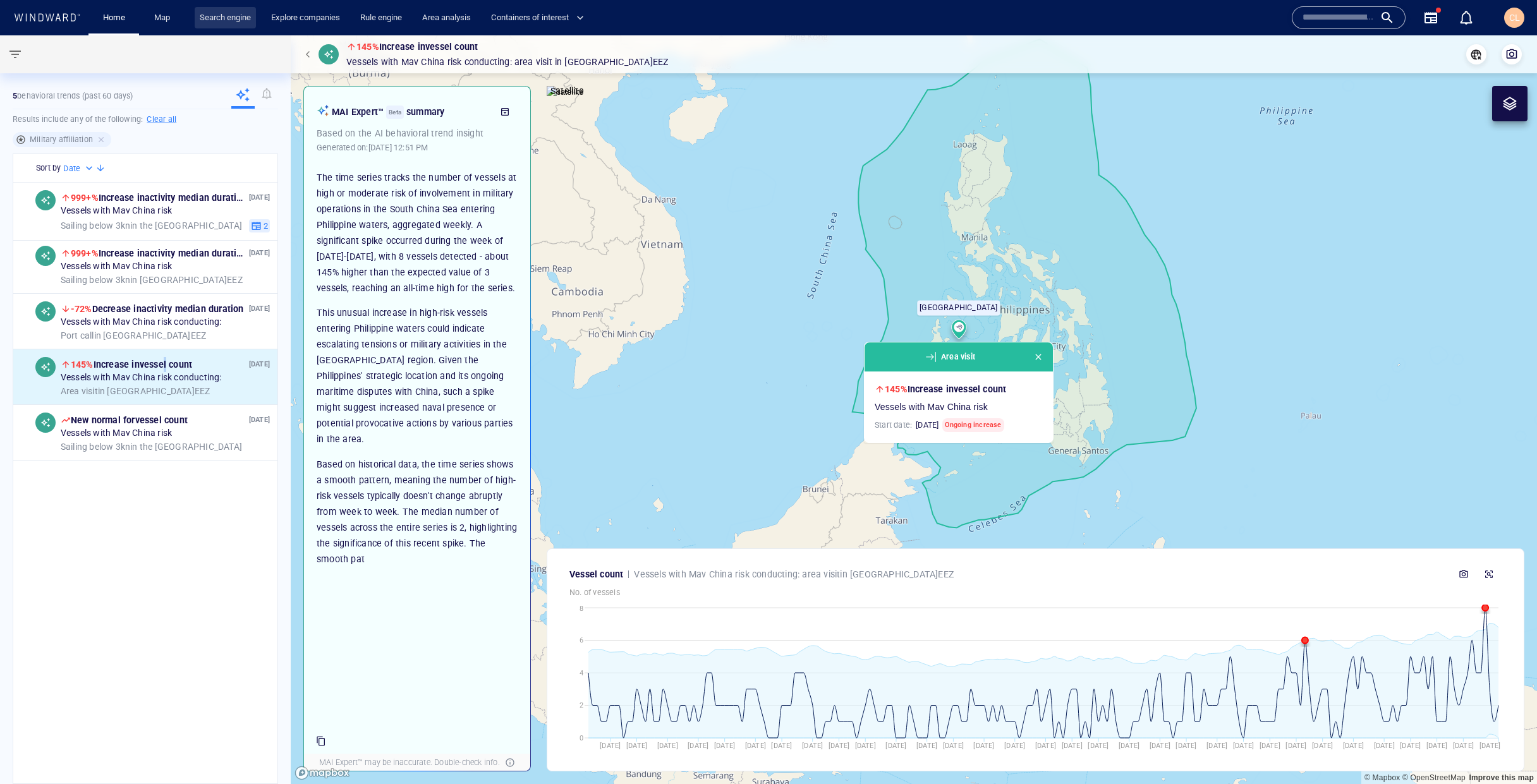
click at [220, 26] on link "Search engine" at bounding box center [225, 17] width 61 height 22
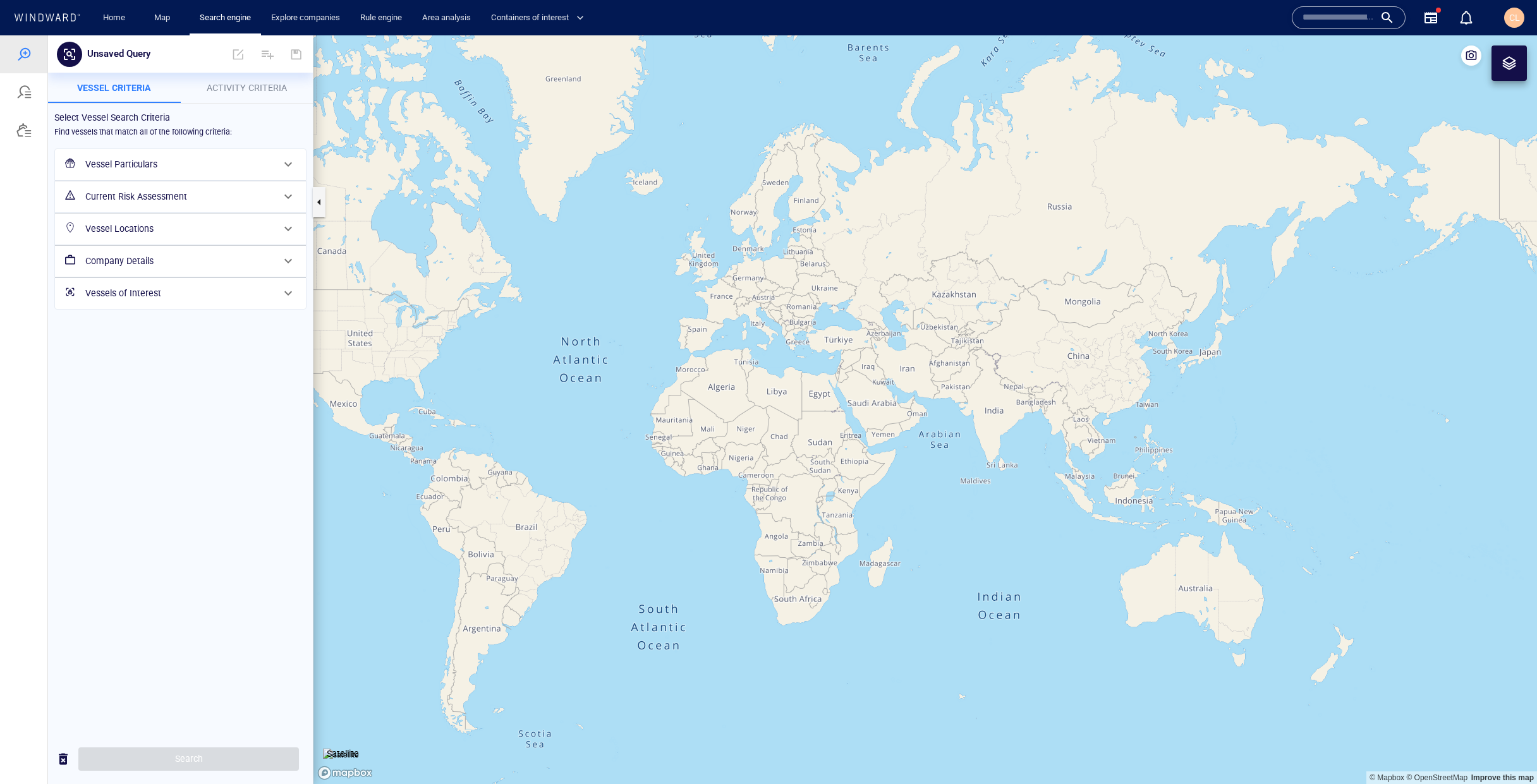
drag, startPoint x: 949, startPoint y: 389, endPoint x: 700, endPoint y: 353, distance: 251.6
click at [682, 351] on canvas "Map" at bounding box center [925, 410] width 1223 height 749
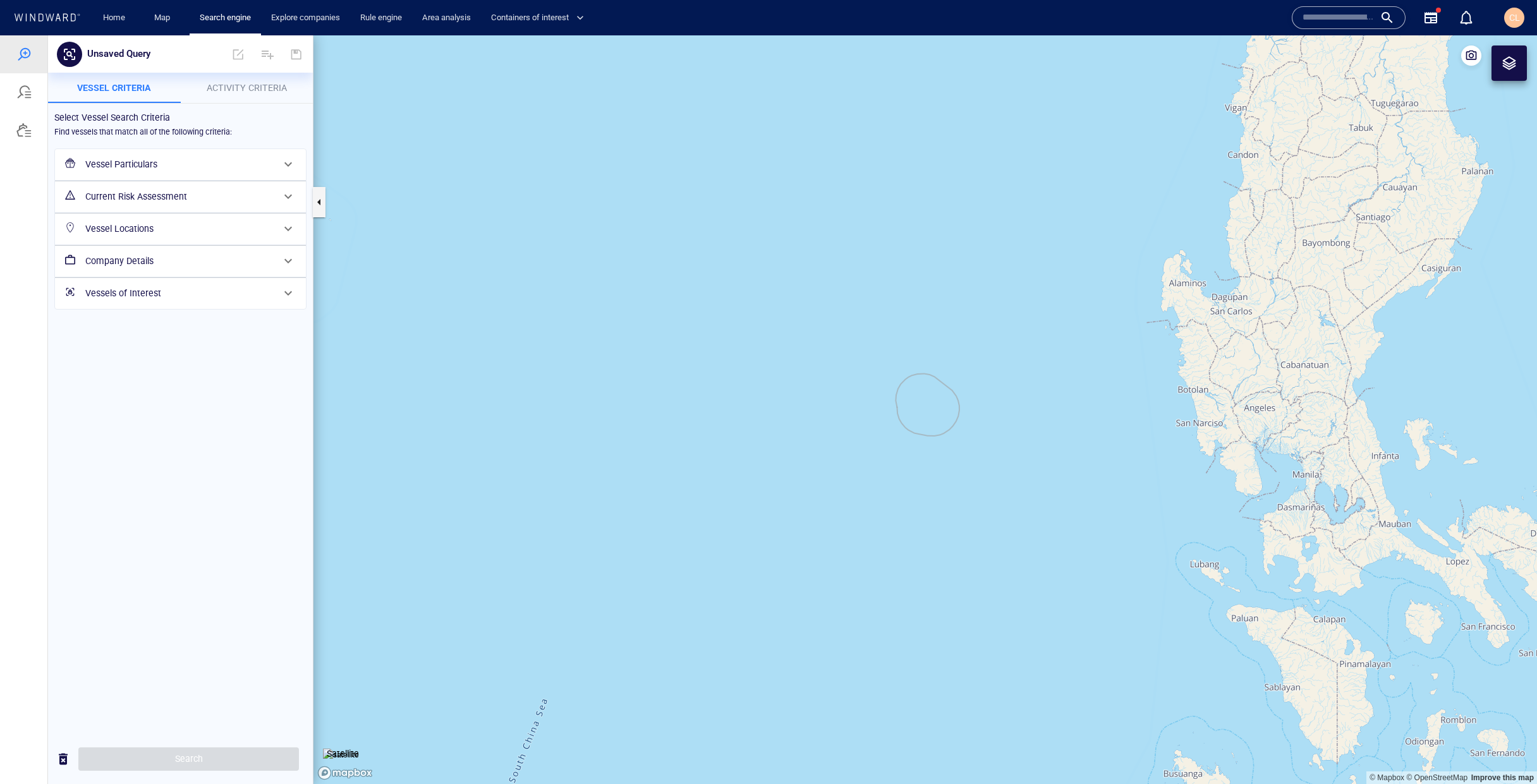
click at [1515, 61] on div at bounding box center [1509, 63] width 36 height 36
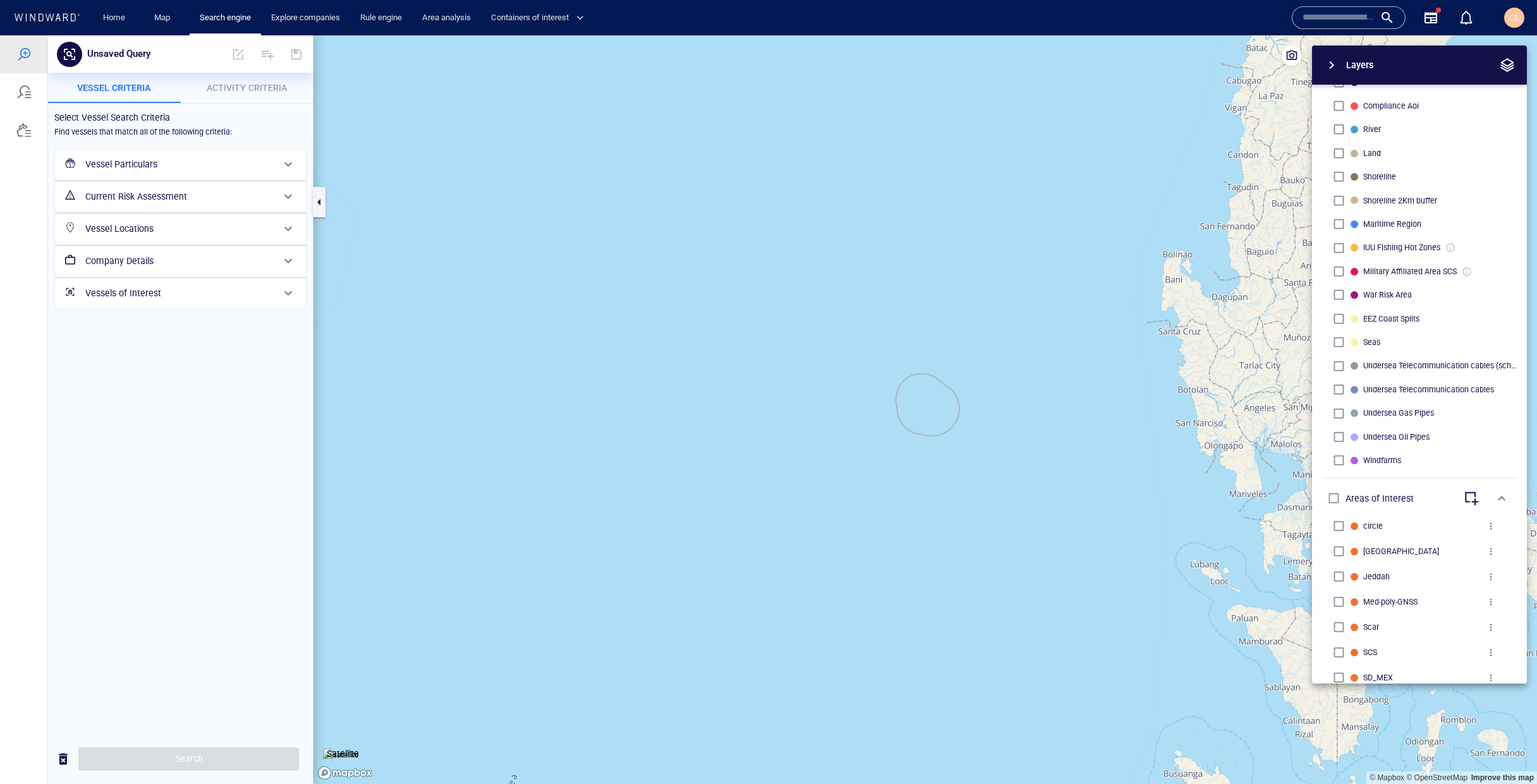
scroll to position [325, 0]
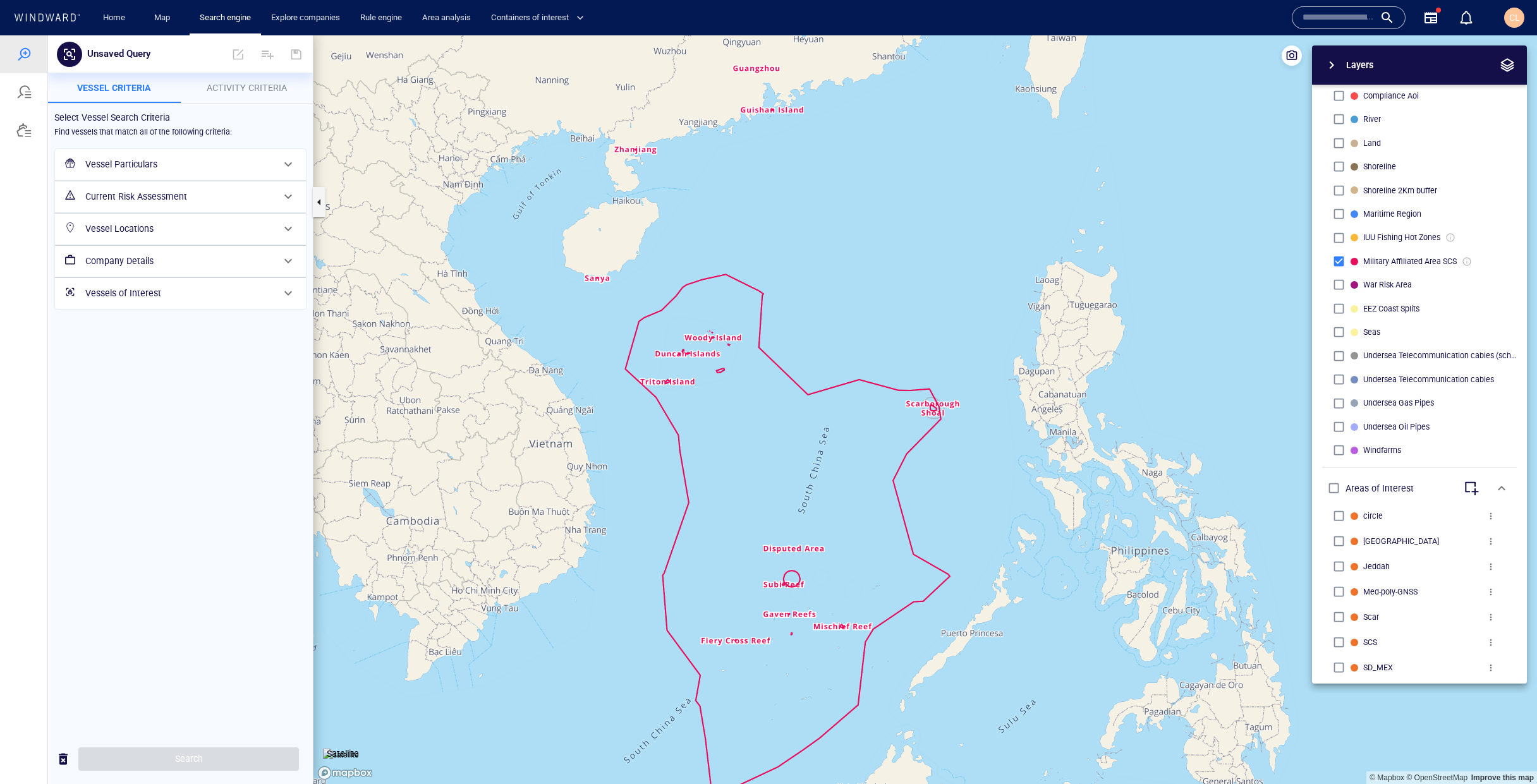
click at [224, 168] on h6 "Vessel Particulars" at bounding box center [179, 165] width 187 height 16
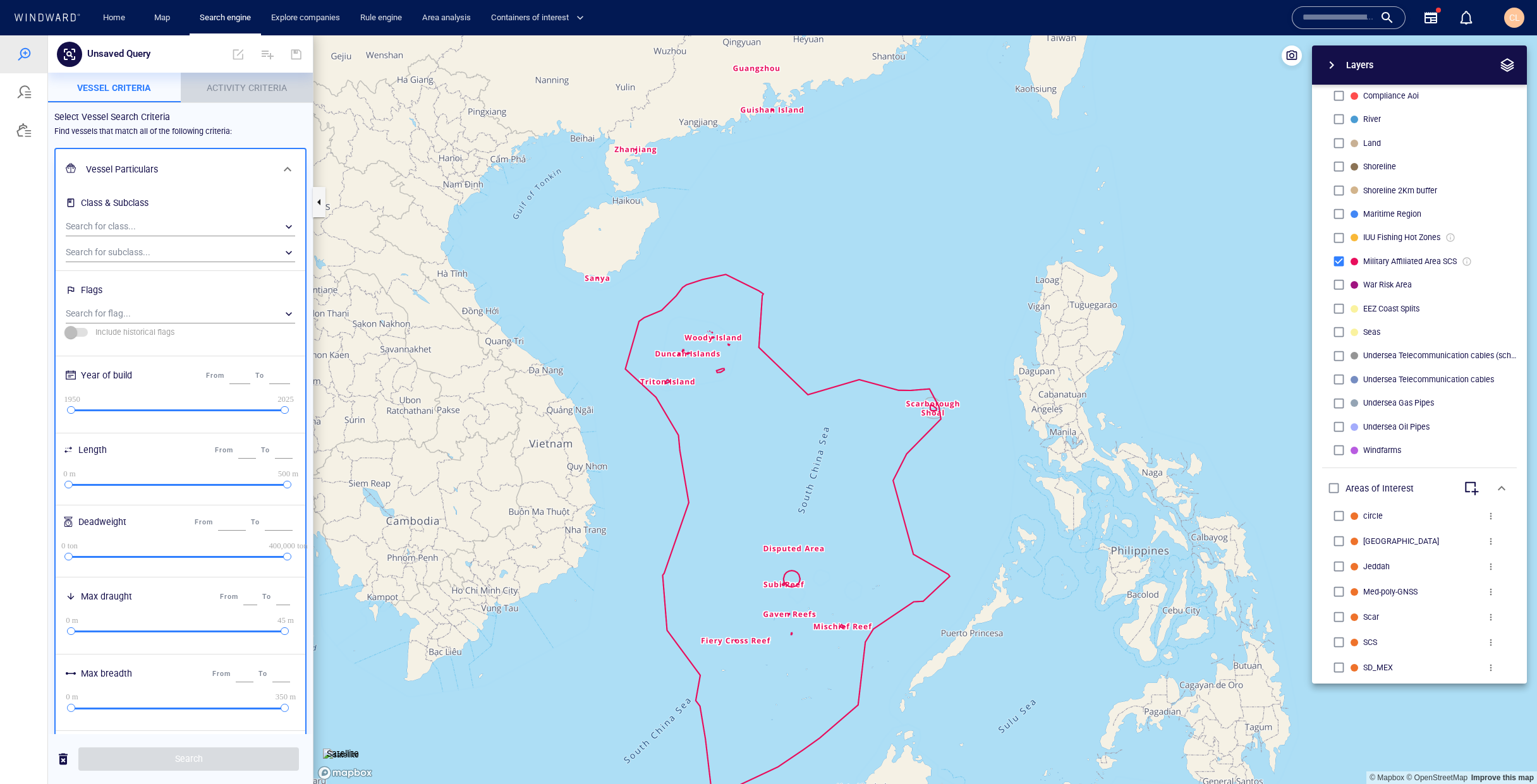
click at [249, 90] on span "Activity Criteria" at bounding box center [247, 88] width 80 height 10
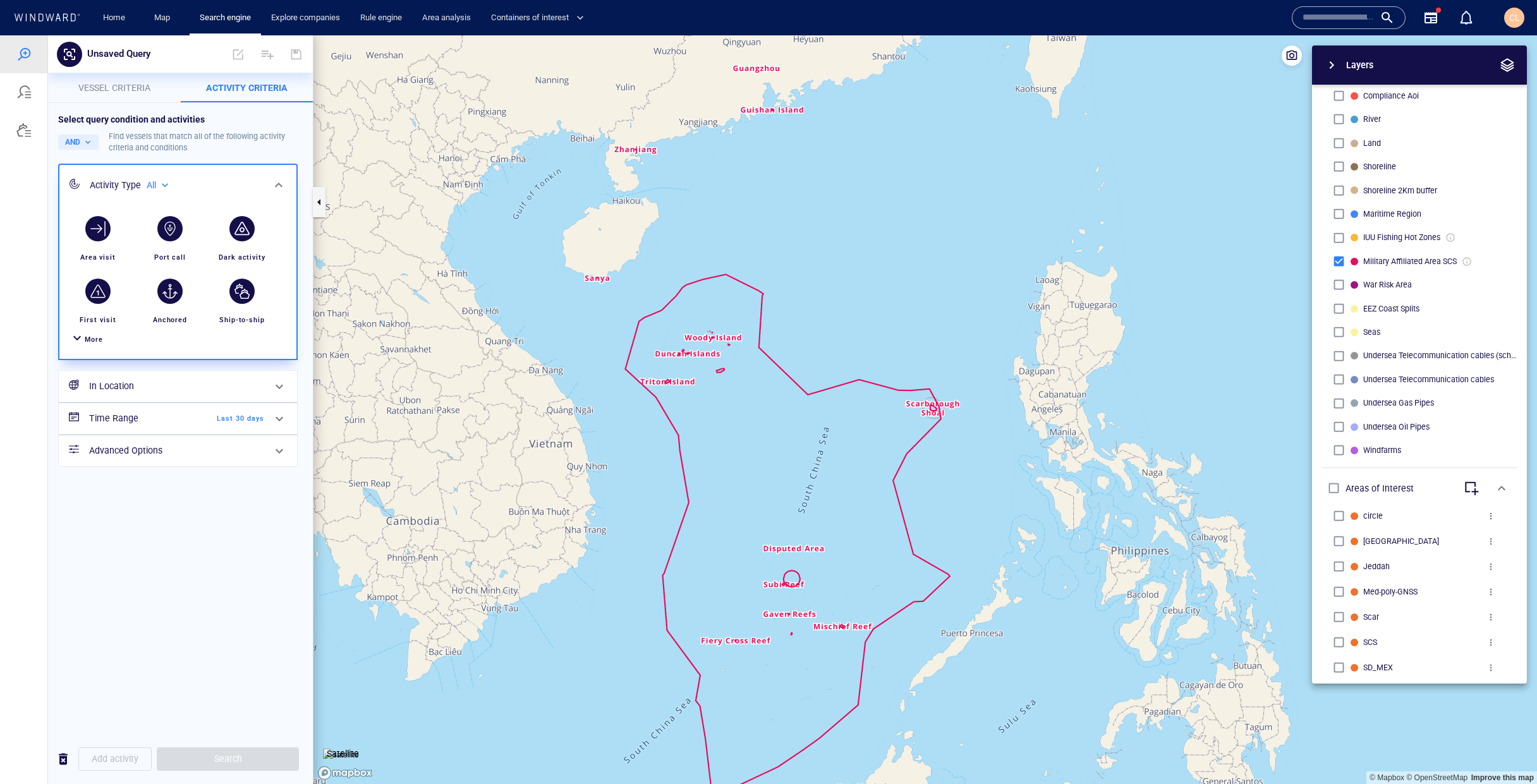
drag, startPoint x: 96, startPoint y: 344, endPoint x: 103, endPoint y: 340, distance: 8.1
click at [97, 344] on div "More" at bounding box center [93, 340] width 18 height 12
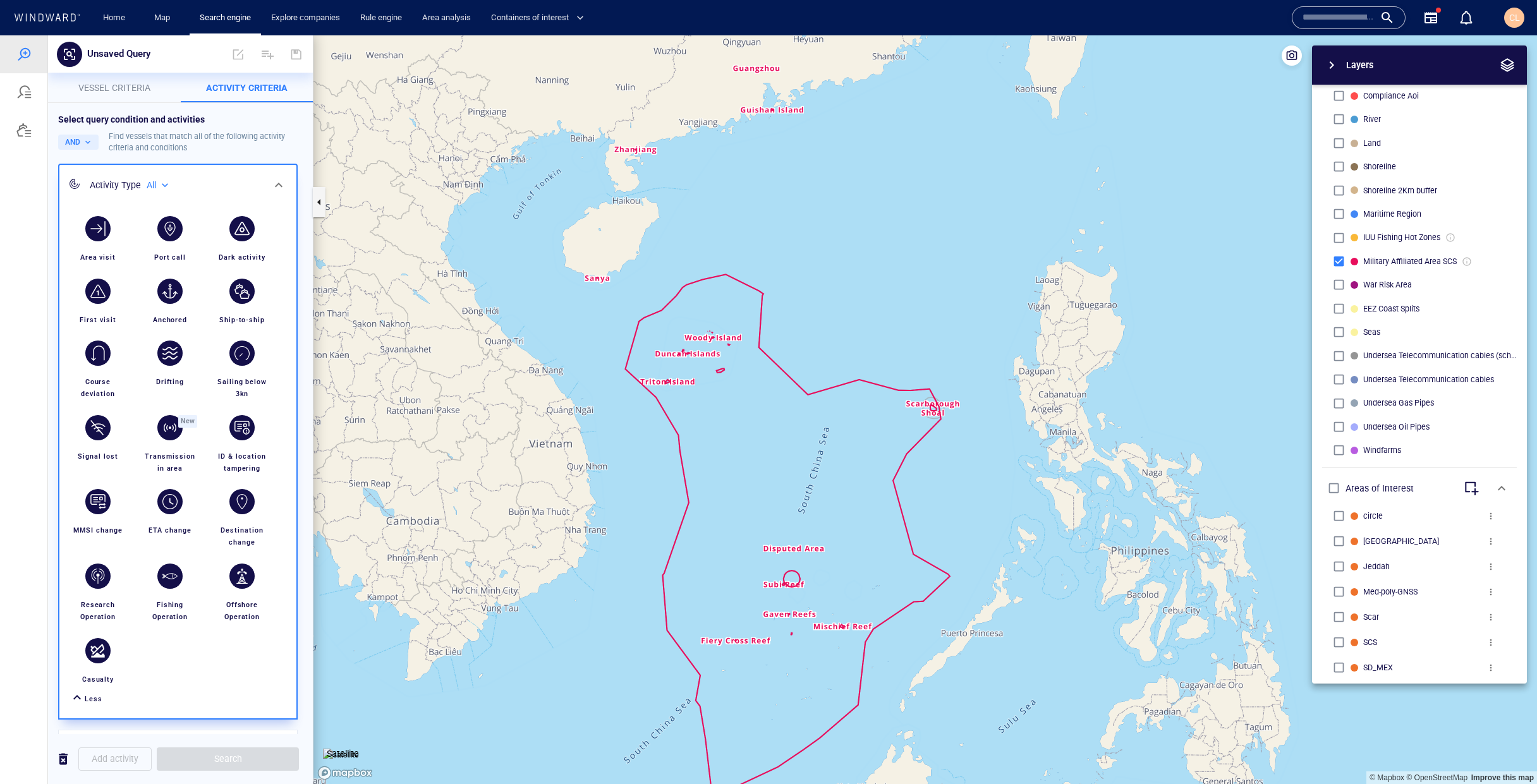
click at [132, 94] on p "Vessel criteria" at bounding box center [114, 87] width 118 height 15
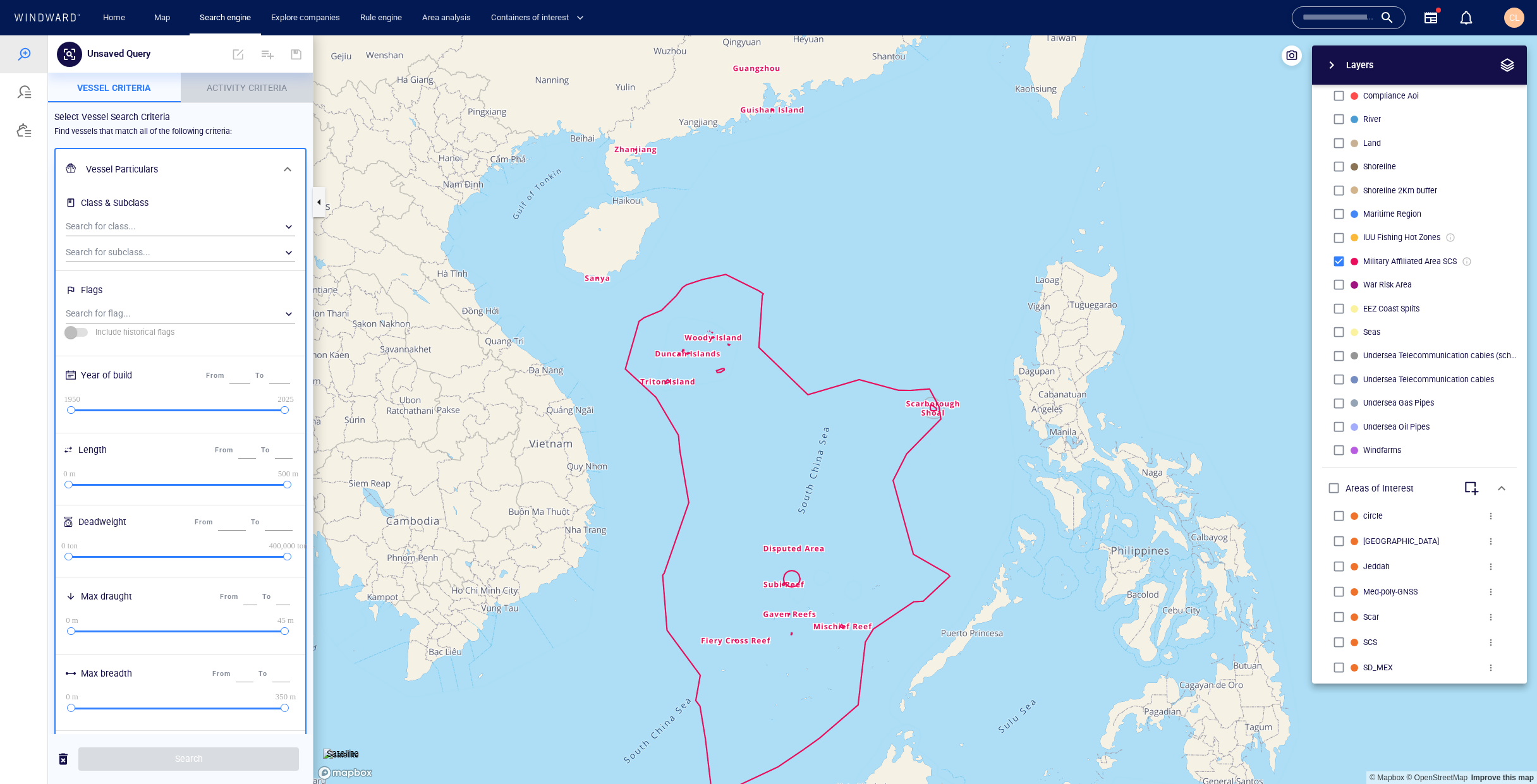
click at [221, 101] on button "Activity Criteria" at bounding box center [247, 87] width 132 height 30
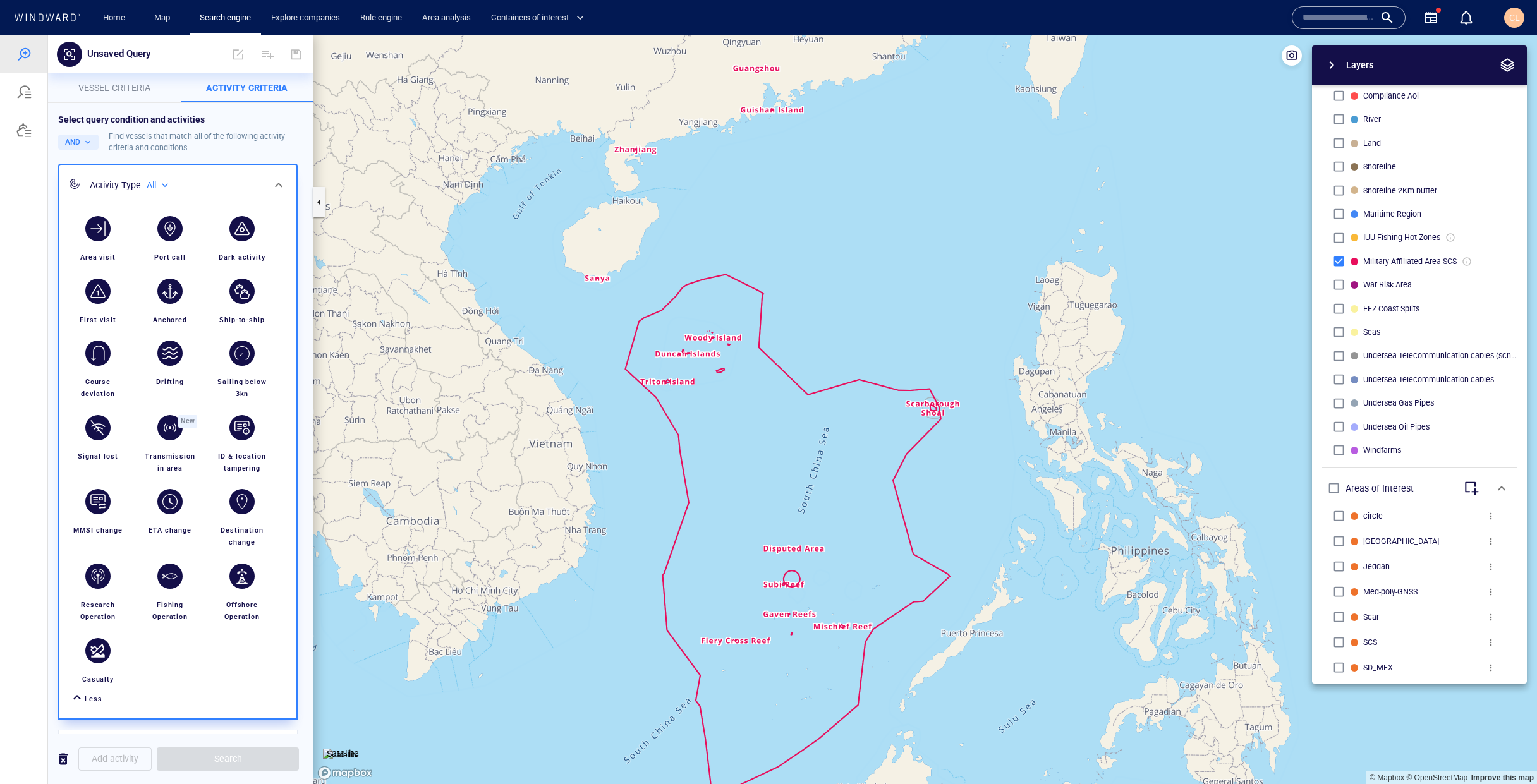
click at [148, 189] on div "All" at bounding box center [159, 186] width 24 height 10
click at [200, 247] on p "Military affiliated" at bounding box center [202, 243] width 58 height 11
type input "**********"
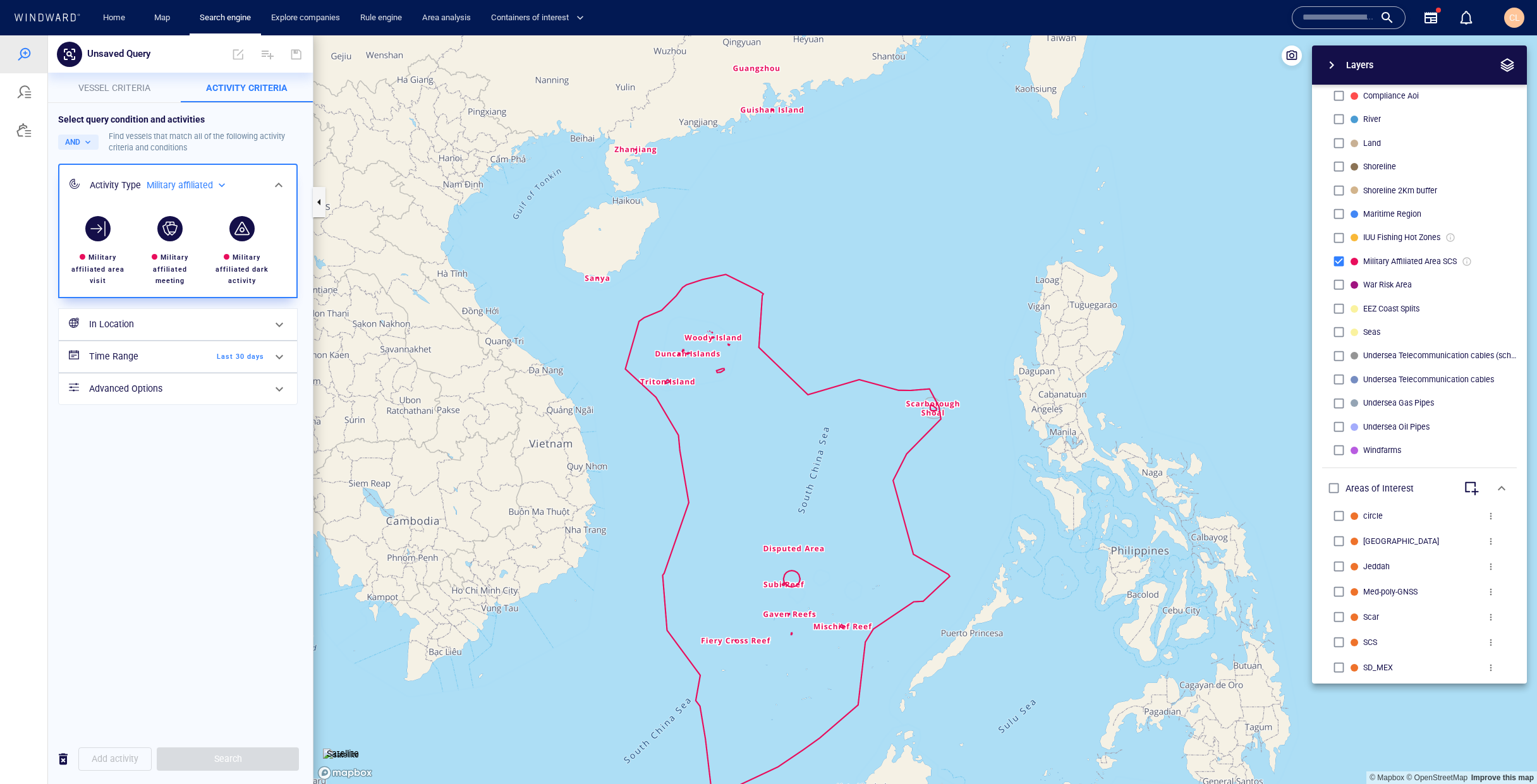
click at [253, 351] on span "Last 30 days" at bounding box center [227, 356] width 72 height 11
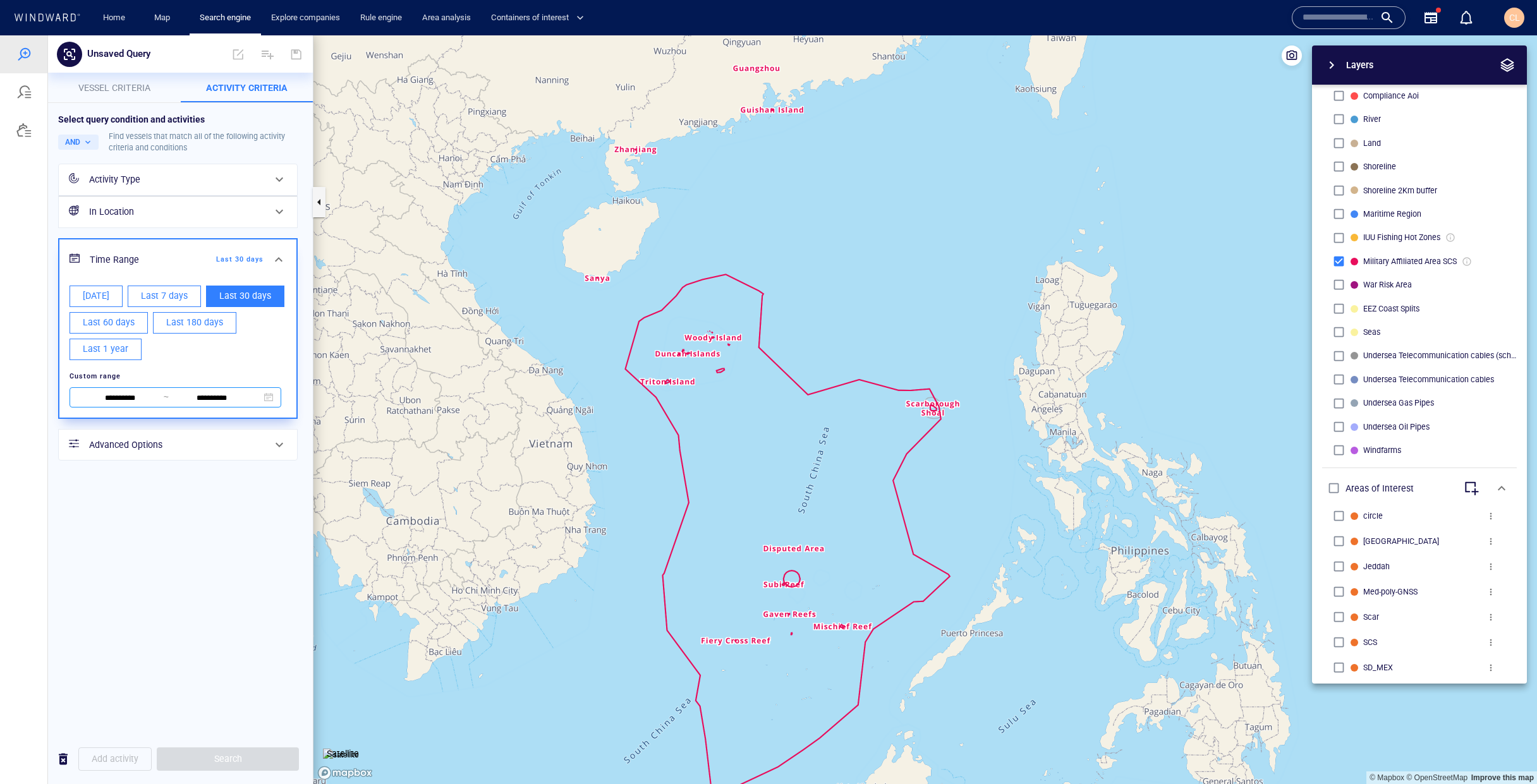
click at [116, 402] on input "**********" at bounding box center [119, 398] width 86 height 14
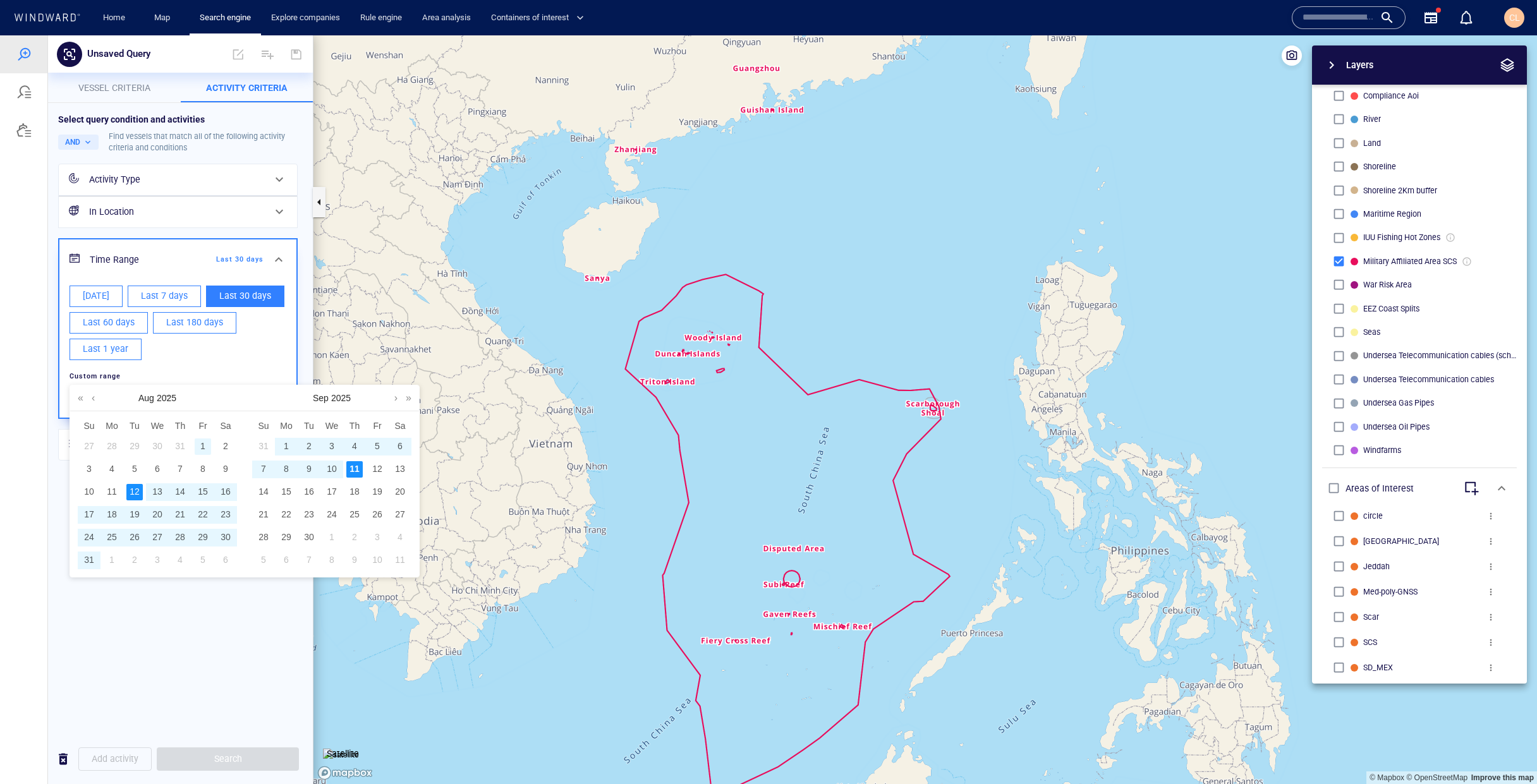
click at [202, 441] on div "1" at bounding box center [202, 446] width 17 height 17
click at [91, 553] on div "31" at bounding box center [89, 560] width 17 height 17
type input "**********"
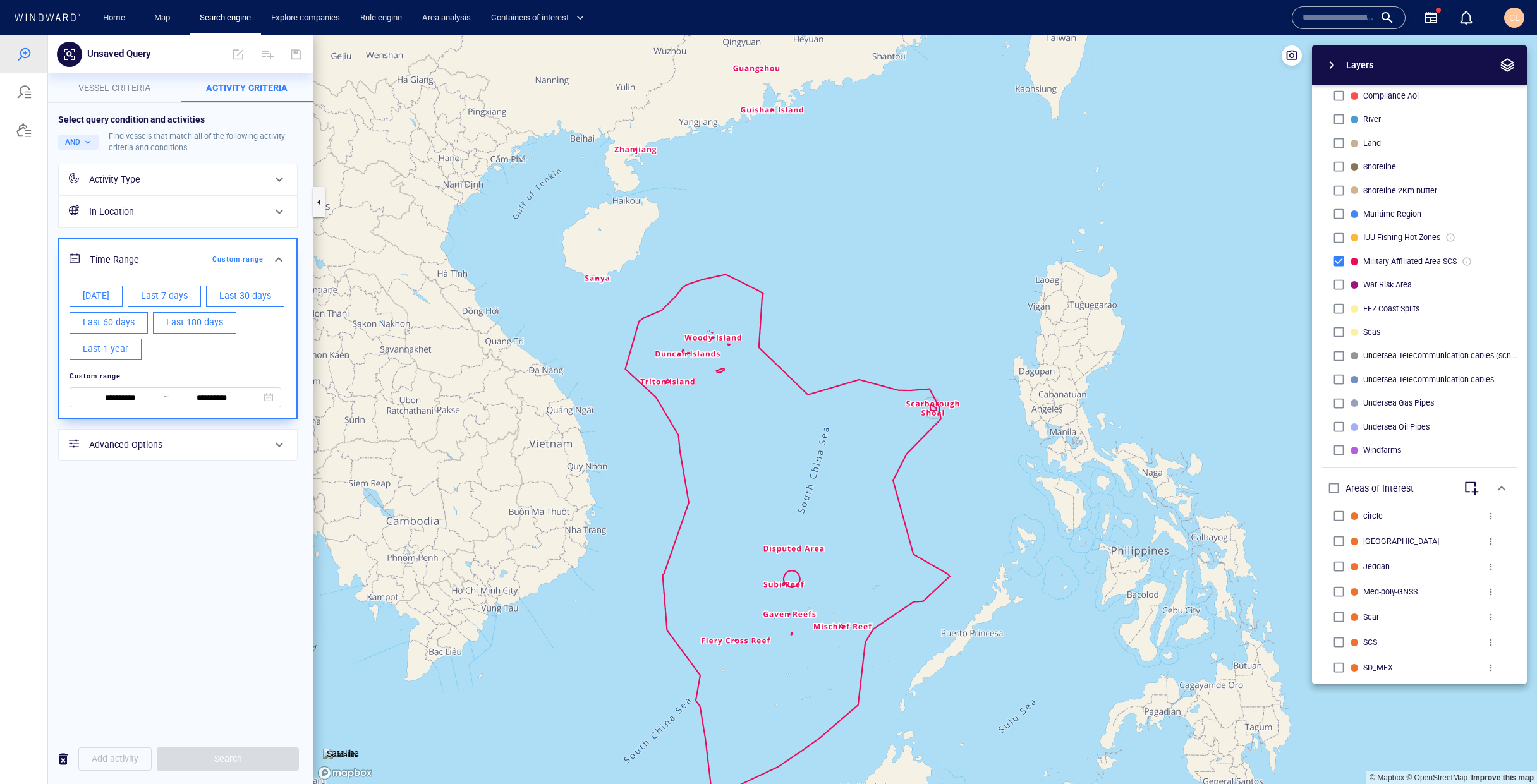
click at [164, 184] on div "Activity Type" at bounding box center [176, 179] width 175 height 16
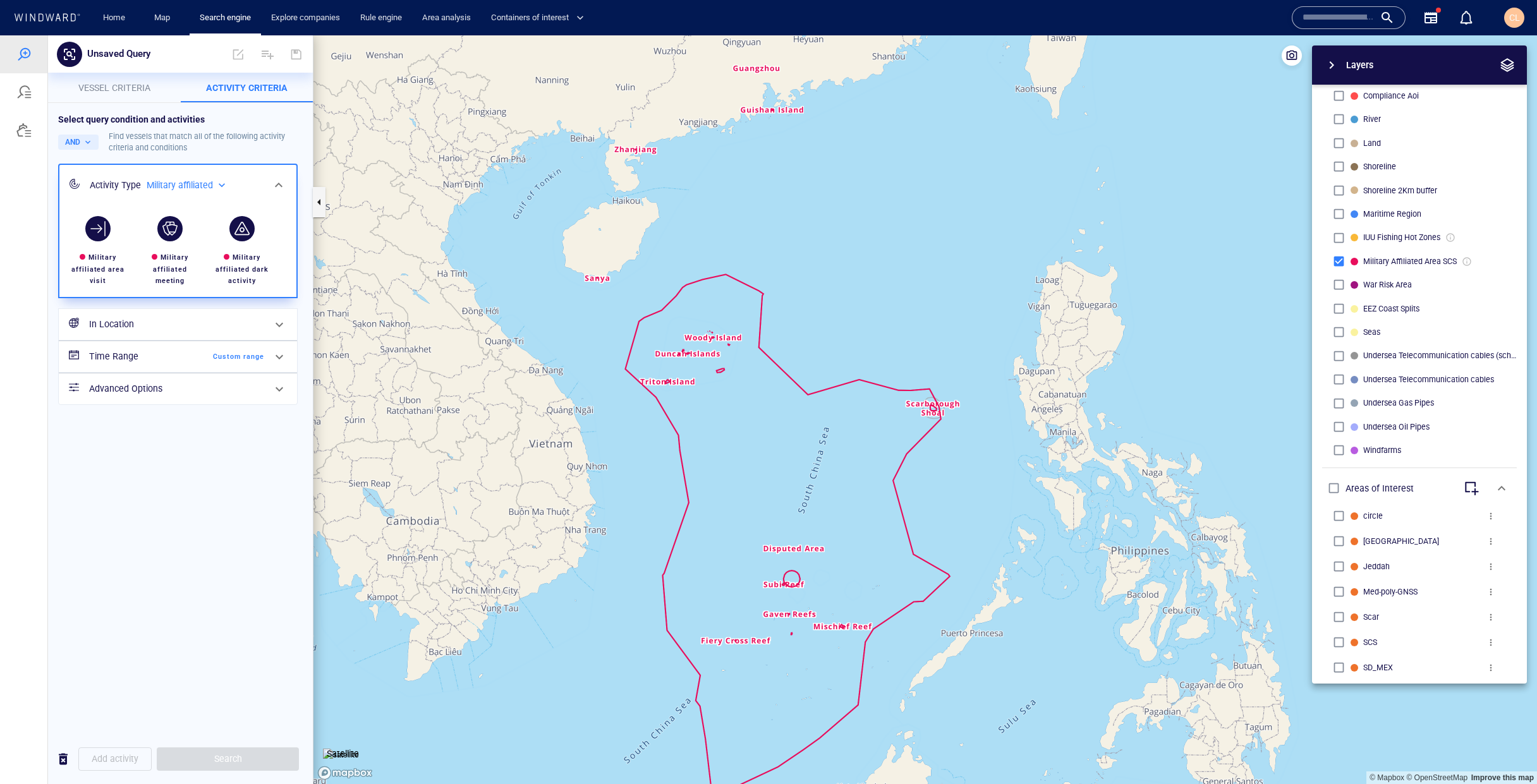
click at [171, 351] on h6 "Time Range" at bounding box center [140, 356] width 103 height 16
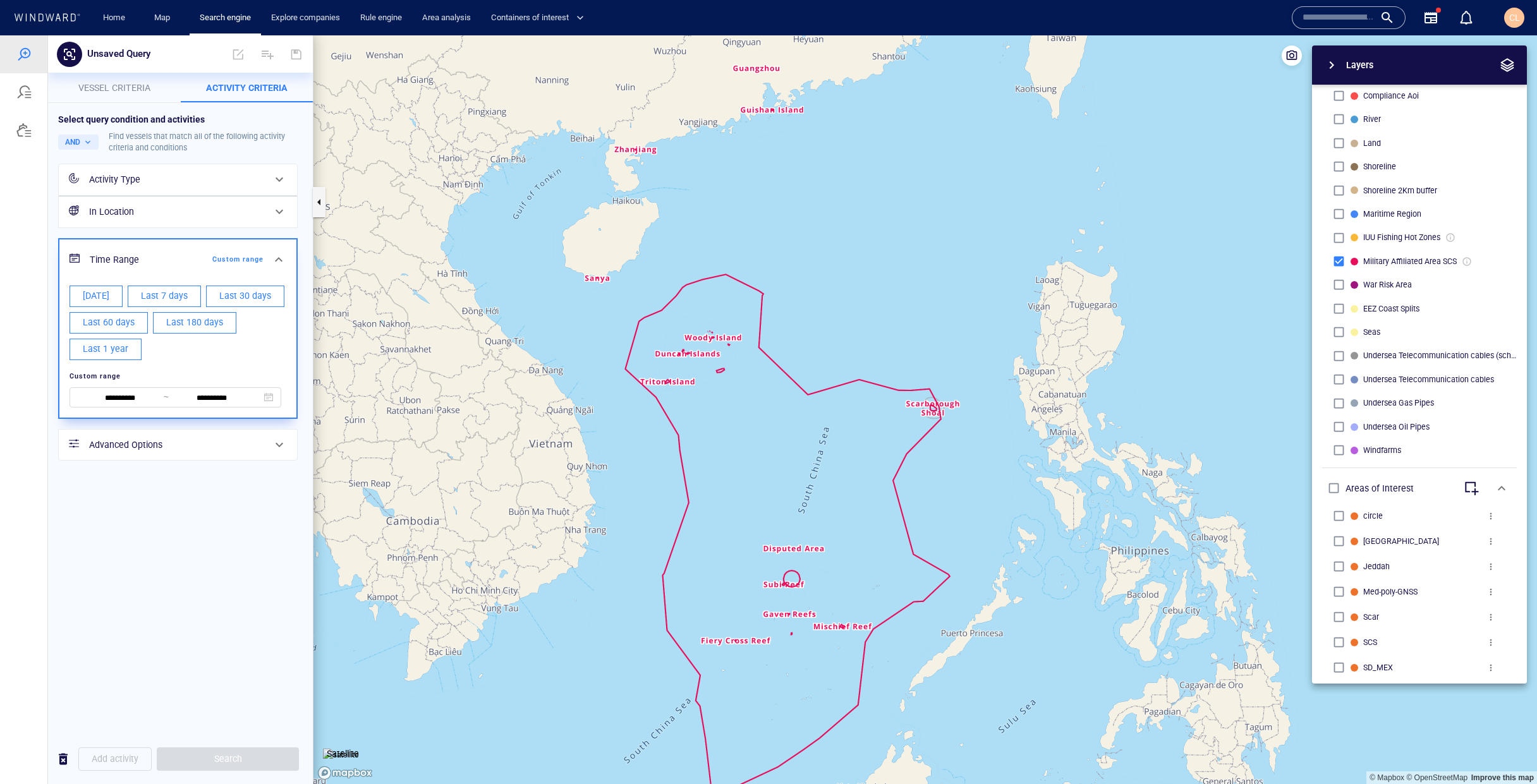
click at [181, 178] on div "Activity Type" at bounding box center [176, 179] width 175 height 16
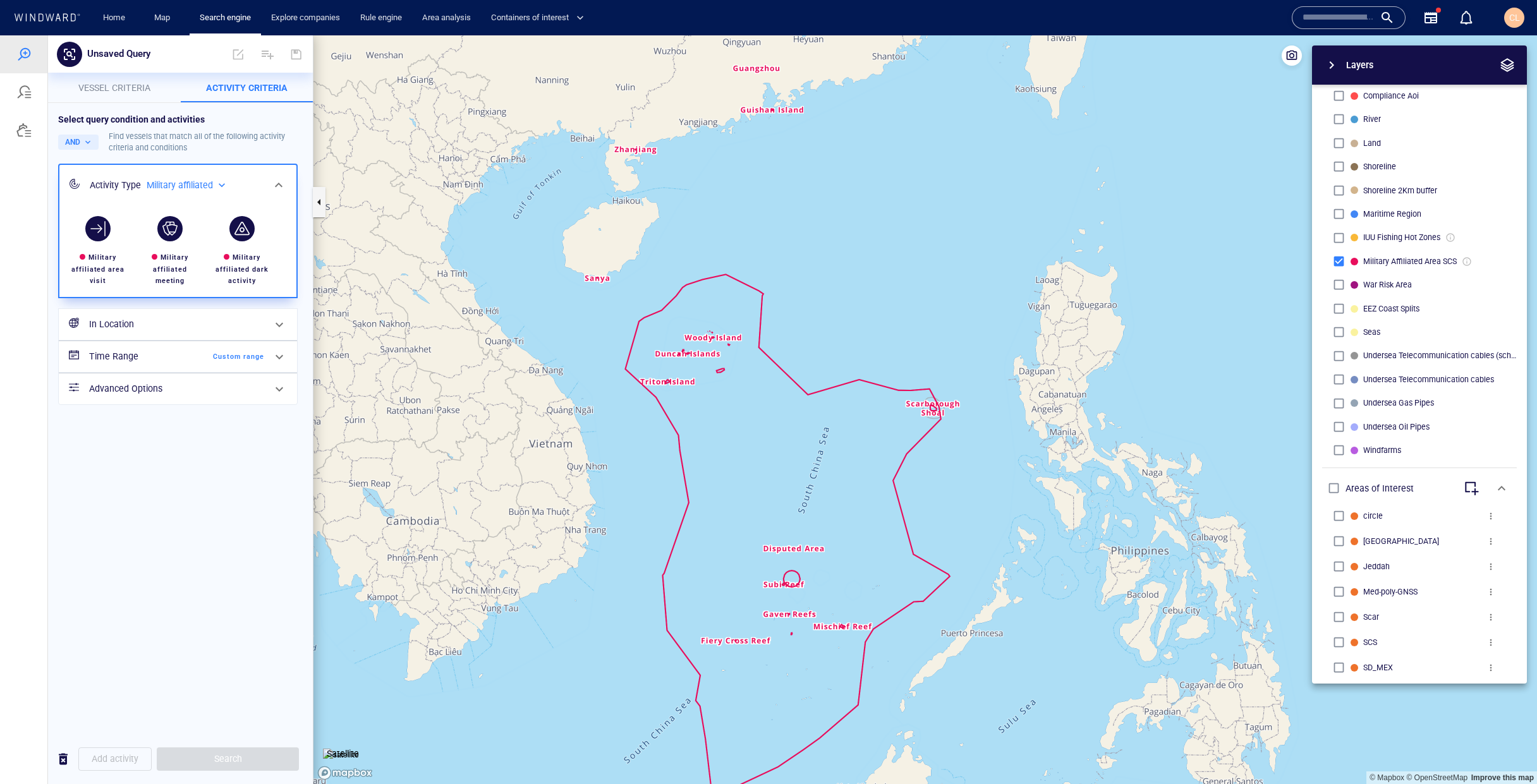
drag, startPoint x: 984, startPoint y: 293, endPoint x: 943, endPoint y: 287, distance: 41.4
click at [961, 284] on canvas "Map" at bounding box center [925, 410] width 1223 height 749
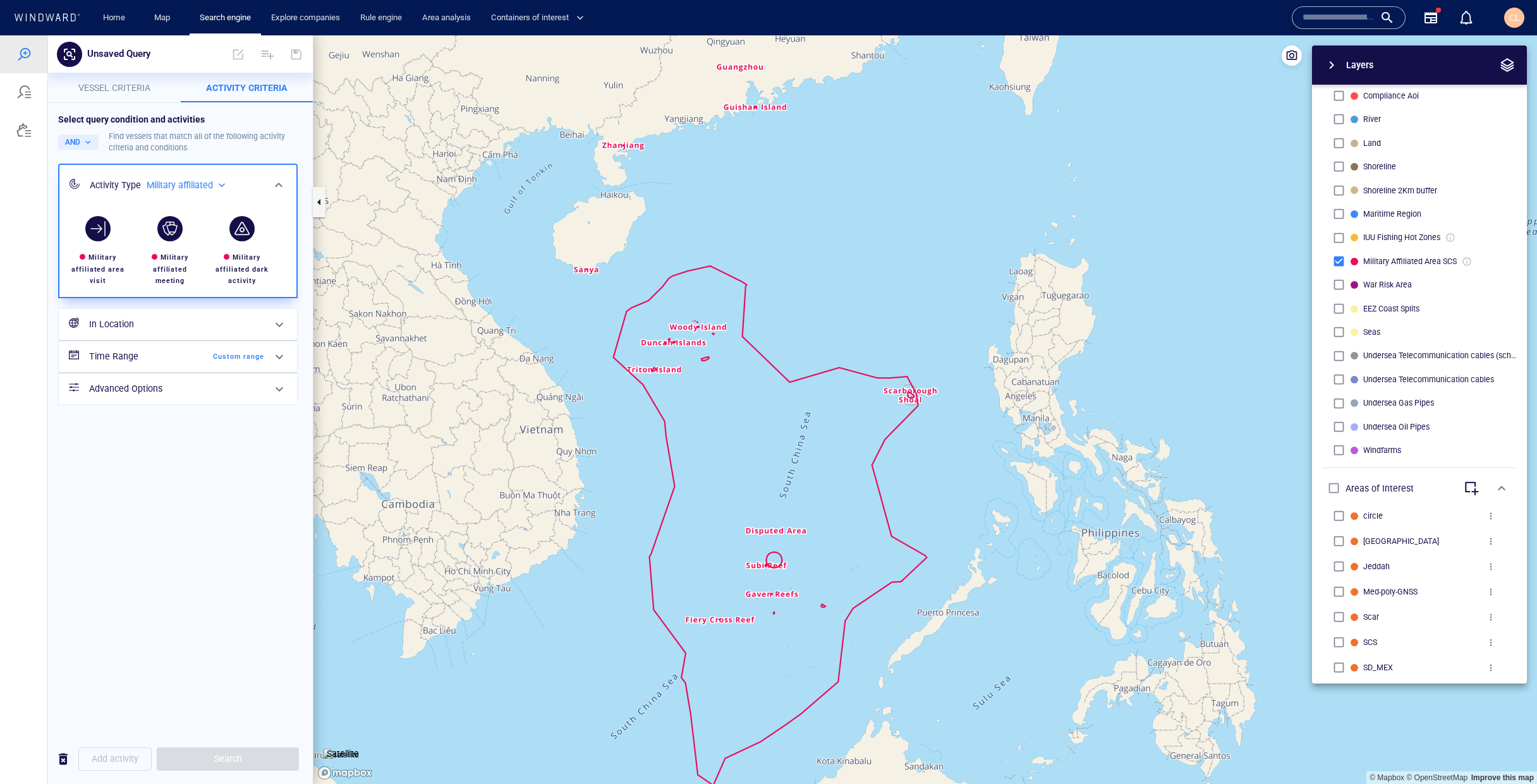
click at [1507, 66] on span "button" at bounding box center [1507, 64] width 15 height 15
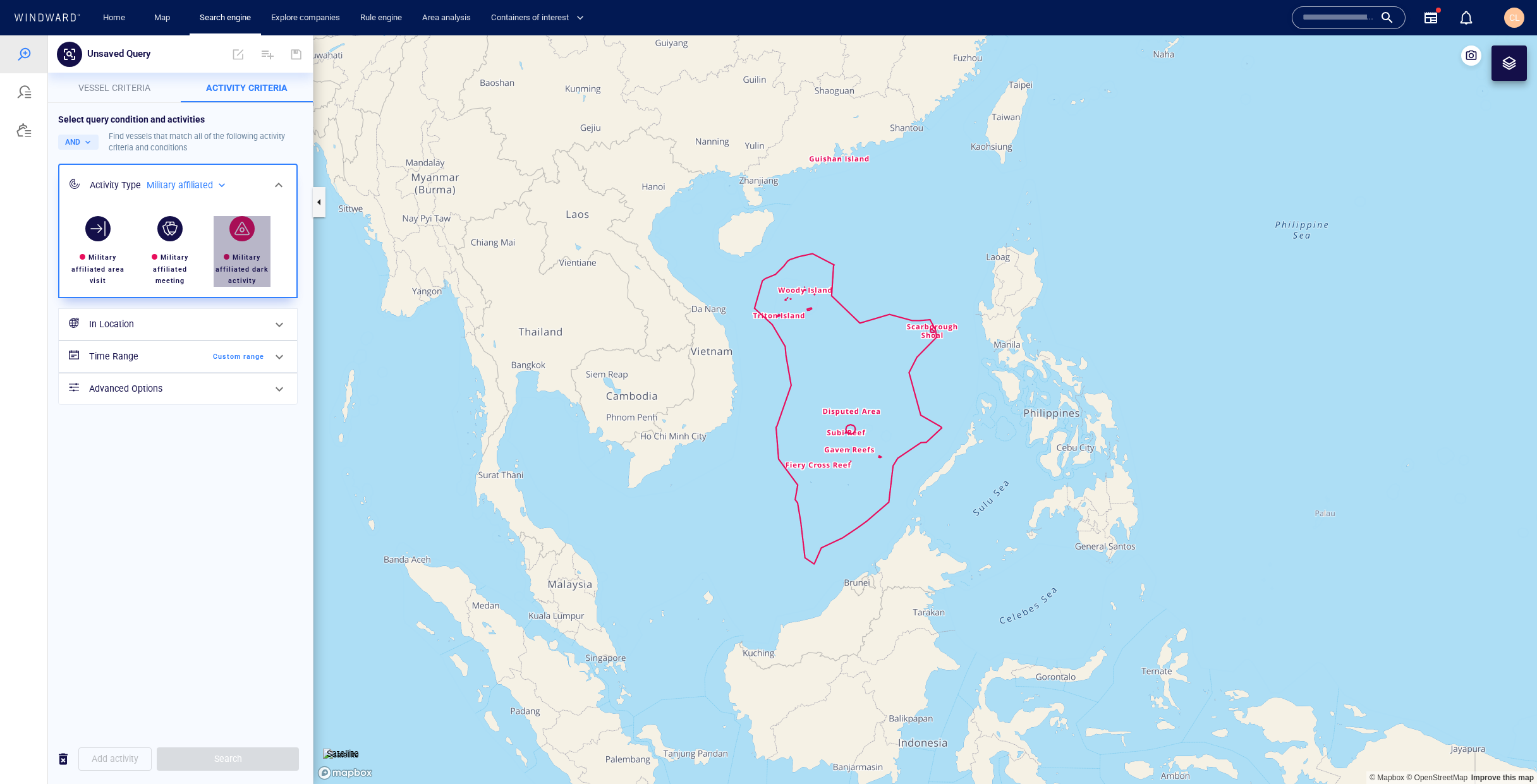
click at [251, 228] on div "button" at bounding box center [241, 228] width 25 height 25
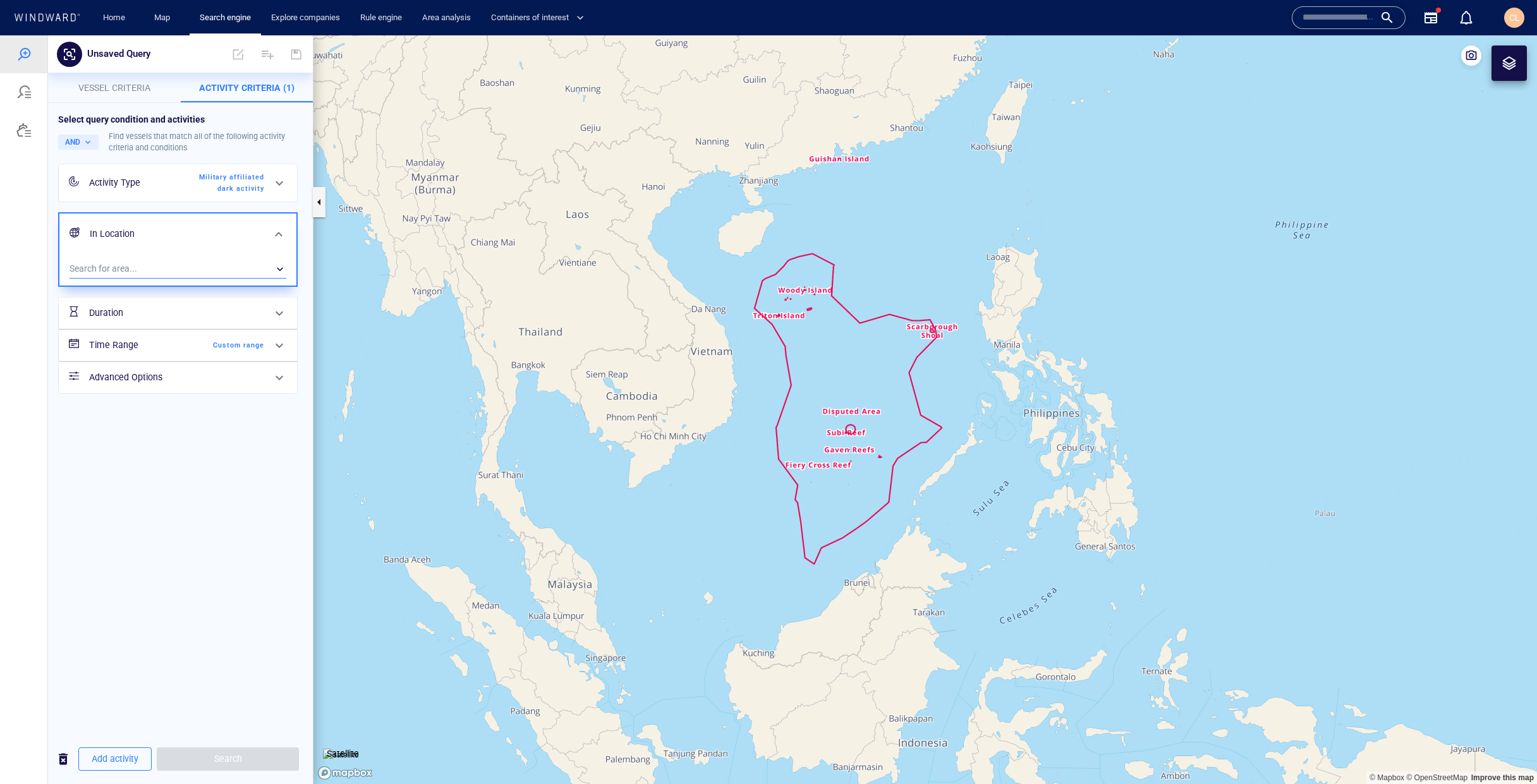
click at [198, 266] on div "​" at bounding box center [178, 269] width 217 height 19
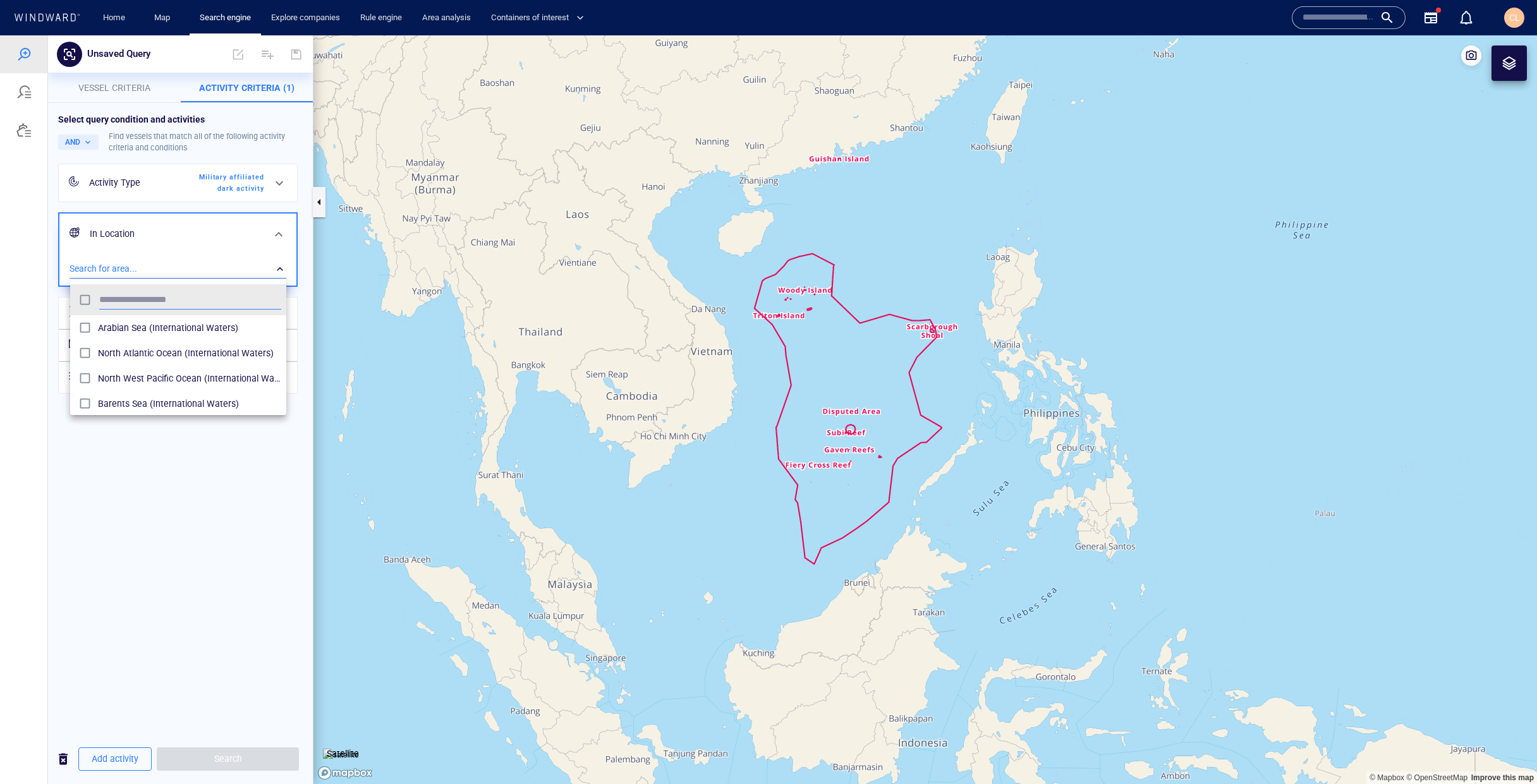
scroll to position [125, 216]
type input "****"
click at [199, 321] on span "Scar (Areas of Interest)" at bounding box center [189, 328] width 183 height 15
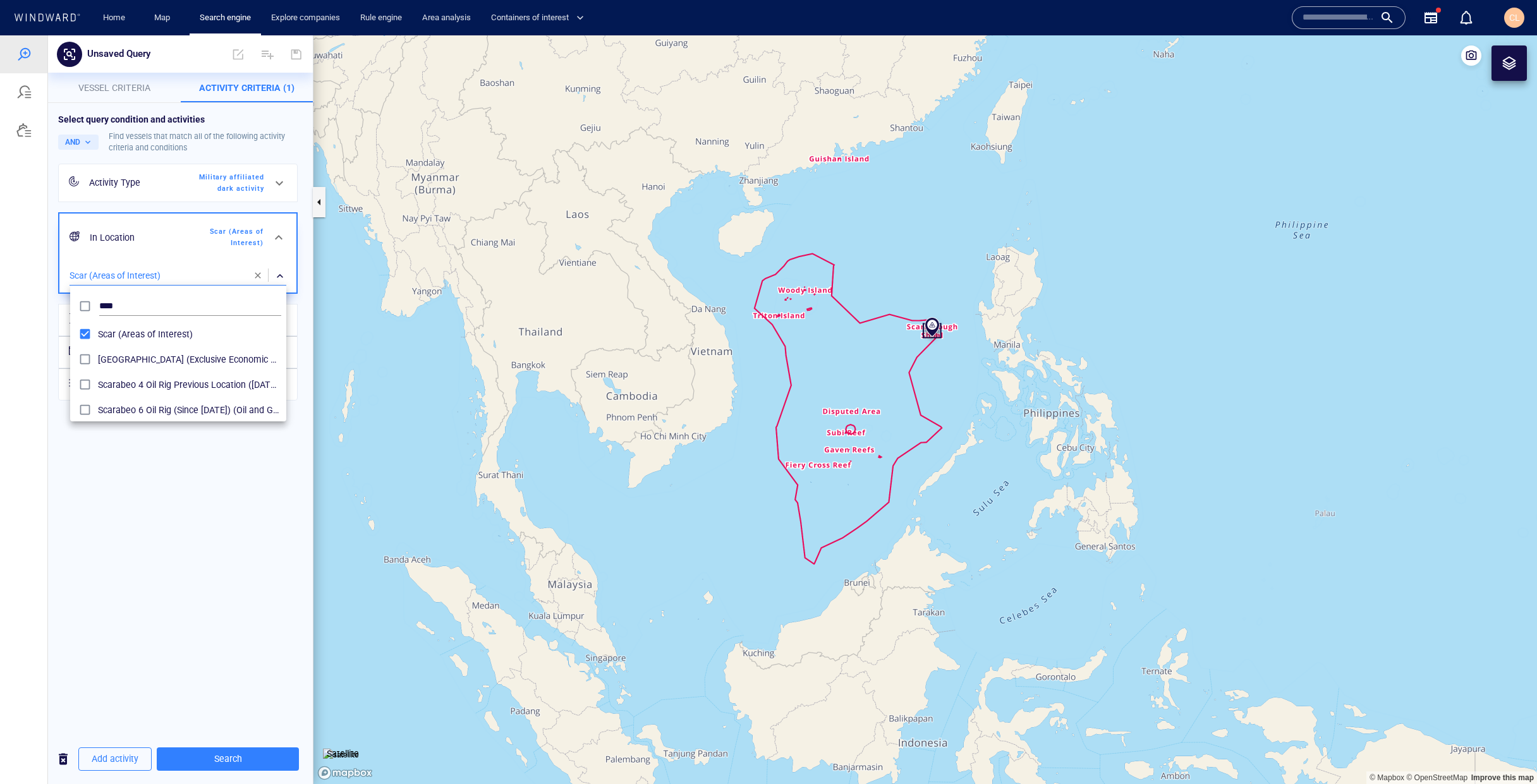
click at [199, 483] on div at bounding box center [768, 410] width 1537 height 749
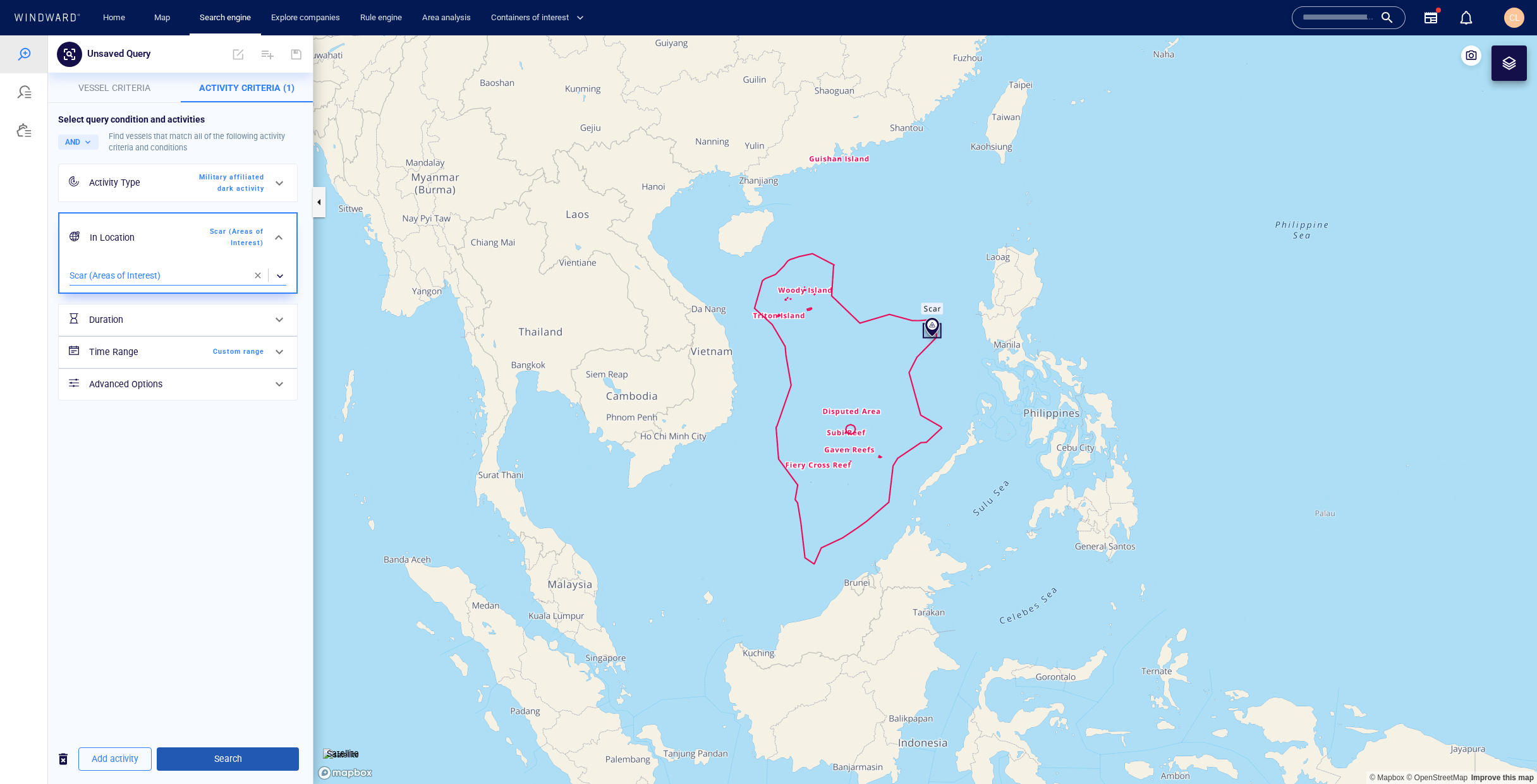
click at [252, 763] on span "Search" at bounding box center [228, 759] width 122 height 16
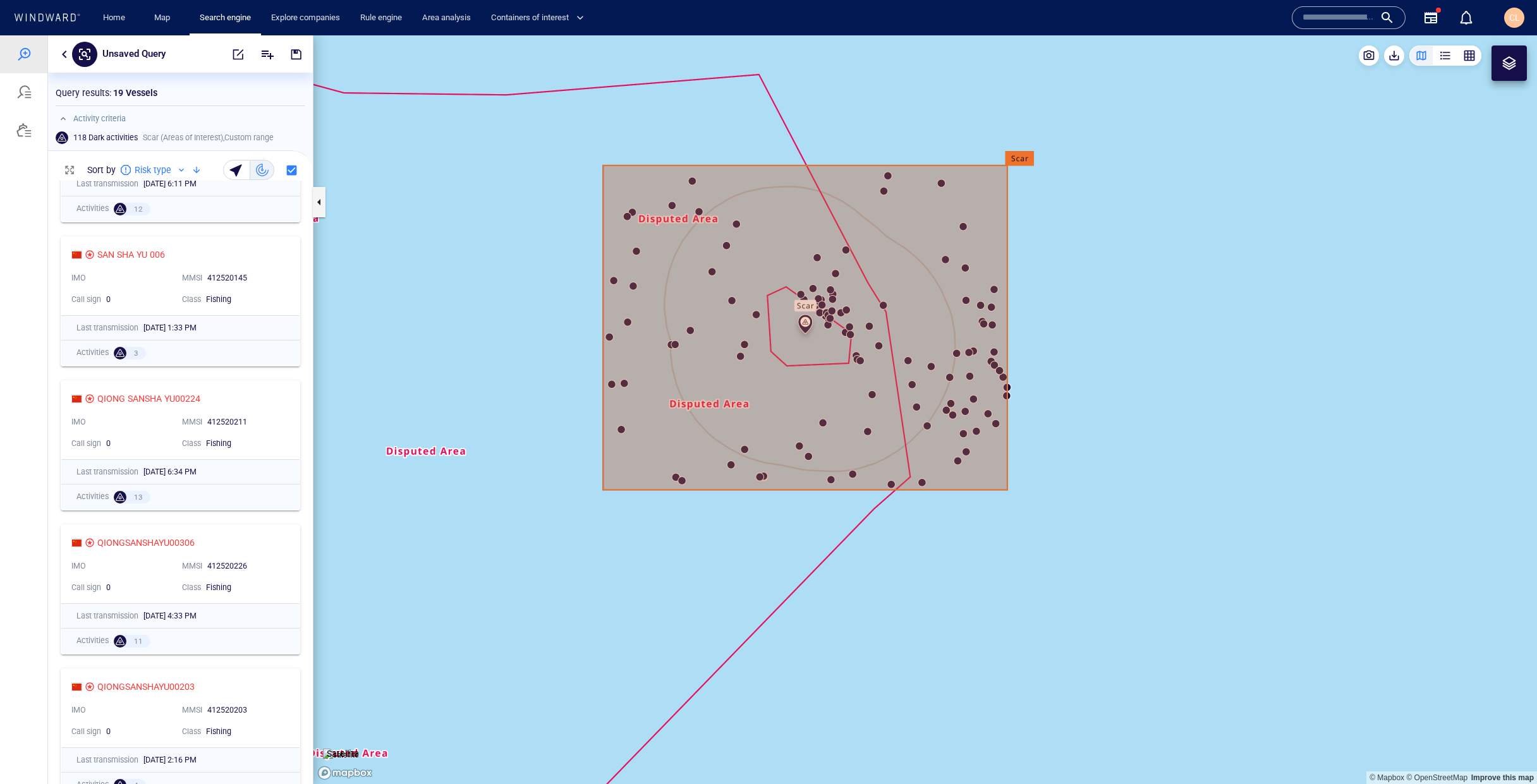
scroll to position [815, 0]
click at [254, 409] on div "QIONG SANSHA YU00224 IMO MMSI 412520211 Call sign 0 Class Fishing" at bounding box center [179, 420] width 238 height 78
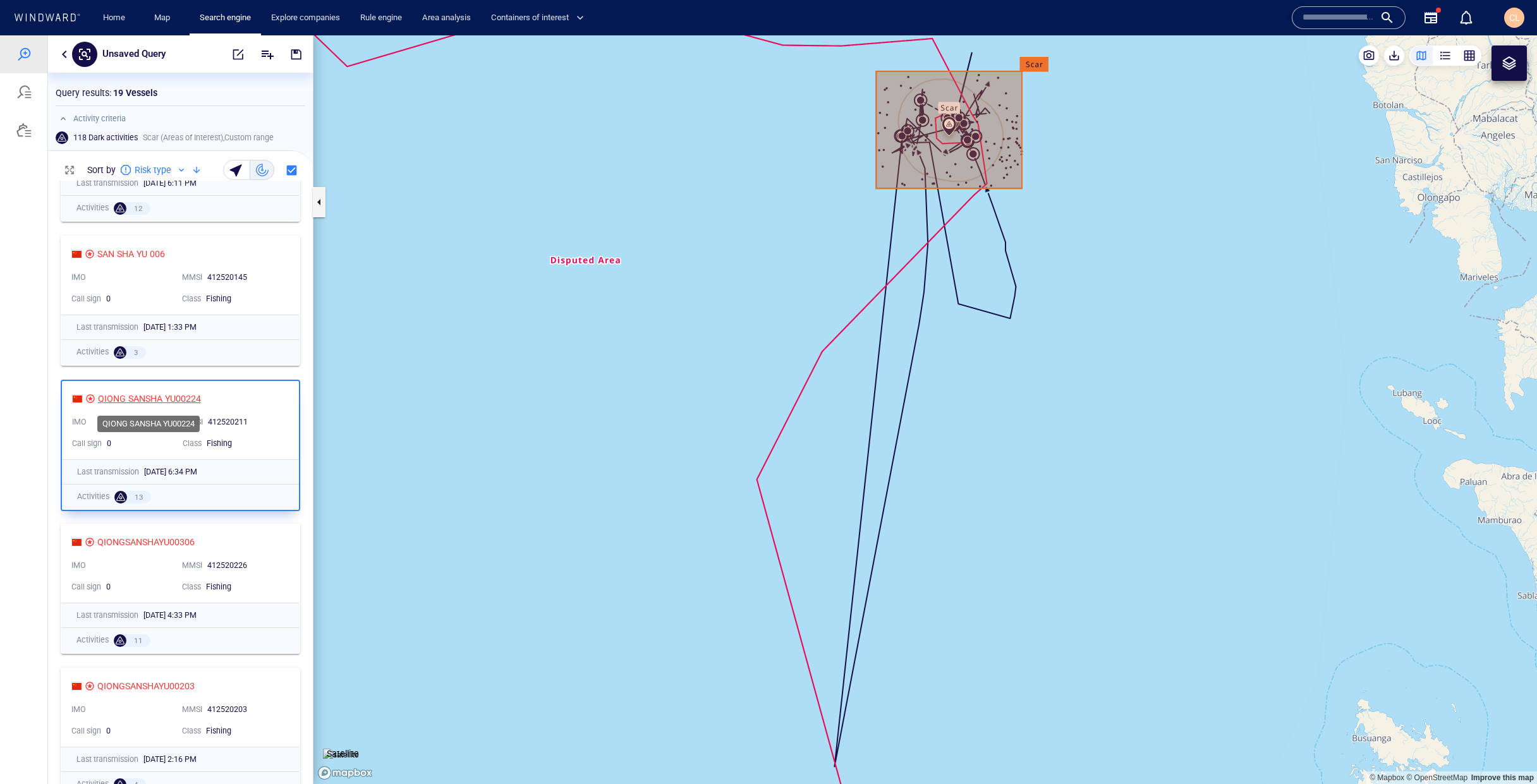
click at [100, 400] on div "QIONG SANSHA YU00224" at bounding box center [149, 398] width 103 height 15
click at [58, 58] on button "button" at bounding box center [64, 54] width 15 height 15
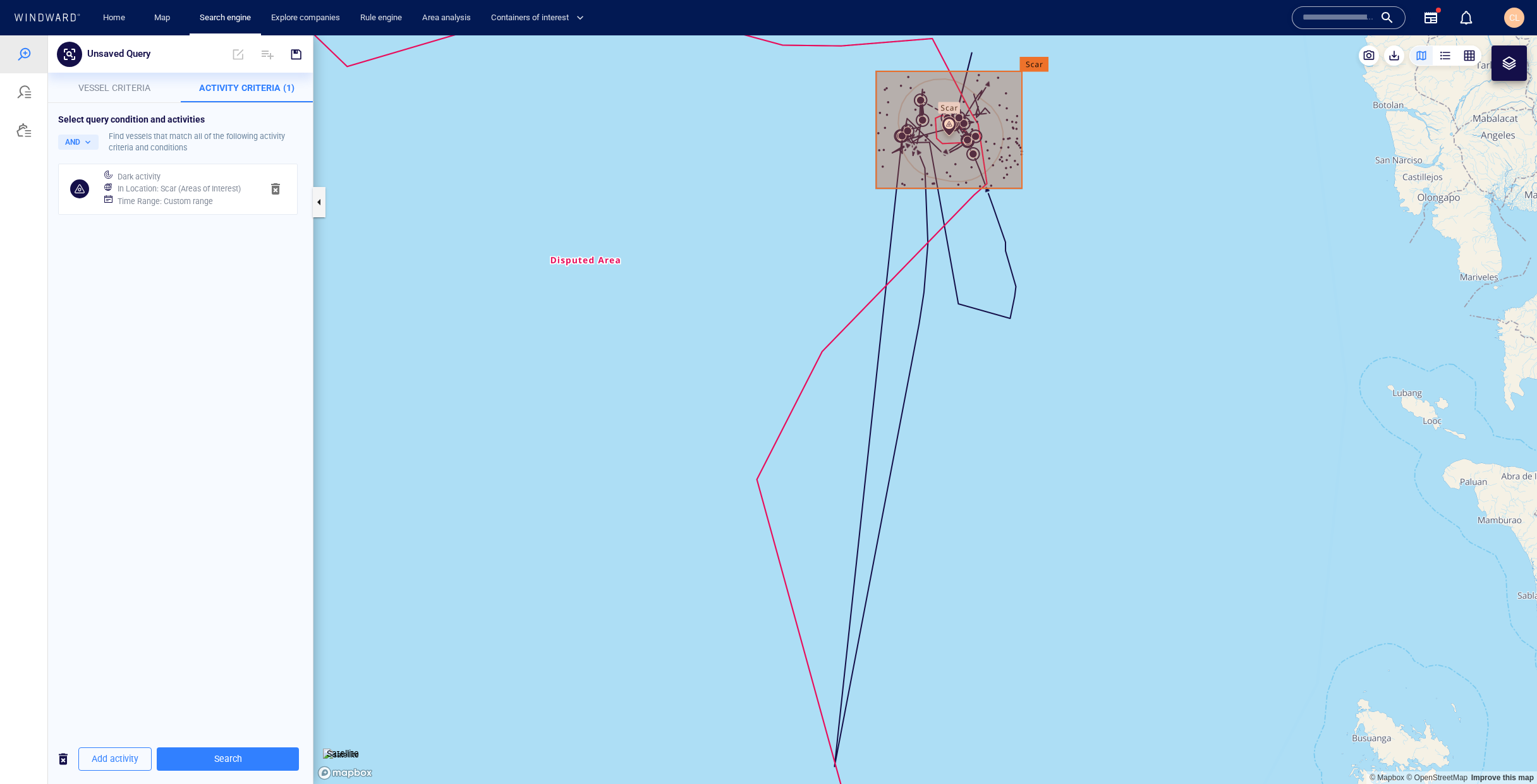
click at [179, 184] on h6 "In Location : Scar (Areas of Interest)" at bounding box center [179, 189] width 123 height 13
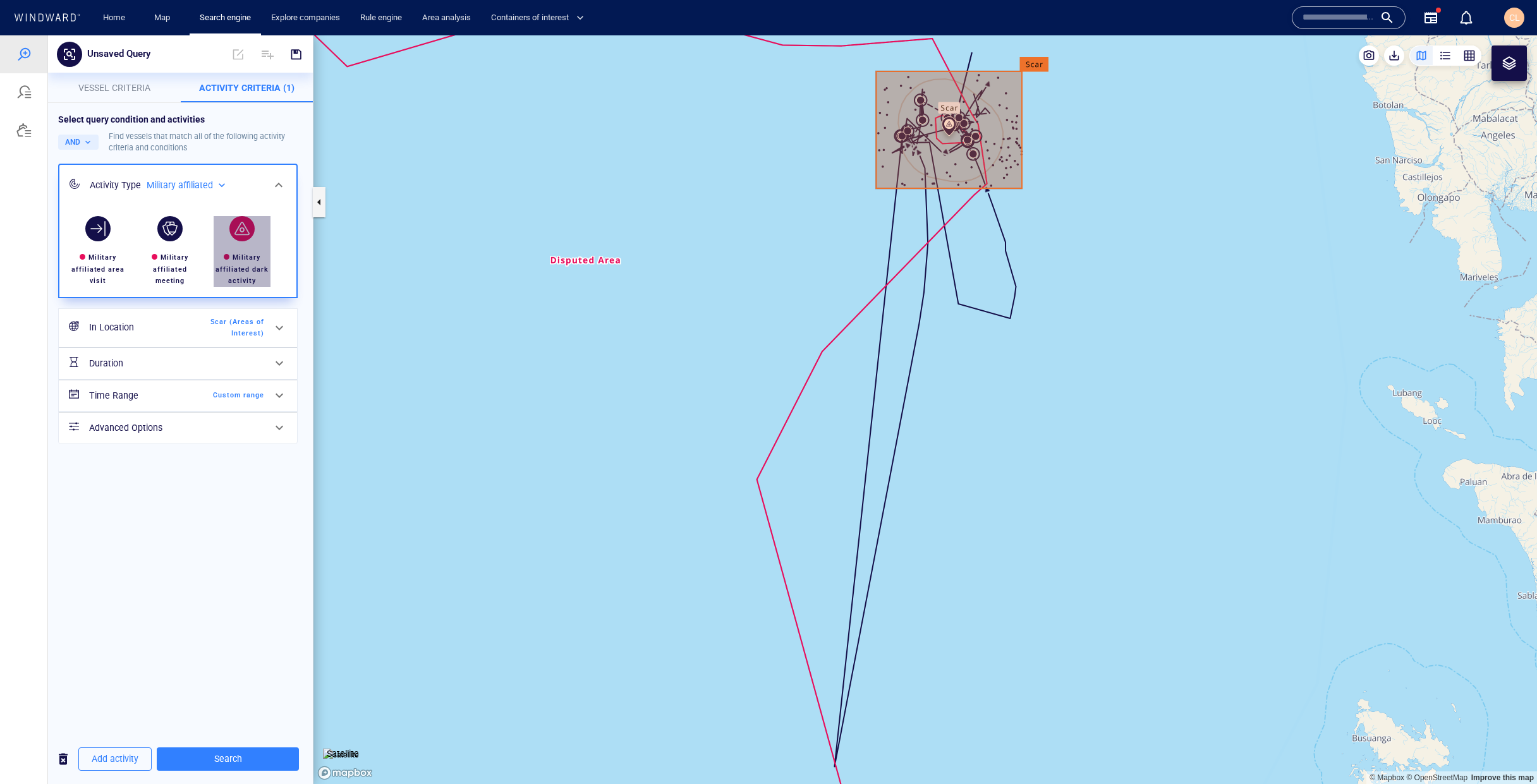
click at [255, 226] on div "button" at bounding box center [242, 228] width 36 height 36
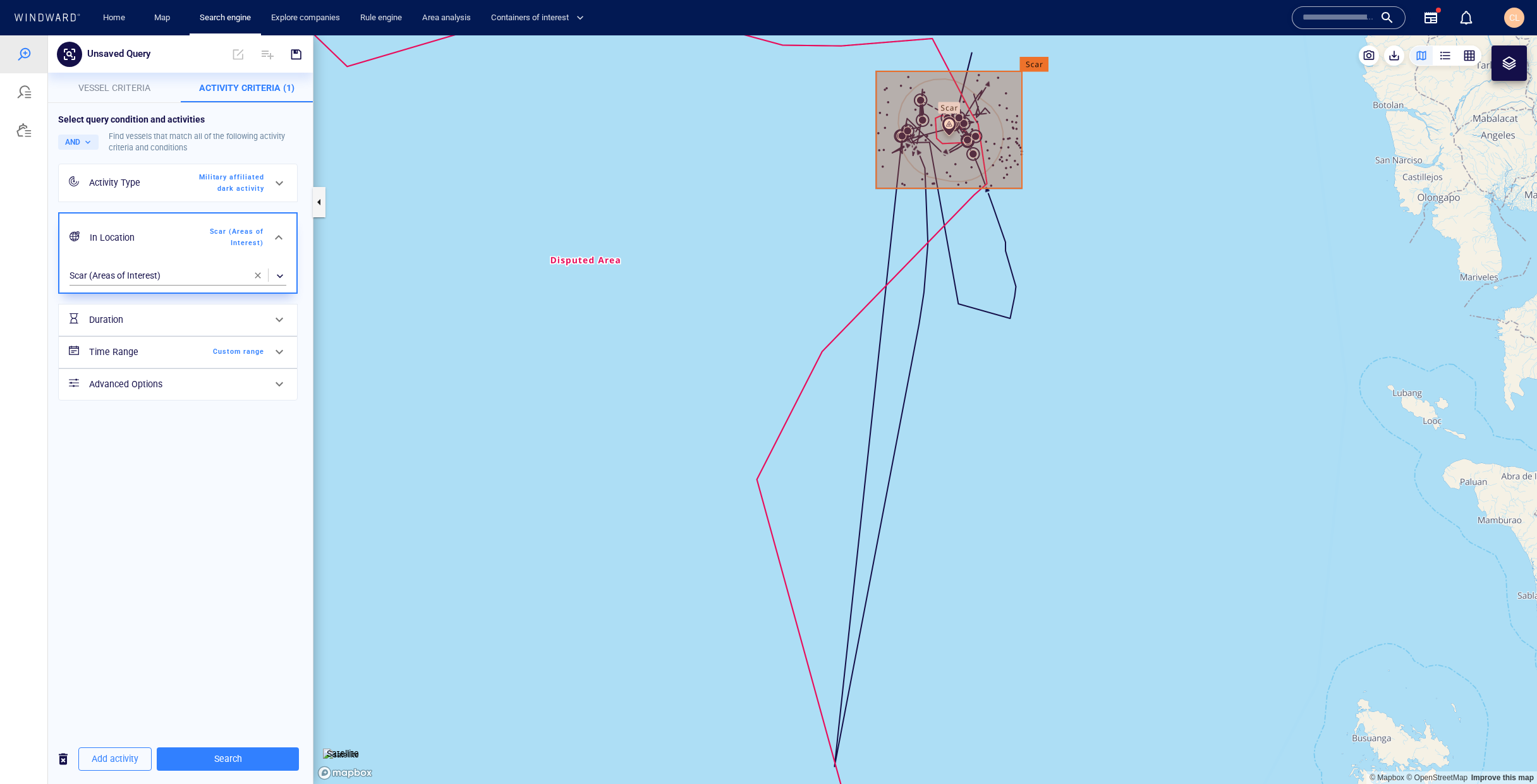
click at [543, 268] on canvas "Map" at bounding box center [925, 410] width 1223 height 749
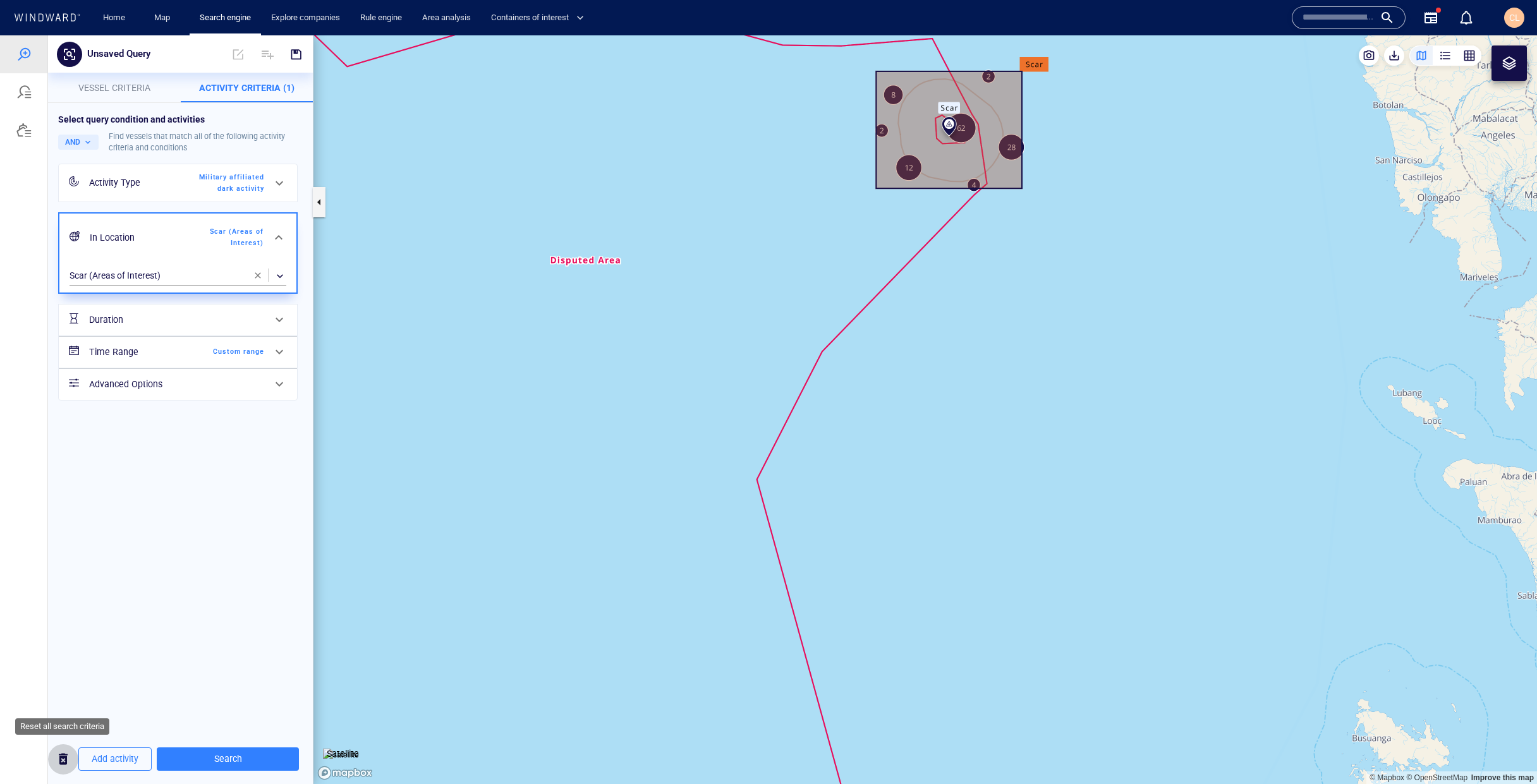
click at [71, 756] on span "button" at bounding box center [63, 759] width 15 height 16
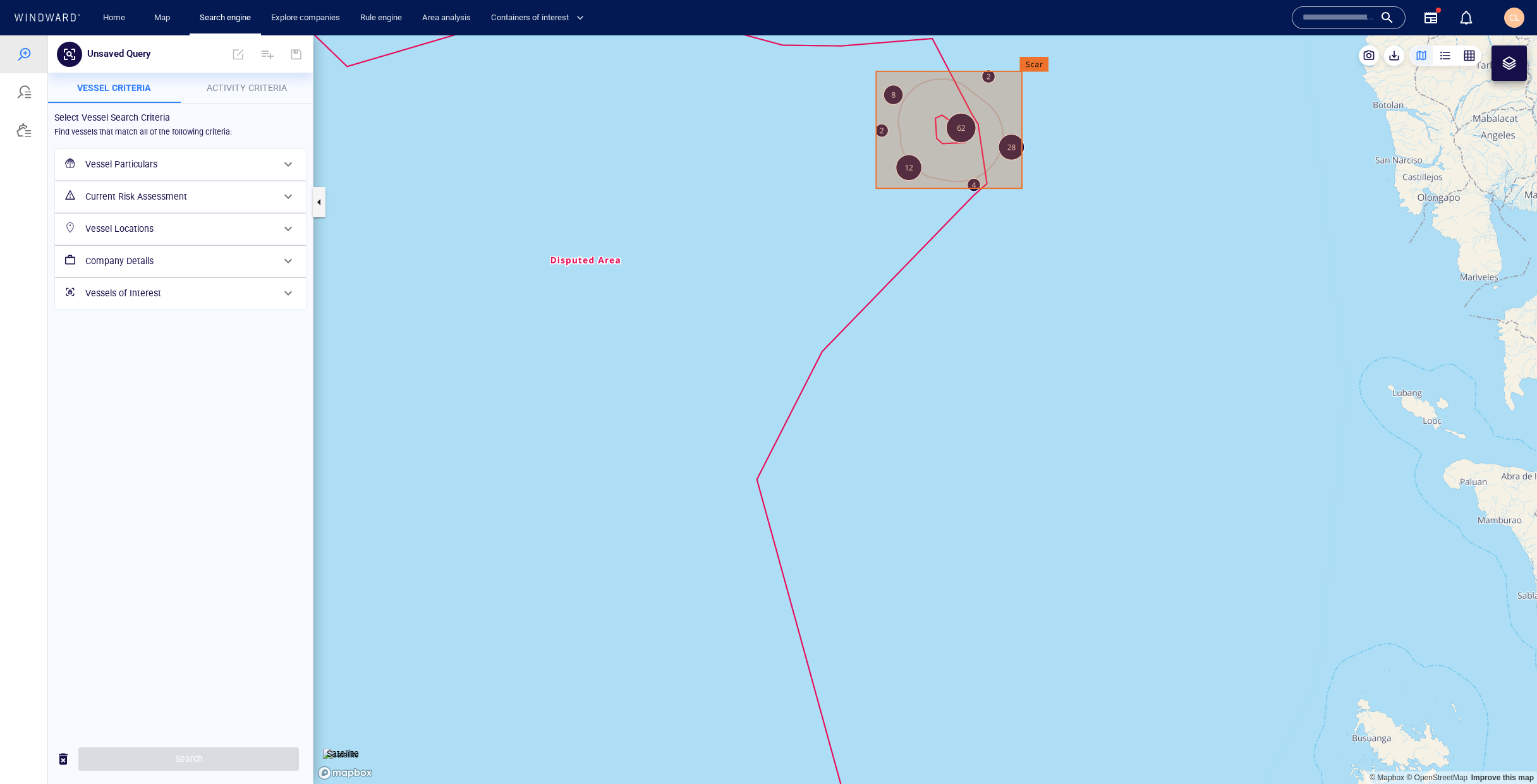
click at [473, 449] on canvas "Map" at bounding box center [925, 410] width 1223 height 749
click at [1507, 68] on div at bounding box center [1509, 63] width 15 height 15
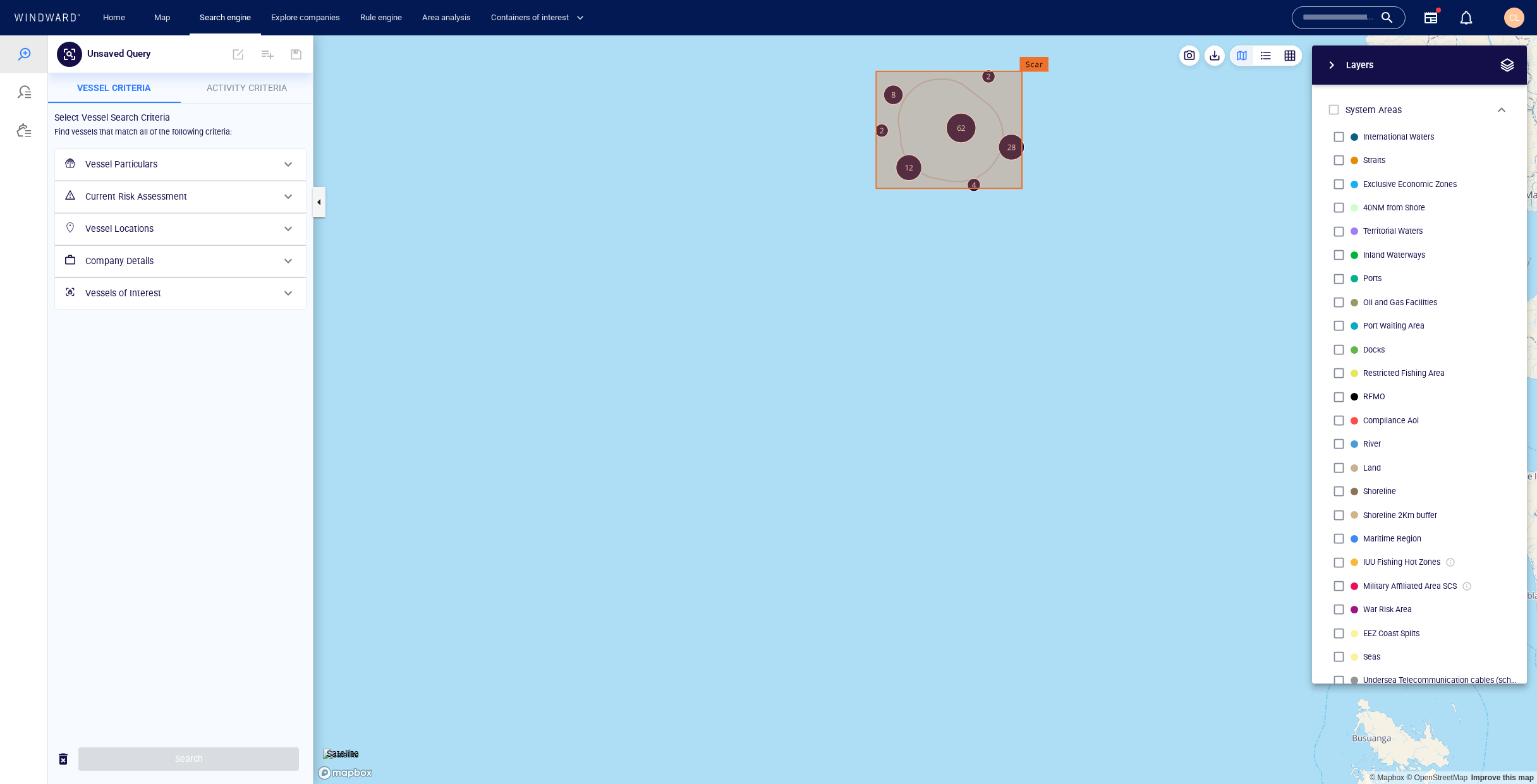
click at [222, 84] on span "Activity Criteria" at bounding box center [247, 88] width 80 height 10
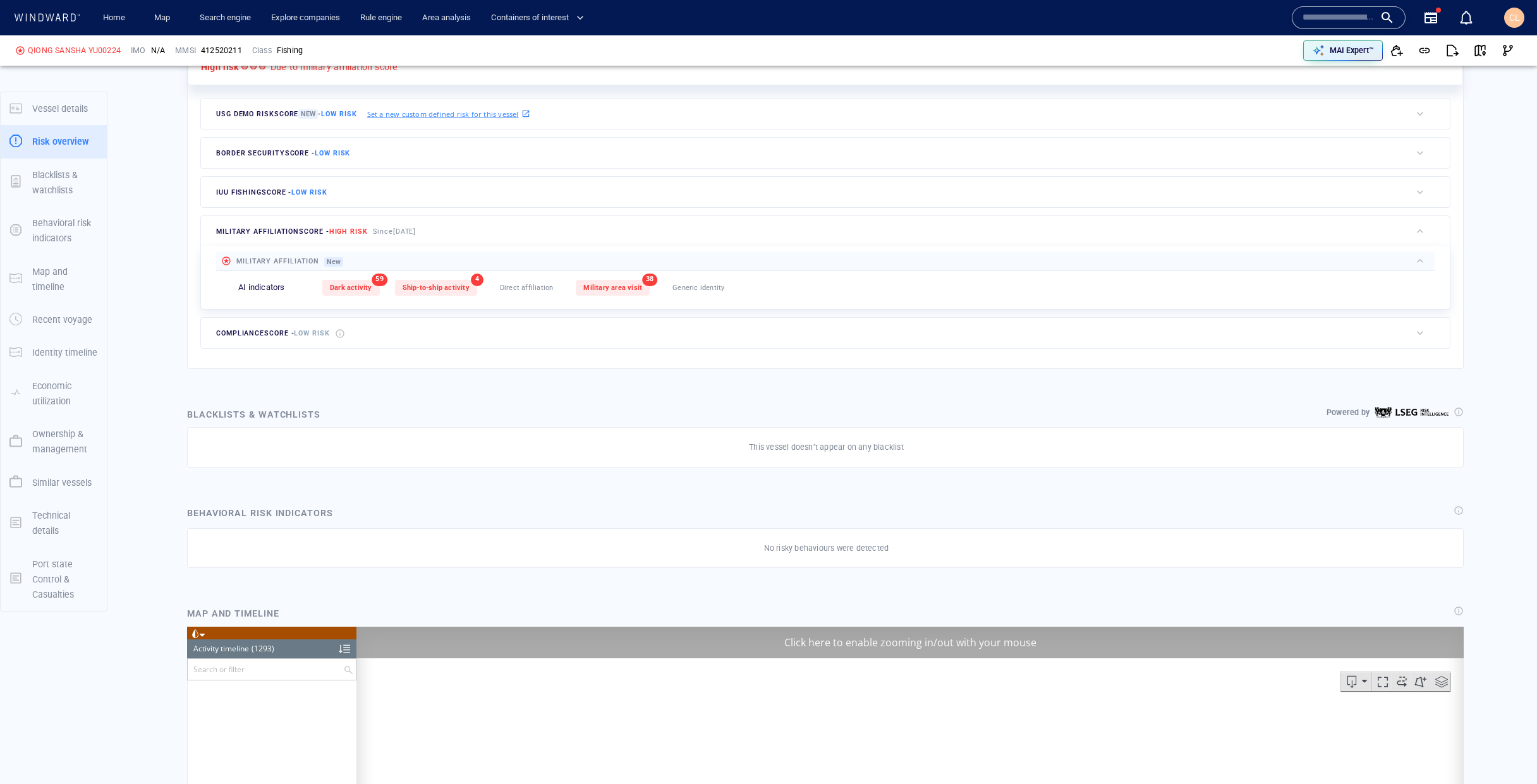
scroll to position [44601, 0]
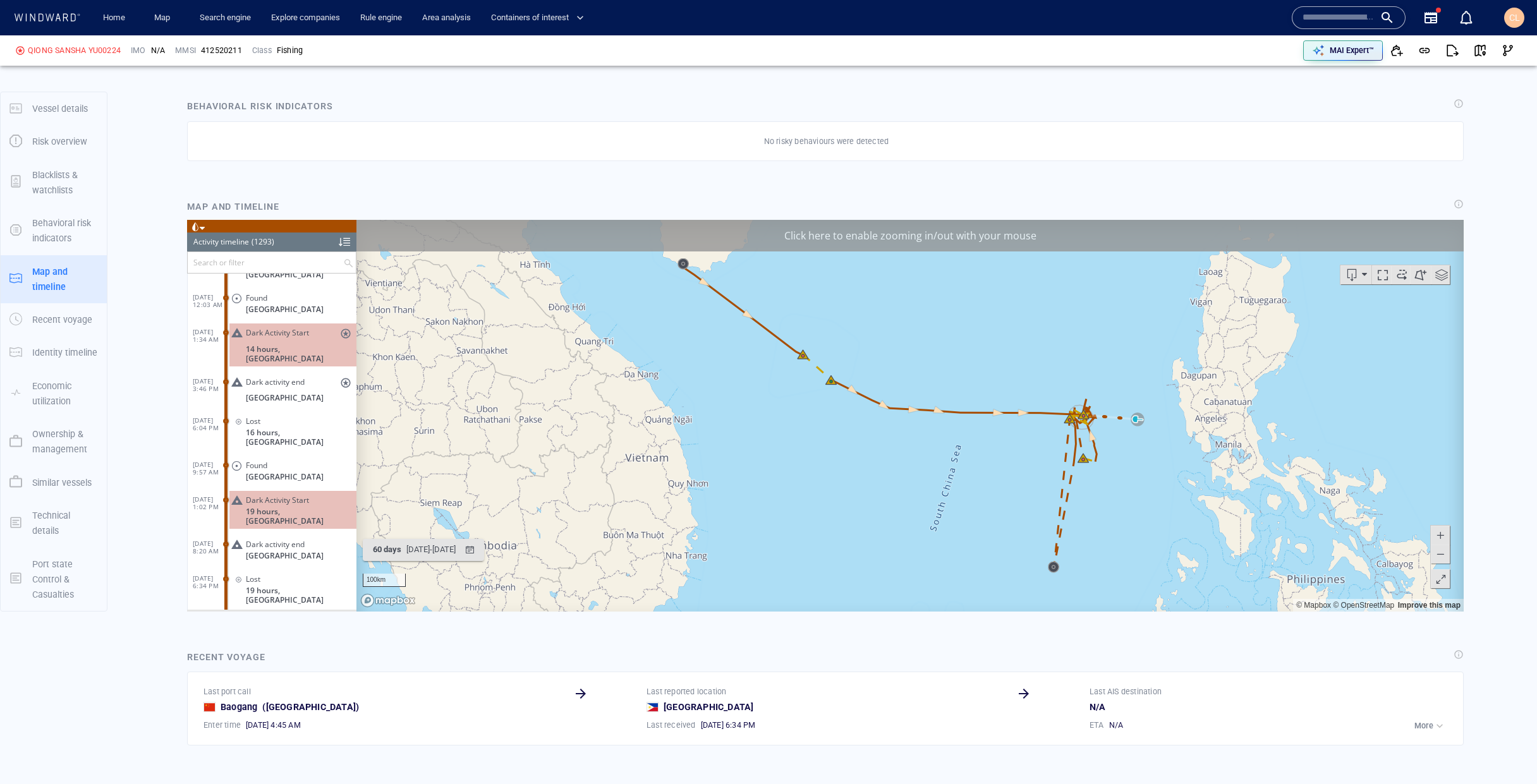
scroll to position [758, 0]
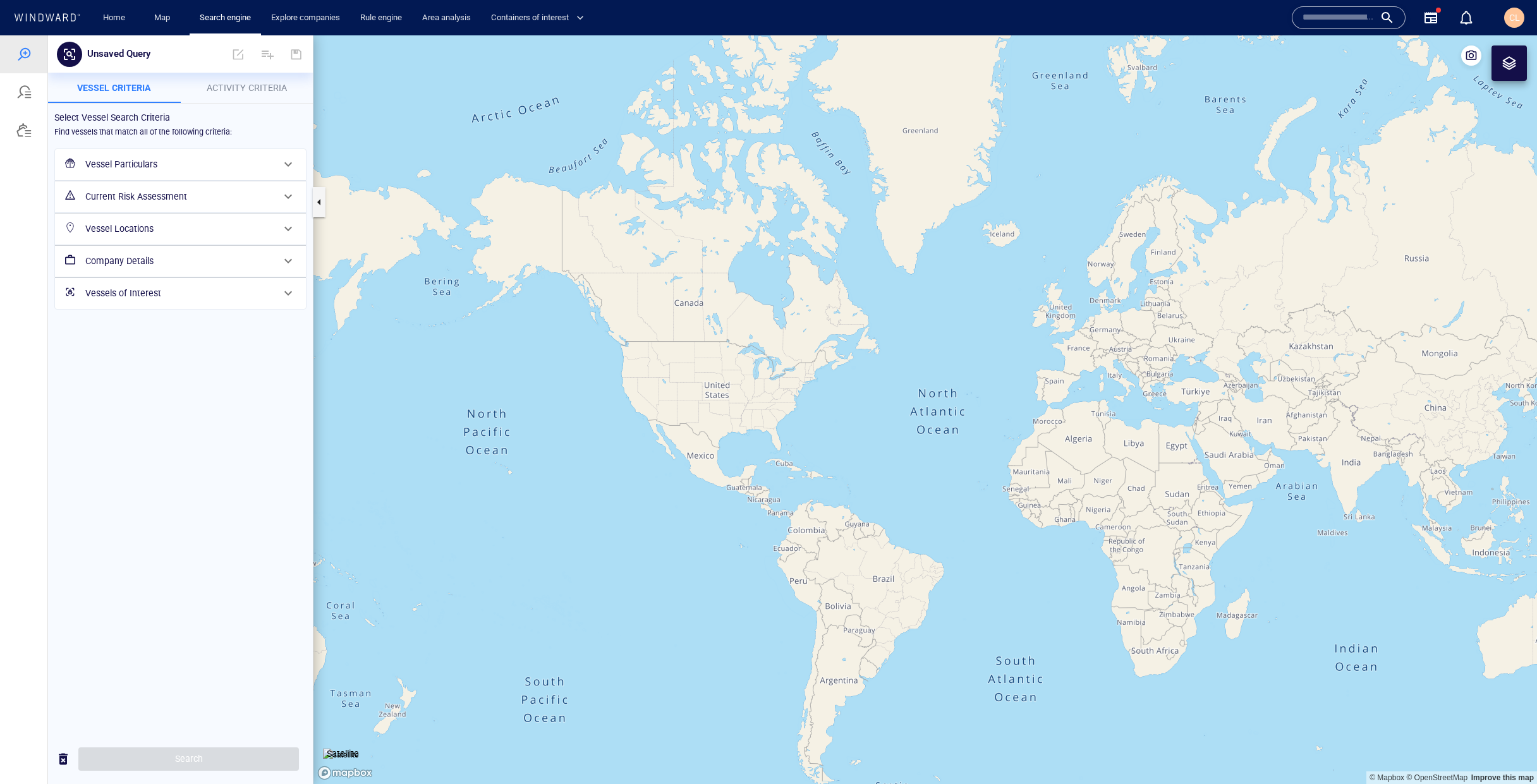
click at [235, 95] on p "Activity Criteria" at bounding box center [247, 87] width 118 height 15
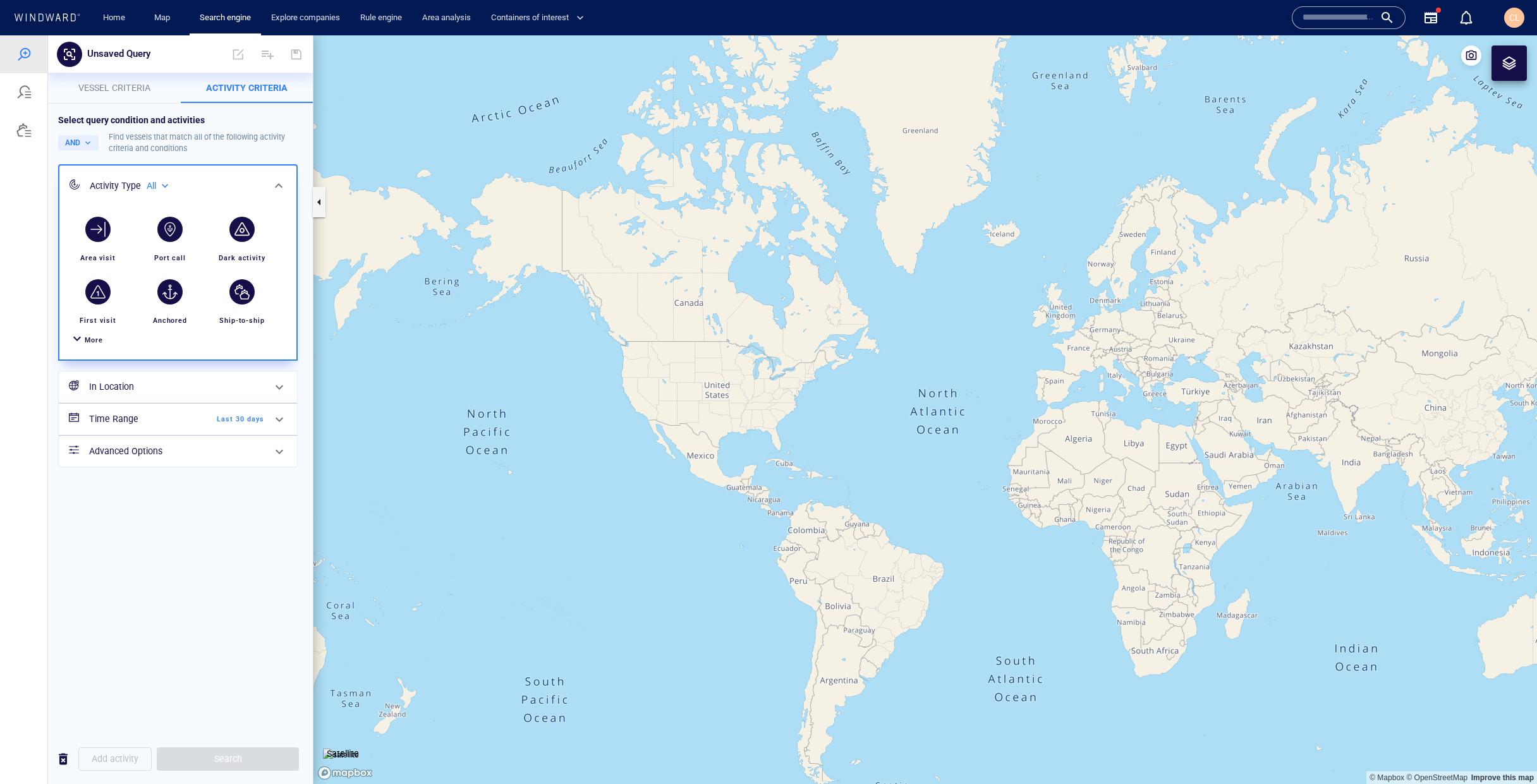
click at [170, 424] on h6 "Time Range" at bounding box center [140, 419] width 103 height 16
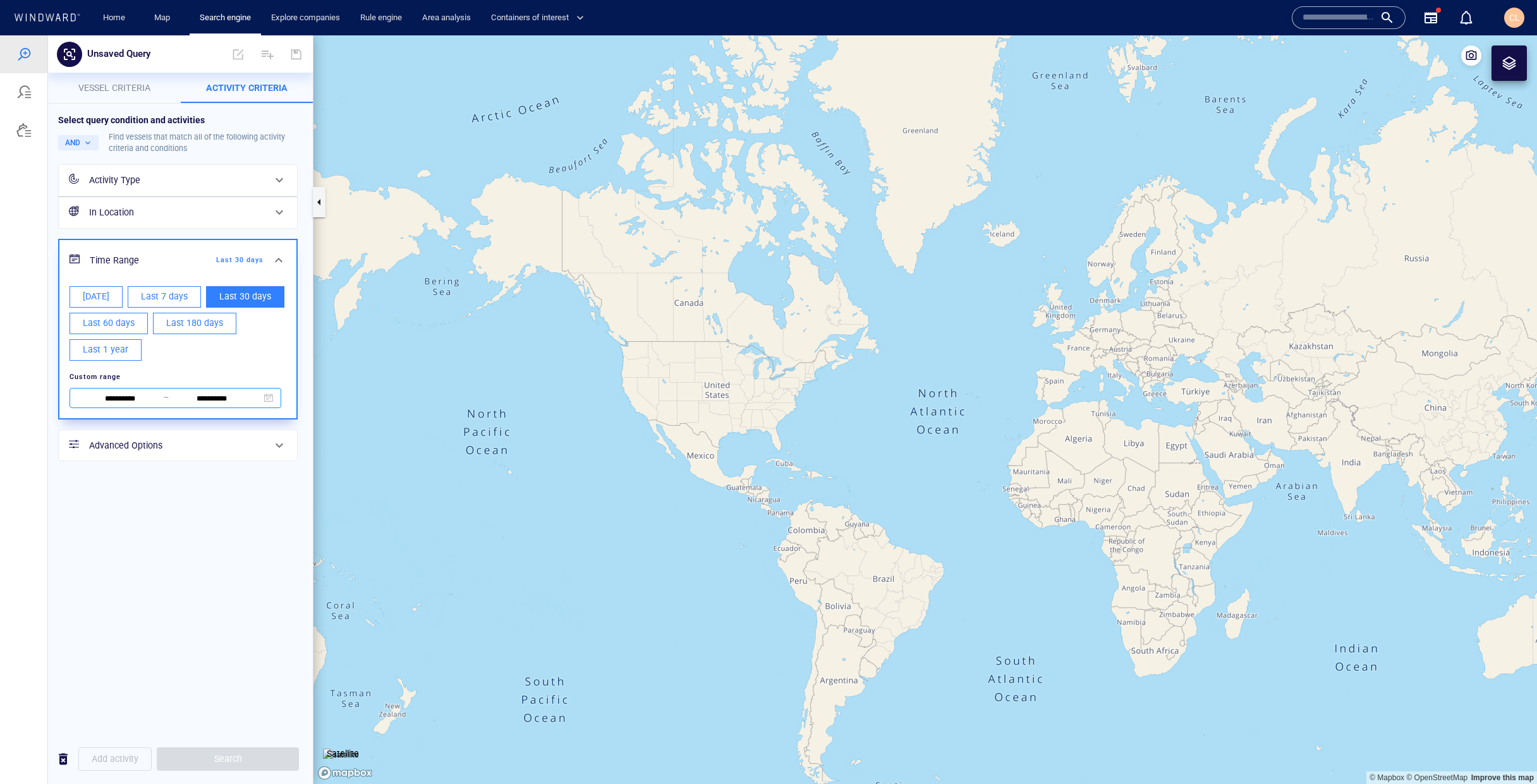
click at [126, 399] on input "**********" at bounding box center [119, 399] width 86 height 14
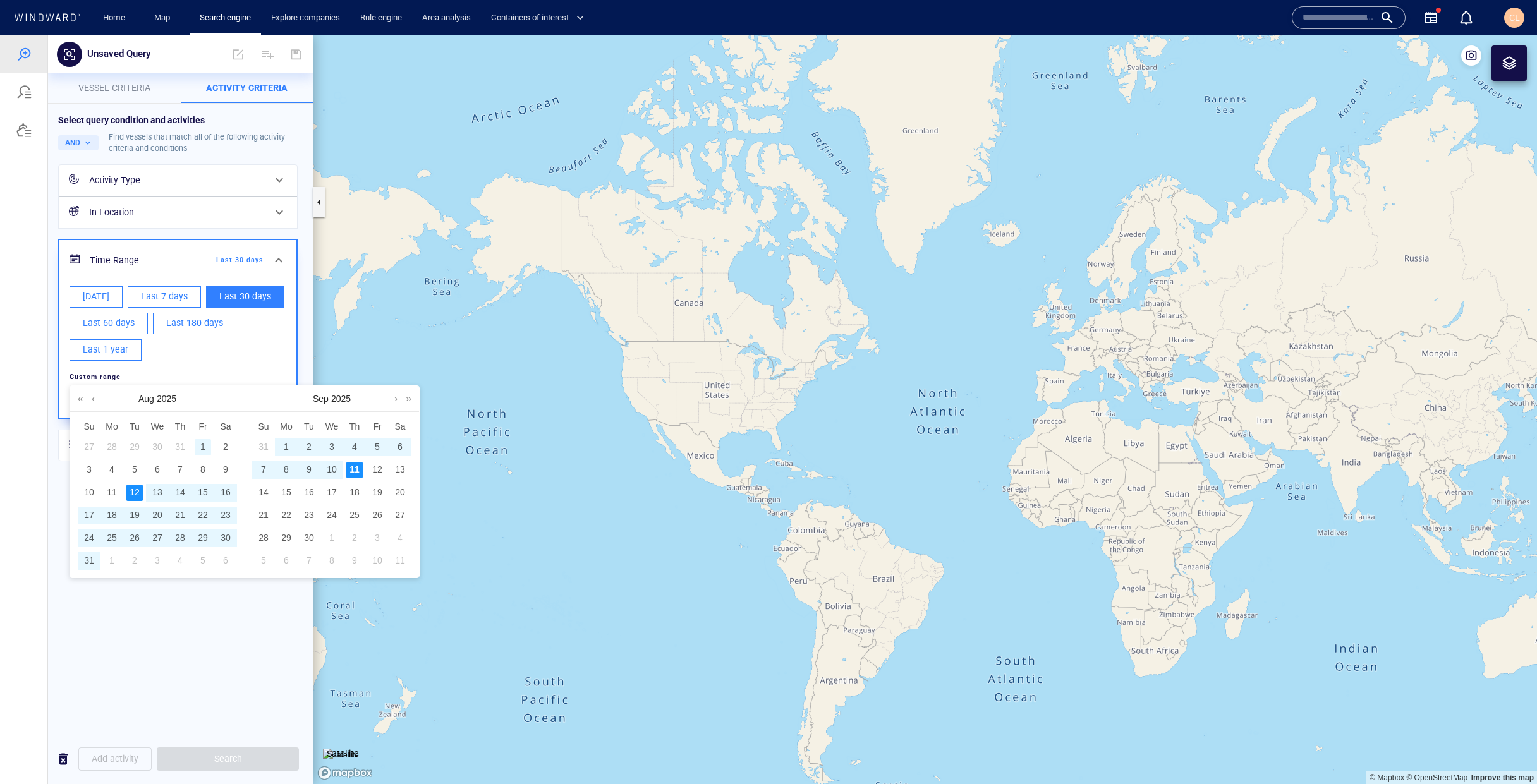
drag, startPoint x: 206, startPoint y: 443, endPoint x: 194, endPoint y: 449, distance: 13.4
click at [206, 443] on div "1" at bounding box center [202, 447] width 17 height 17
click at [91, 563] on div "31" at bounding box center [89, 561] width 17 height 17
type input "**********"
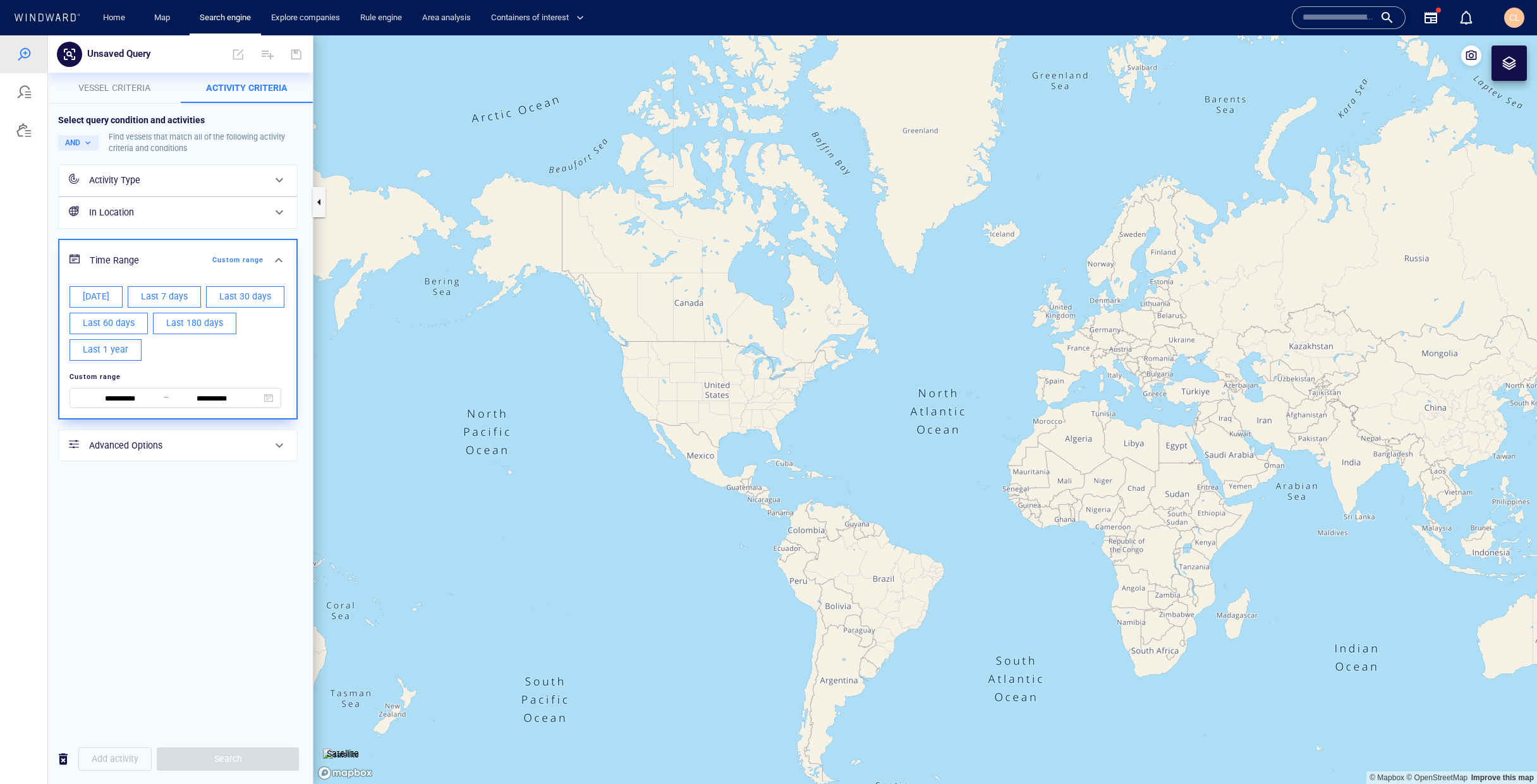
click at [162, 635] on div "**********" at bounding box center [180, 419] width 265 height 631
click at [138, 250] on div "Time Range Custom range" at bounding box center [176, 260] width 184 height 26
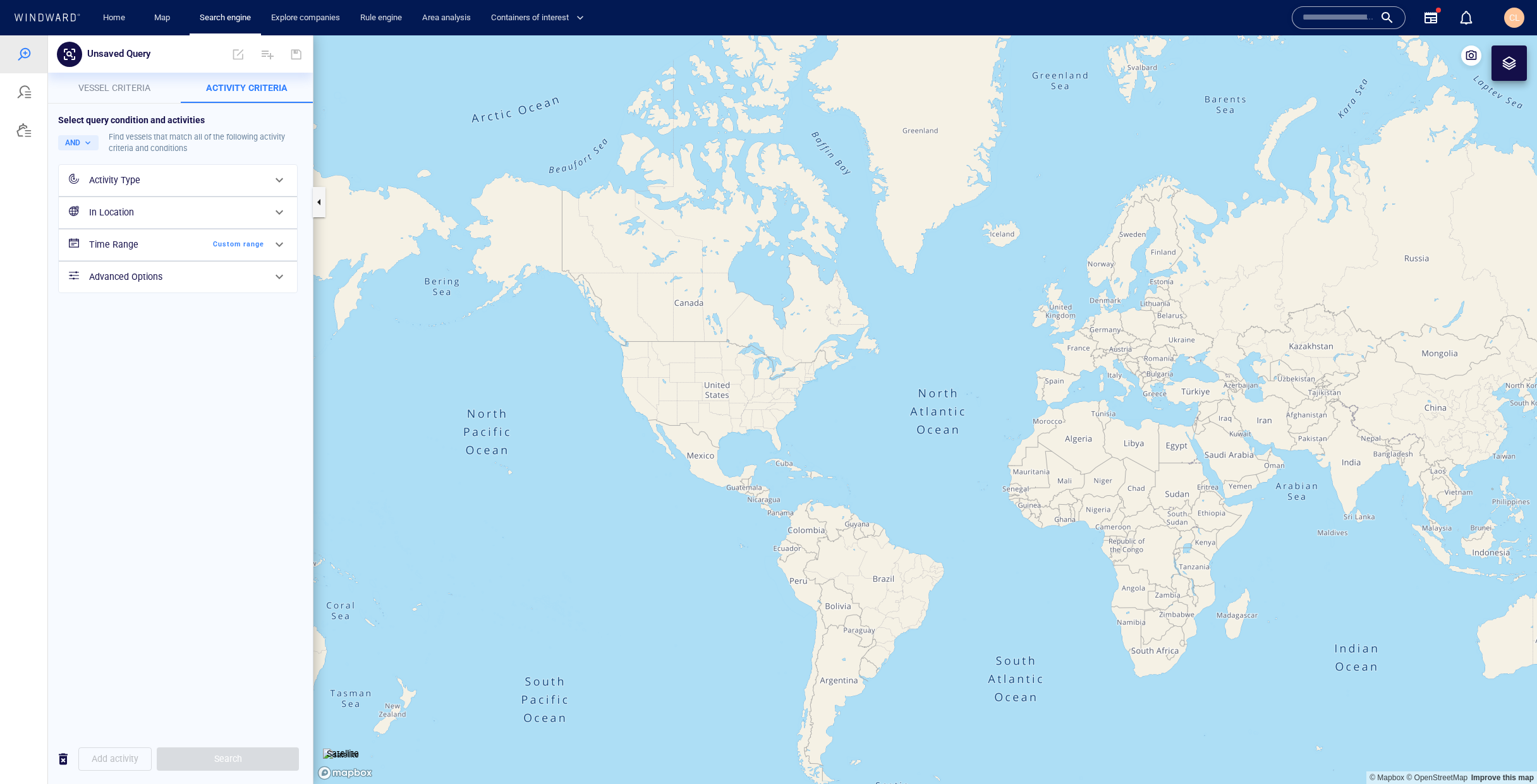
drag, startPoint x: 1023, startPoint y: 404, endPoint x: 642, endPoint y: 344, distance: 385.7
click at [625, 337] on canvas "Map" at bounding box center [925, 410] width 1223 height 749
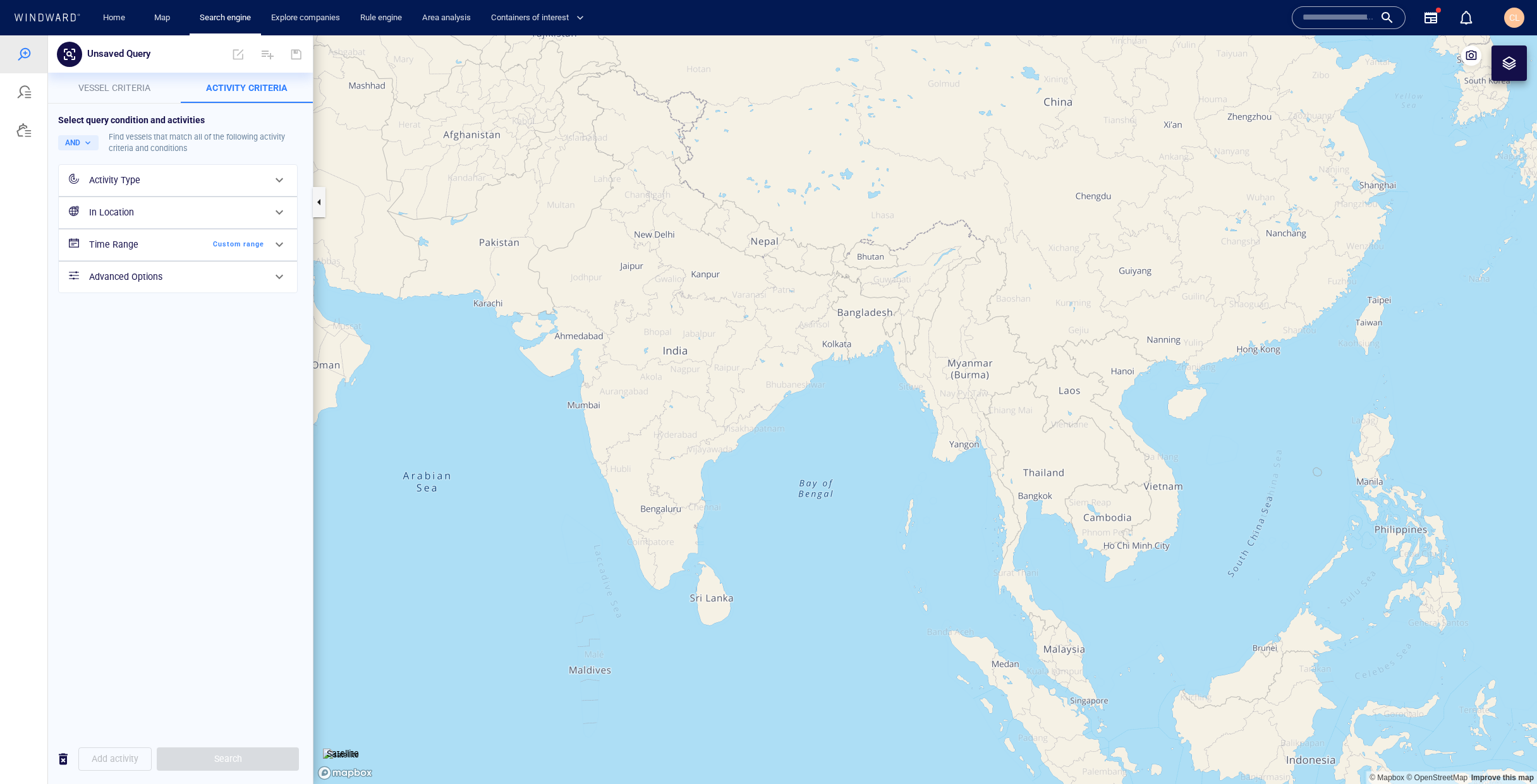
drag, startPoint x: 980, startPoint y: 520, endPoint x: 1003, endPoint y: 437, distance: 86.1
click at [668, 445] on canvas "Map" at bounding box center [925, 410] width 1223 height 749
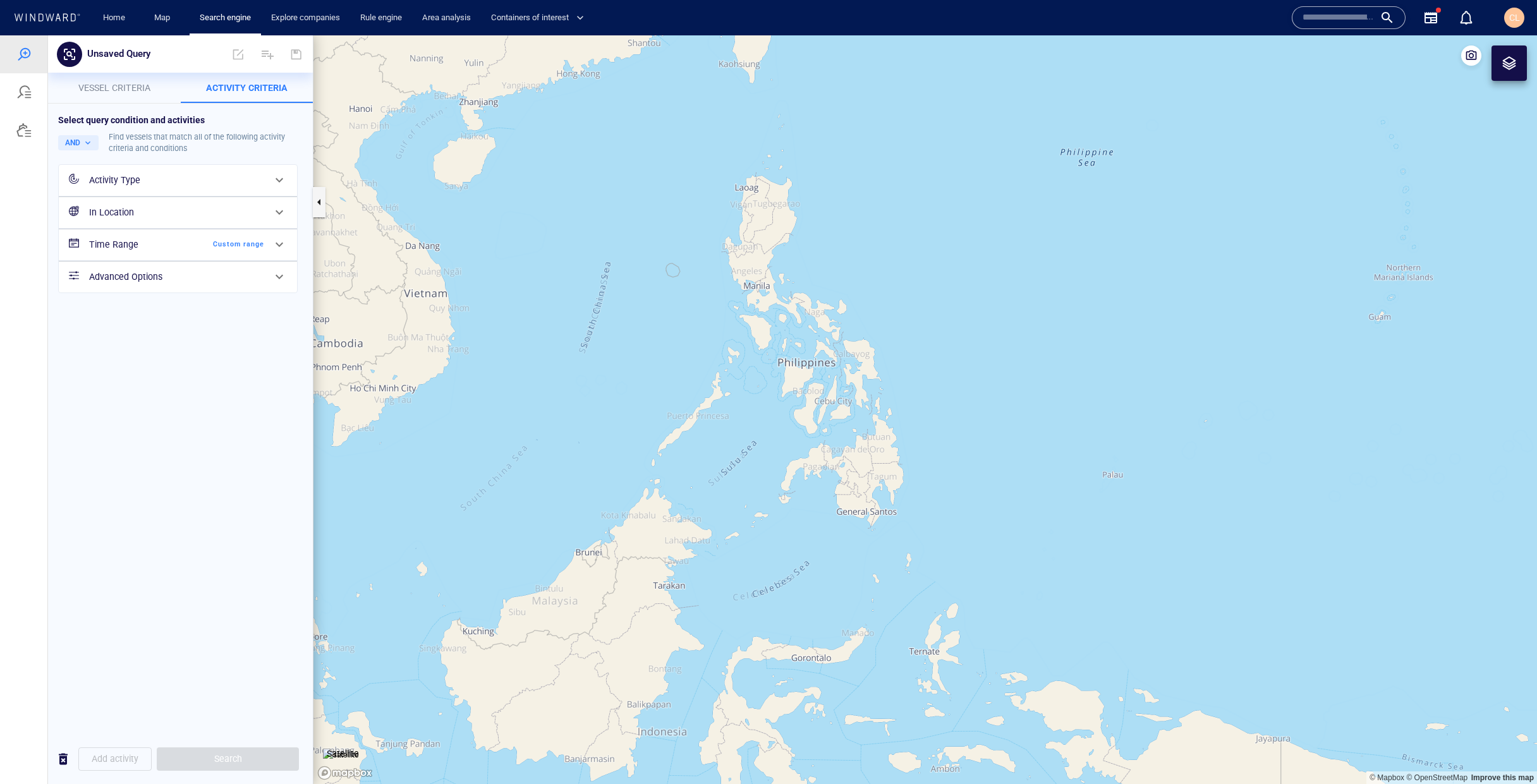
drag, startPoint x: 584, startPoint y: 267, endPoint x: 628, endPoint y: 343, distance: 87.8
click at [628, 343] on canvas "Map" at bounding box center [925, 410] width 1223 height 749
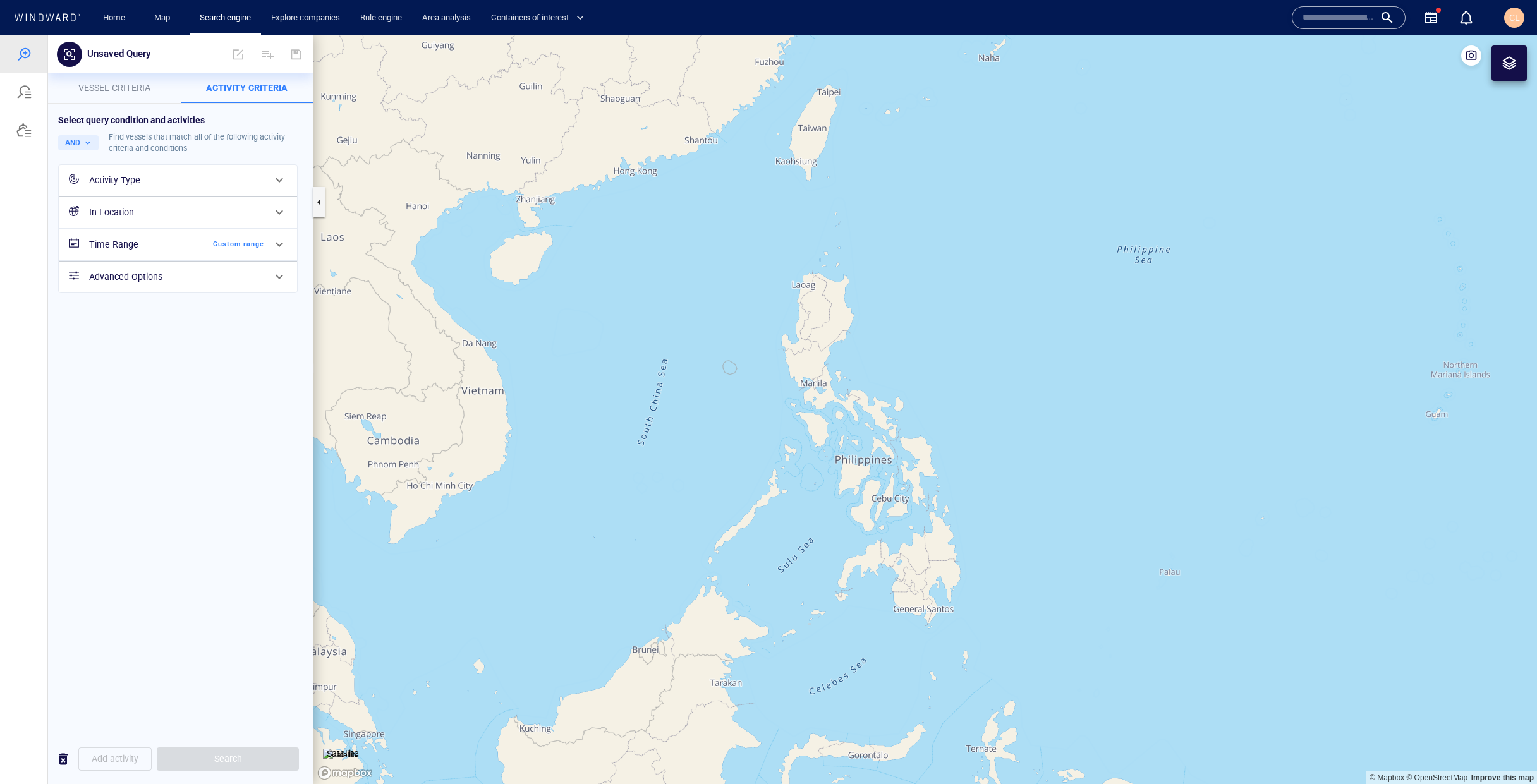
click at [1505, 64] on div at bounding box center [1509, 63] width 15 height 15
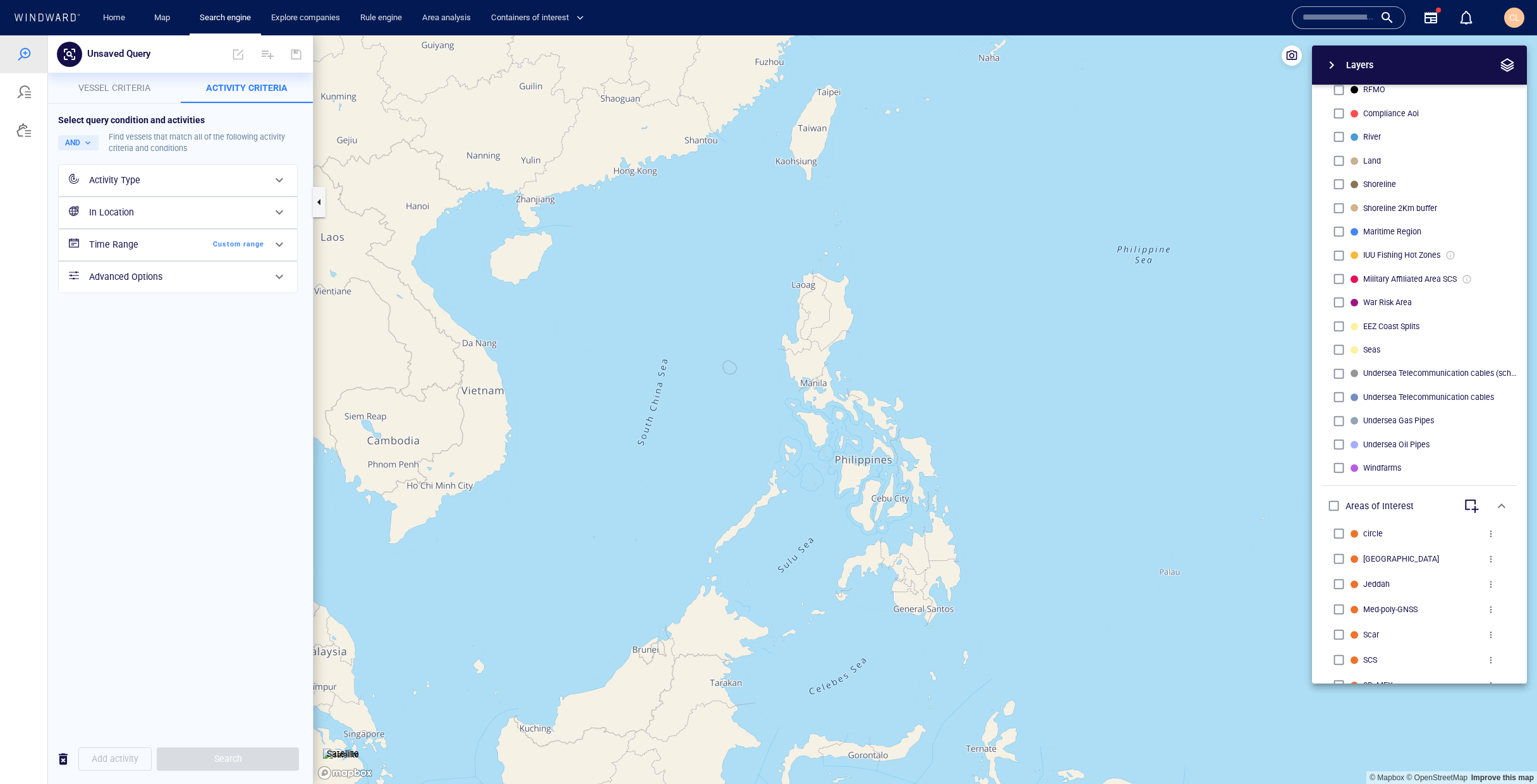
scroll to position [403, 0]
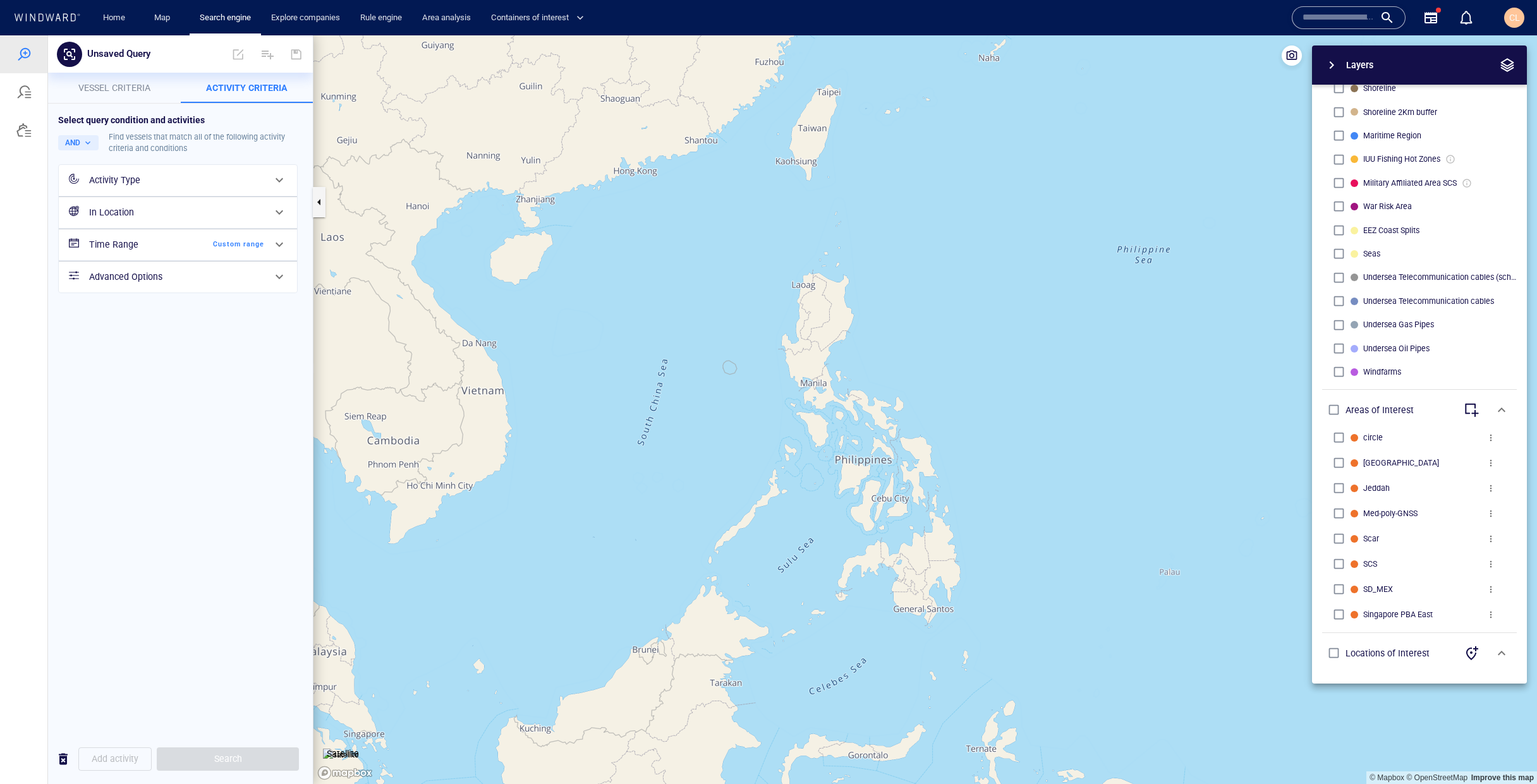
click at [1490, 542] on span "more" at bounding box center [1491, 539] width 10 height 10
click at [1448, 544] on li "Edit" at bounding box center [1463, 539] width 126 height 23
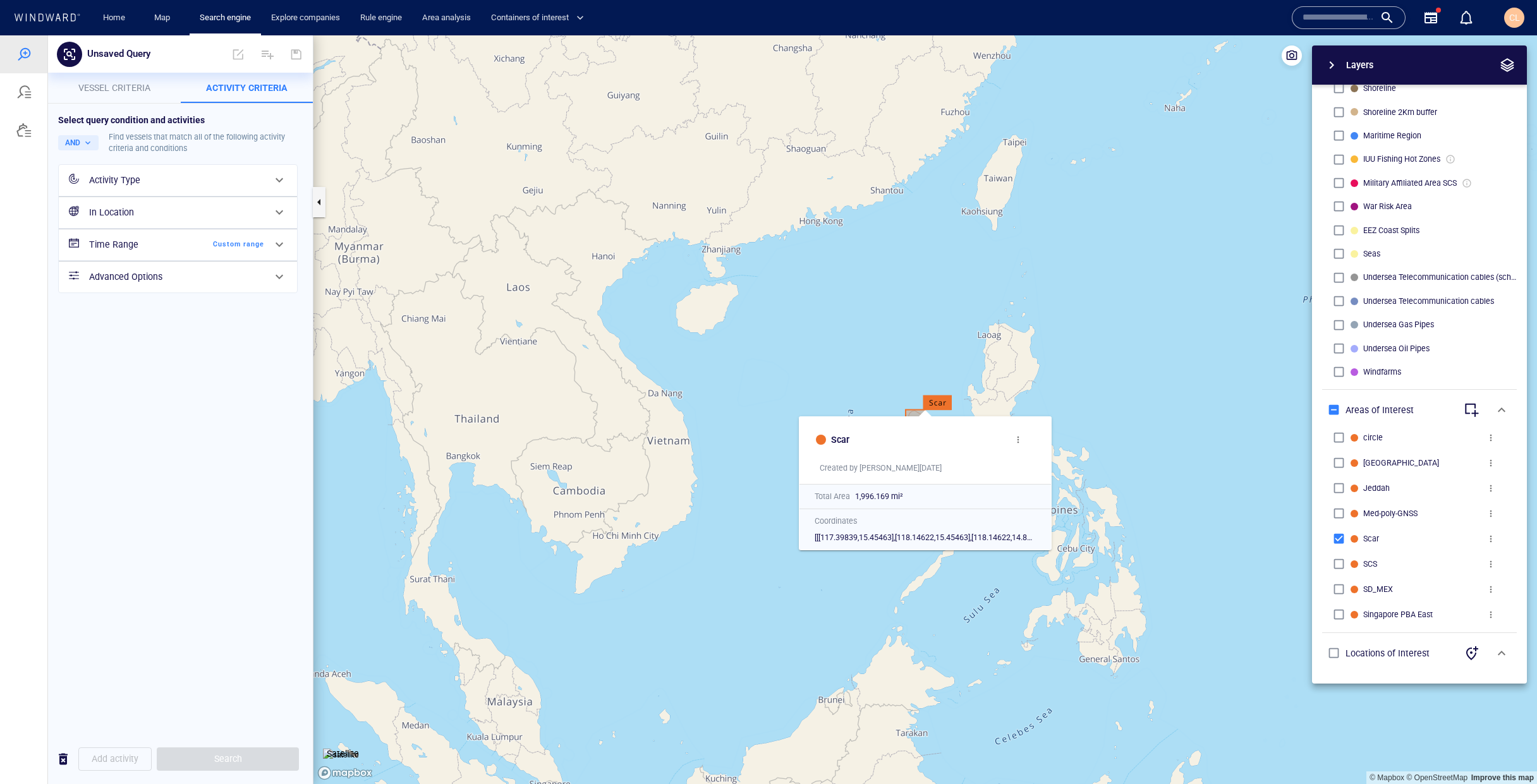
click at [1013, 439] on span "more" at bounding box center [1019, 440] width 10 height 10
drag, startPoint x: 859, startPoint y: 445, endPoint x: 837, endPoint y: 443, distance: 22.1
click at [857, 444] on div at bounding box center [768, 410] width 1537 height 749
click at [844, 443] on h6 "Scar" at bounding box center [918, 440] width 174 height 16
type input "**********"
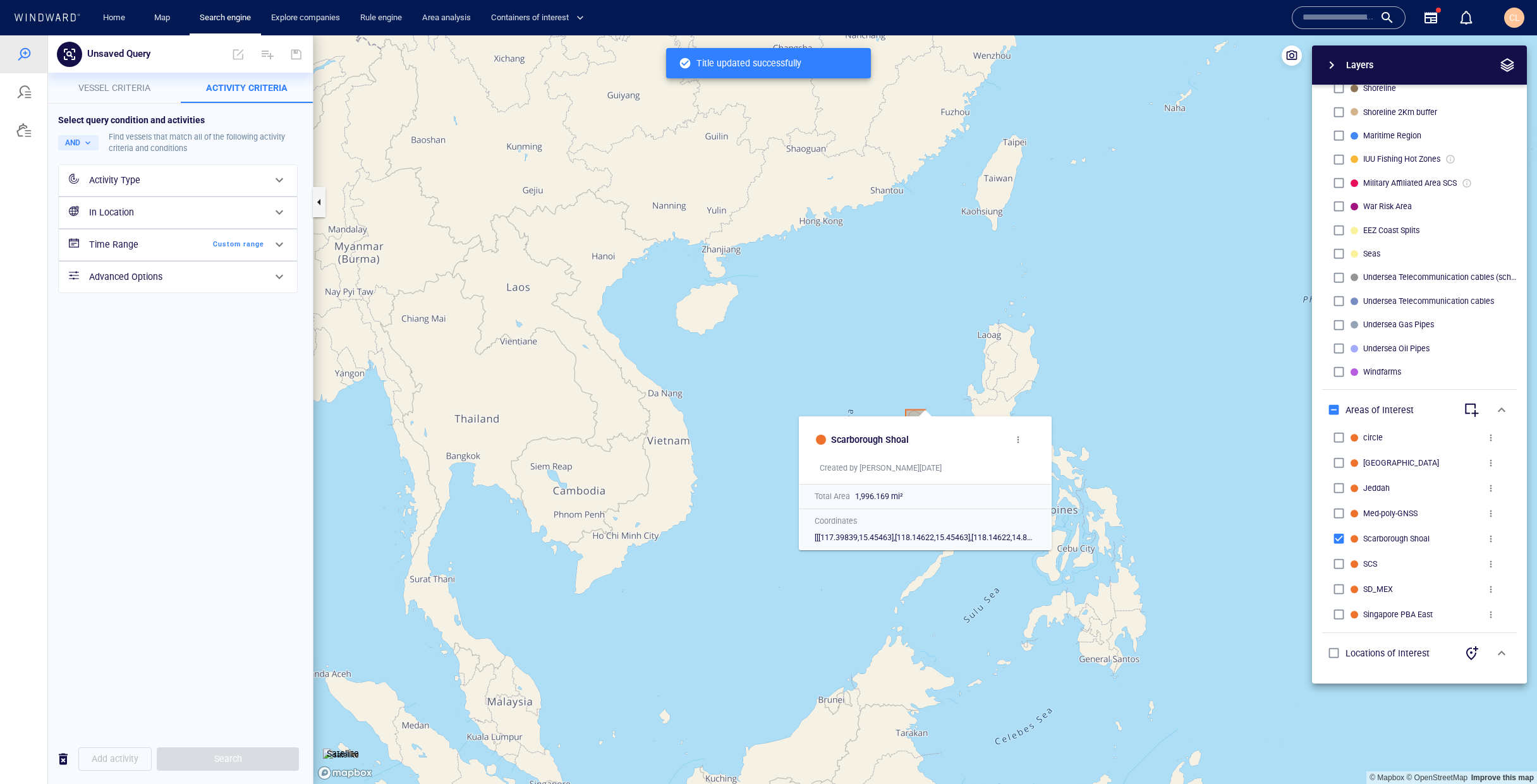
drag, startPoint x: 1127, startPoint y: 375, endPoint x: 1121, endPoint y: 385, distance: 11.7
click at [1127, 375] on canvas "Map" at bounding box center [925, 410] width 1223 height 749
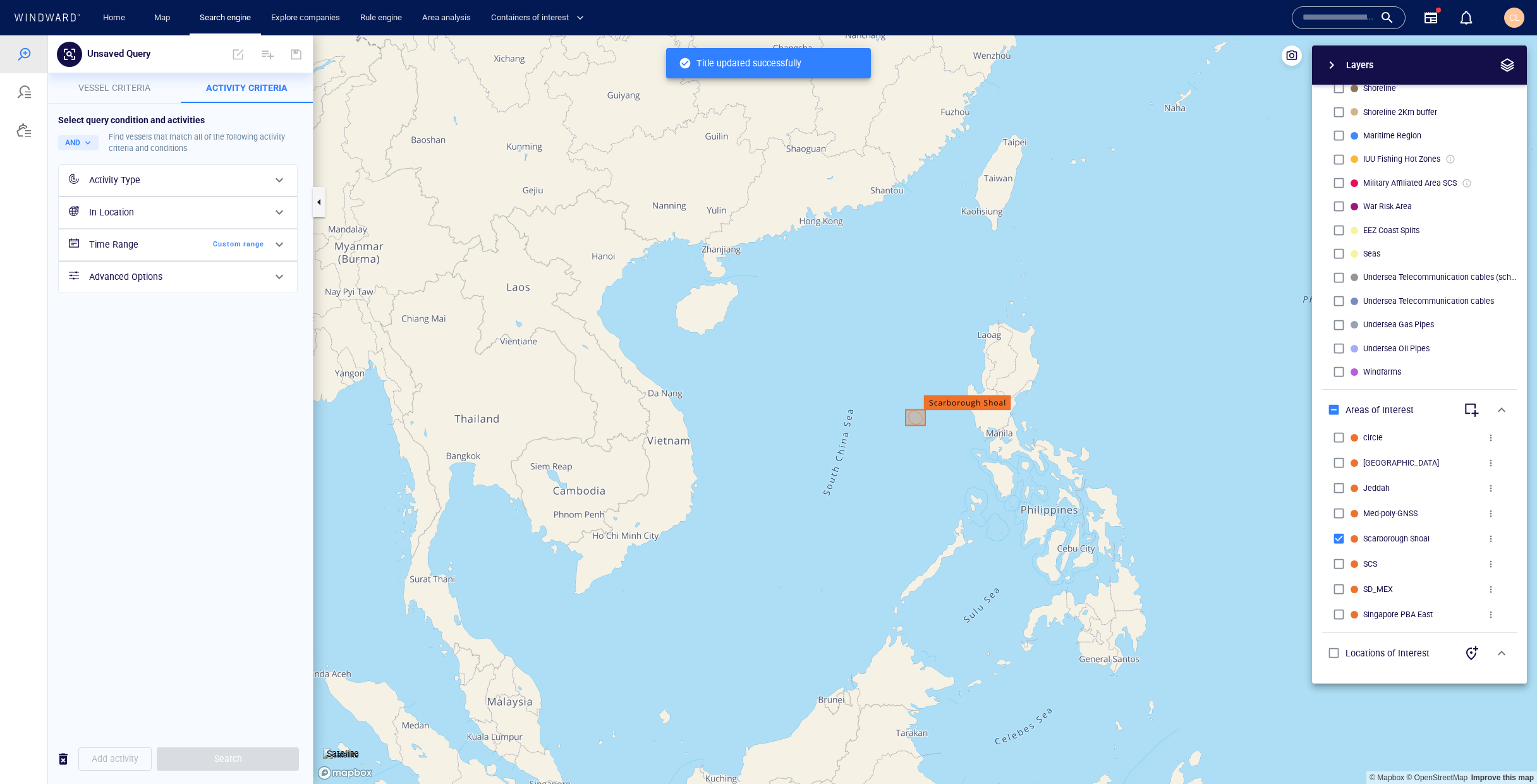
click at [1508, 72] on button "button" at bounding box center [1507, 65] width 19 height 19
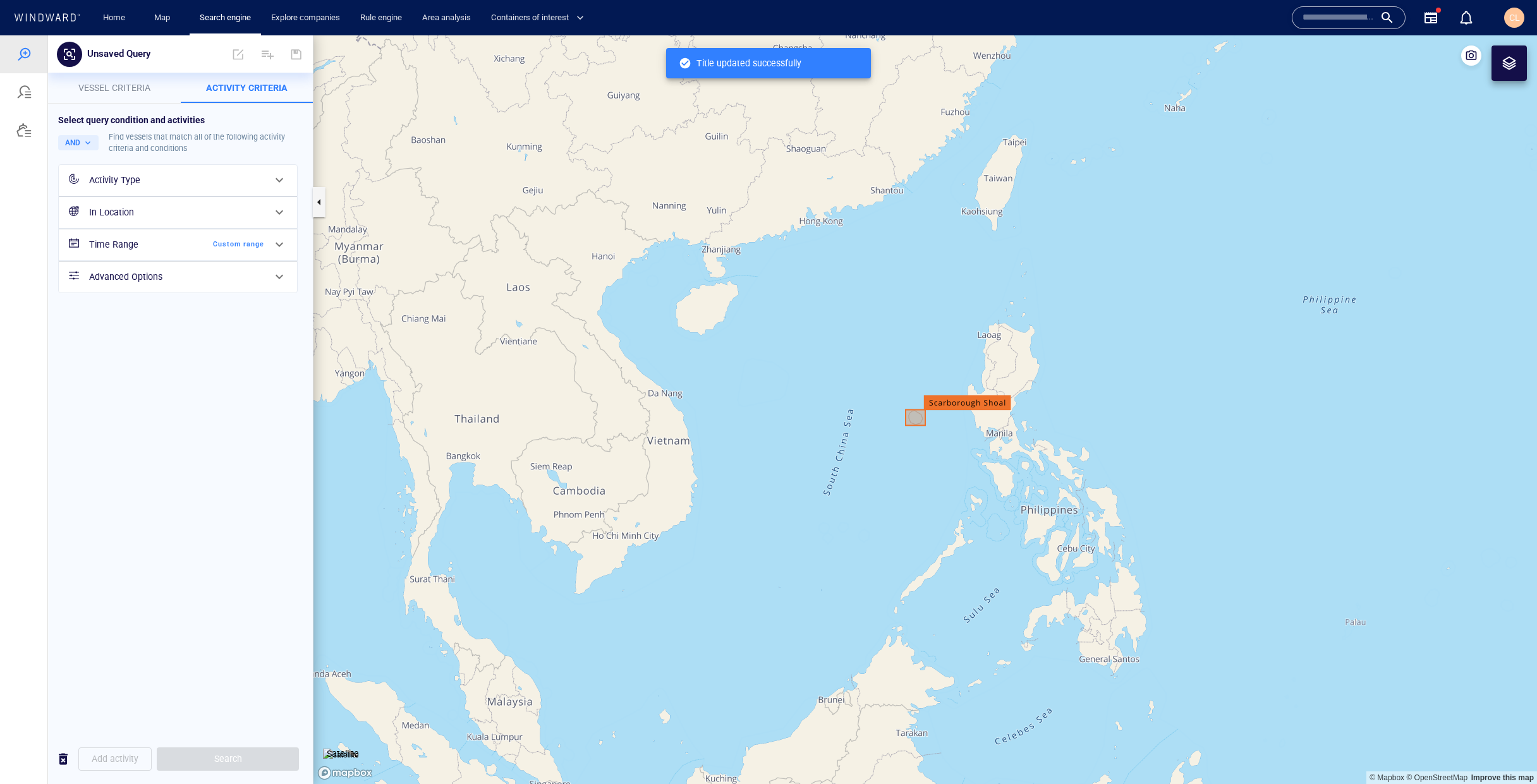
click at [1521, 52] on div at bounding box center [1509, 63] width 36 height 36
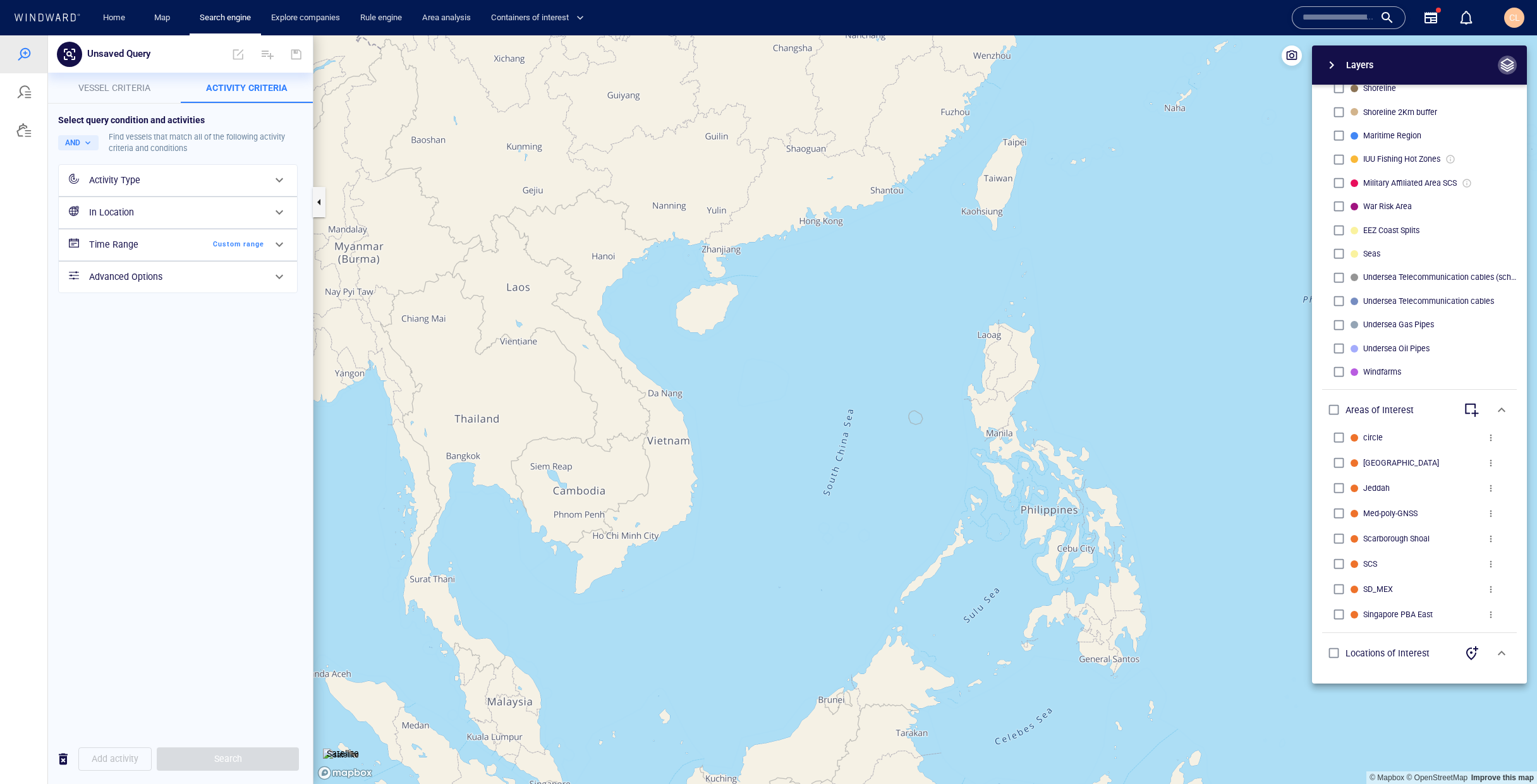
click at [1510, 64] on span "button" at bounding box center [1507, 64] width 15 height 15
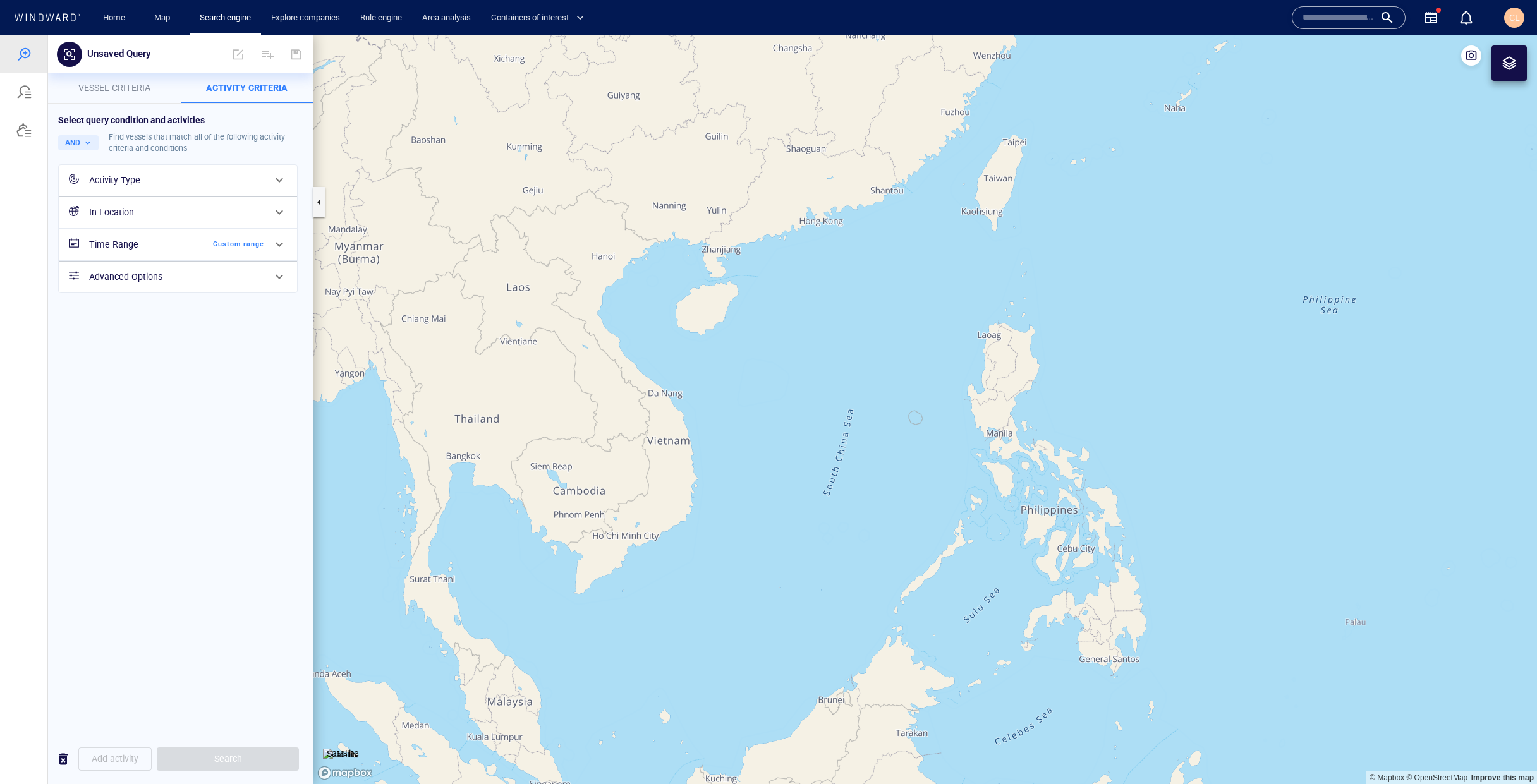
click at [146, 176] on div "Activity Type" at bounding box center [176, 180] width 175 height 16
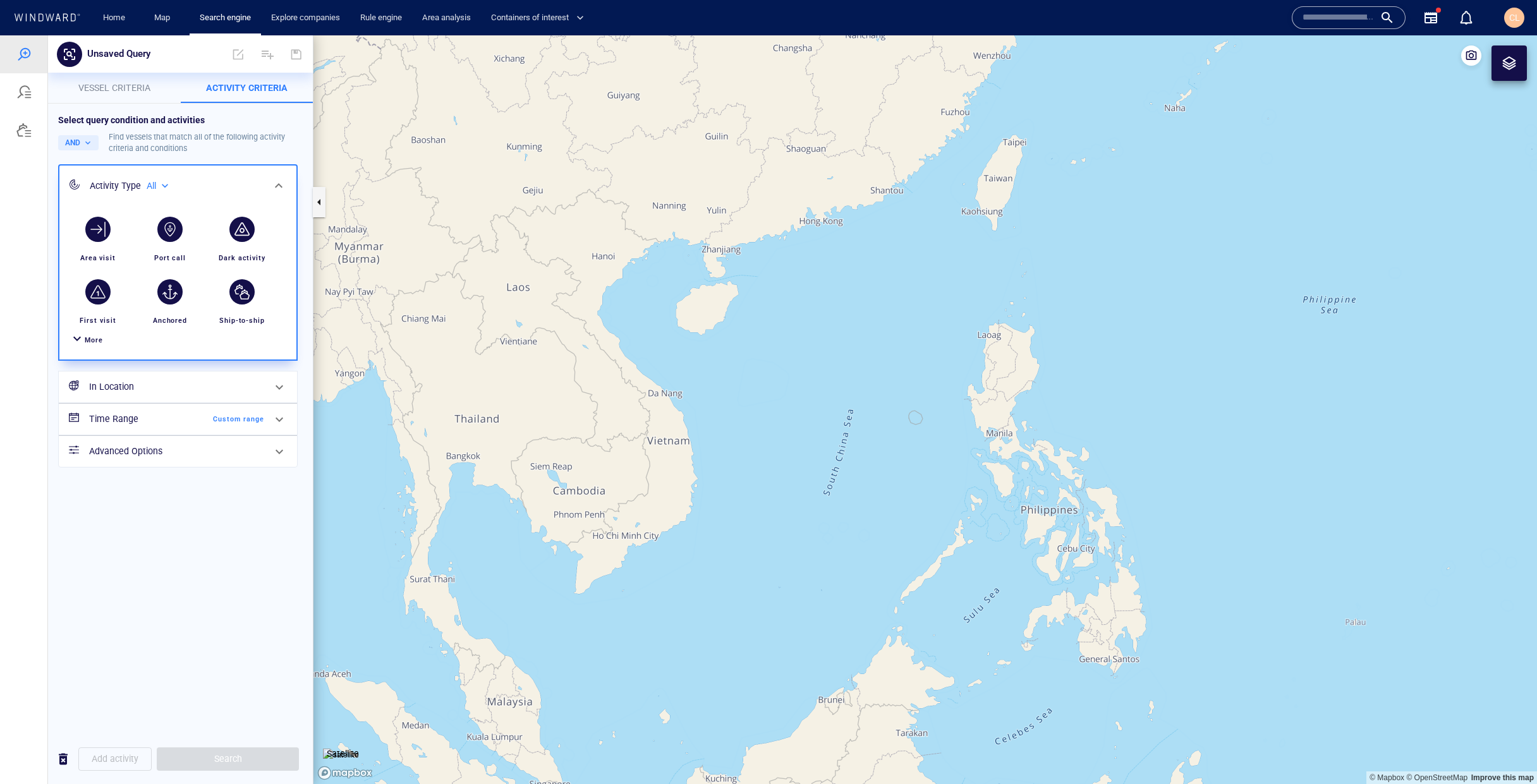
click at [165, 190] on div "All" at bounding box center [159, 186] width 24 height 10
click at [197, 239] on p "Military affiliated" at bounding box center [202, 243] width 58 height 11
type input "**********"
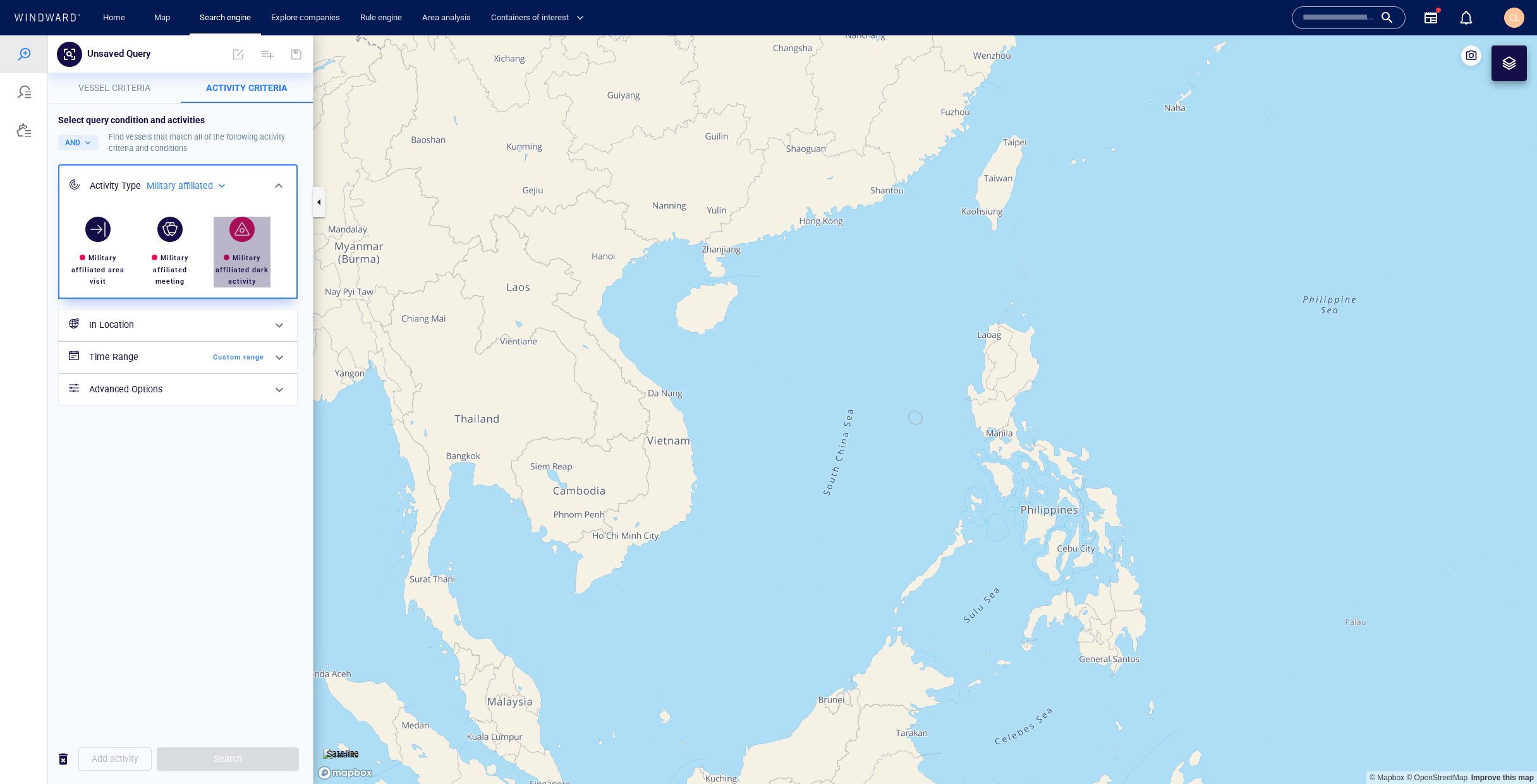
click at [241, 229] on div "button" at bounding box center [241, 229] width 25 height 25
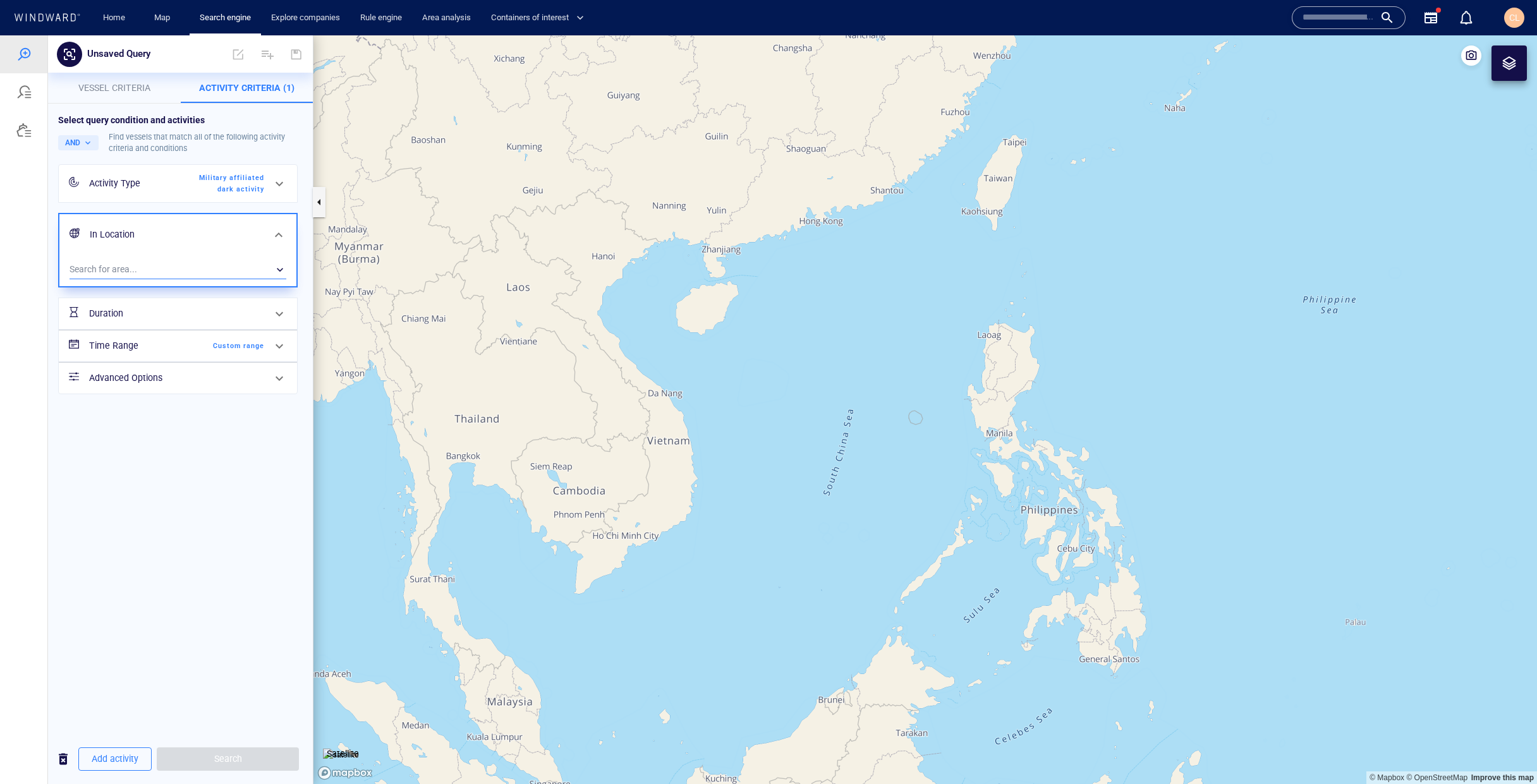
click at [206, 263] on div "​" at bounding box center [178, 270] width 217 height 19
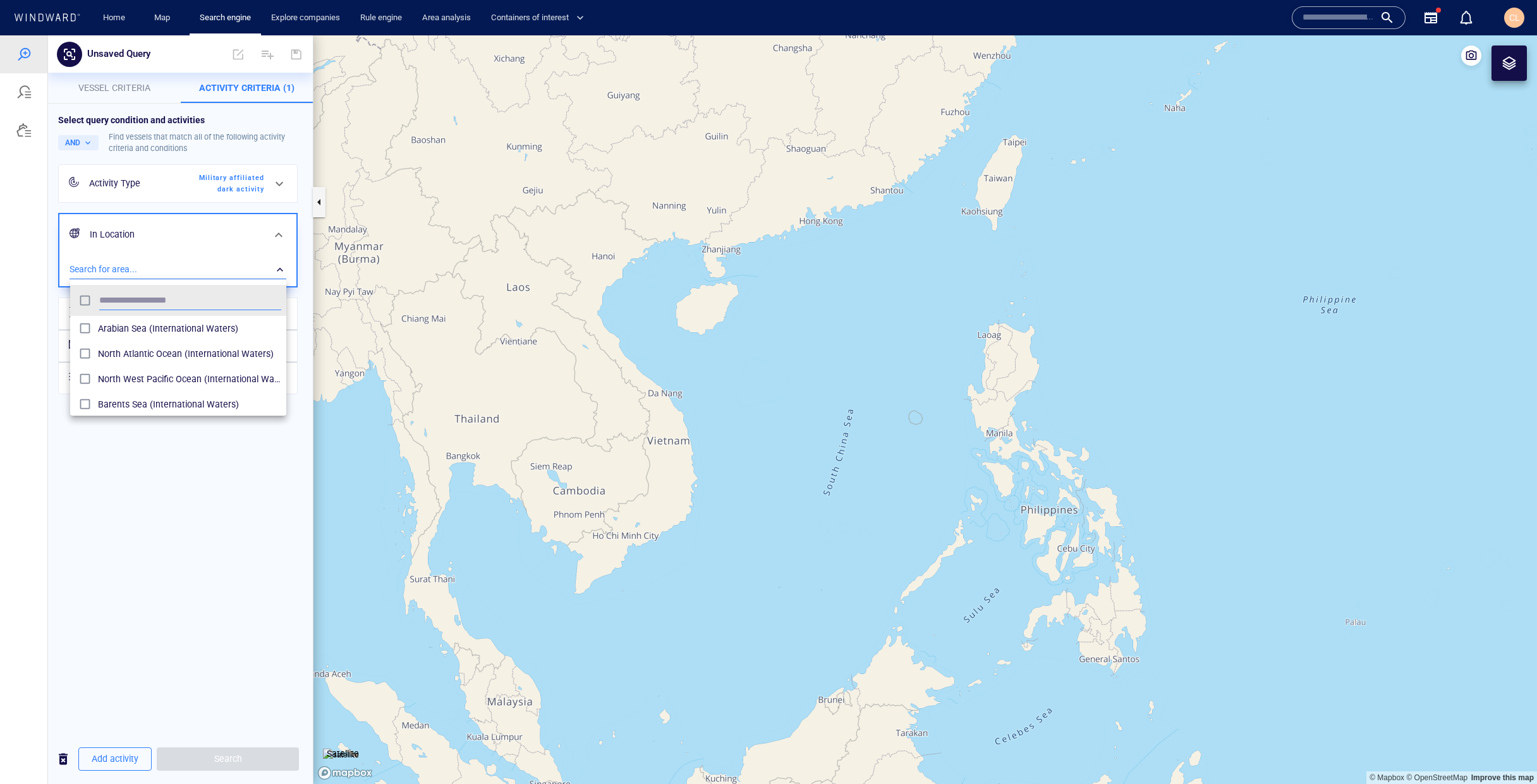
scroll to position [125, 216]
type input "****"
click at [204, 324] on span "Scarborough Shoal (Areas of Interest)" at bounding box center [189, 328] width 183 height 15
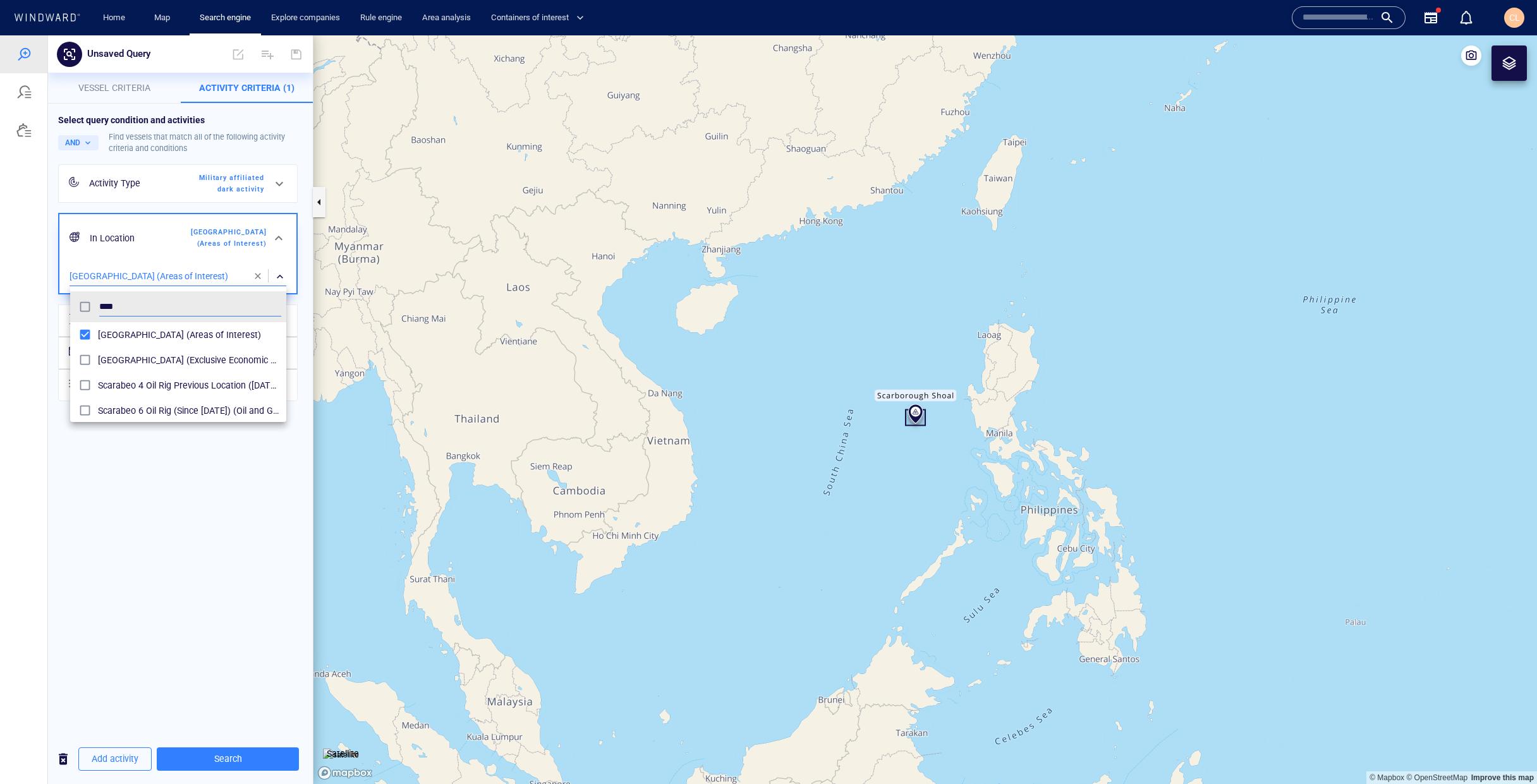
click at [247, 753] on div at bounding box center [768, 410] width 1537 height 749
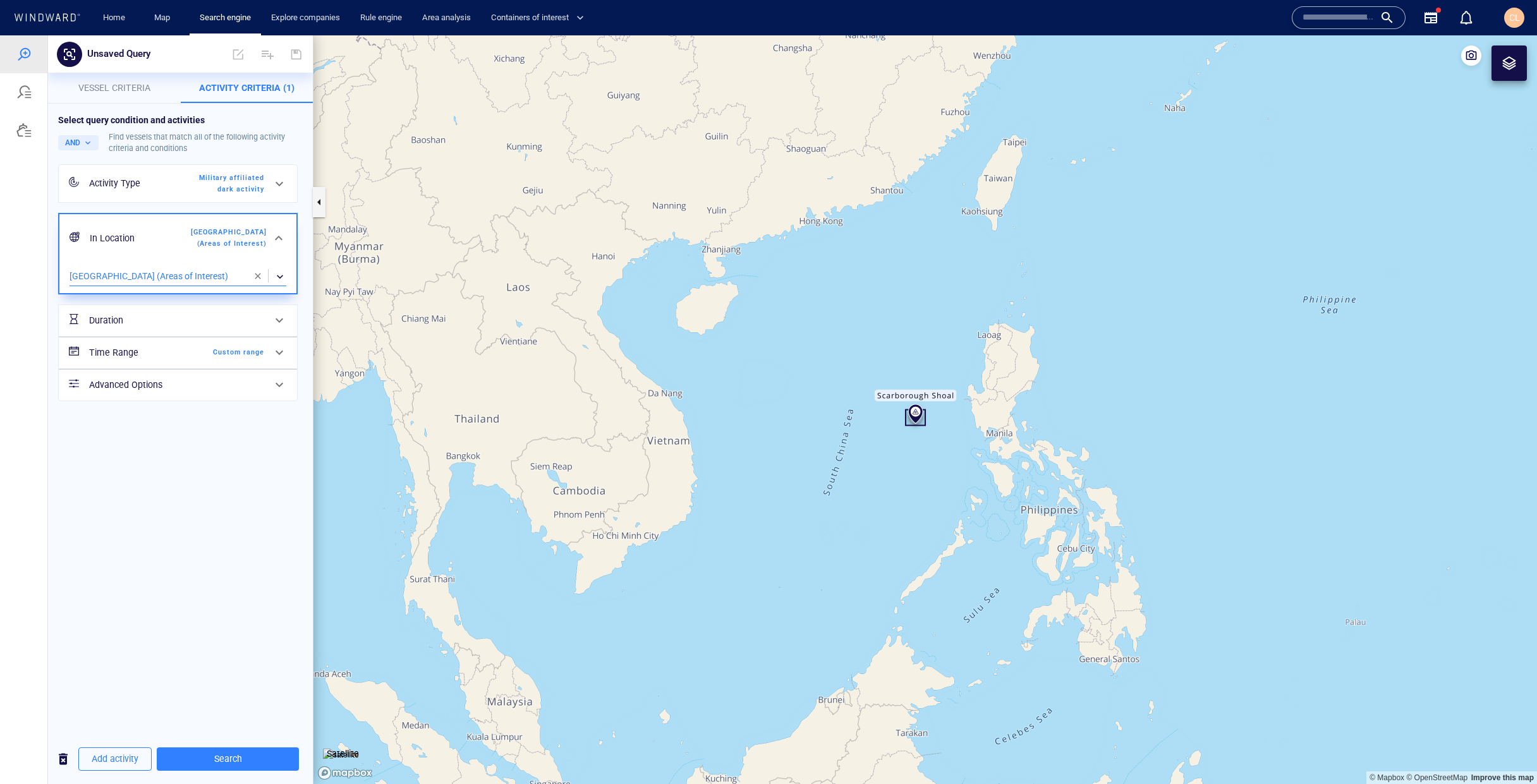
click at [242, 741] on div "Add activity Search" at bounding box center [180, 759] width 265 height 50
click at [245, 754] on span "Search" at bounding box center [228, 759] width 122 height 16
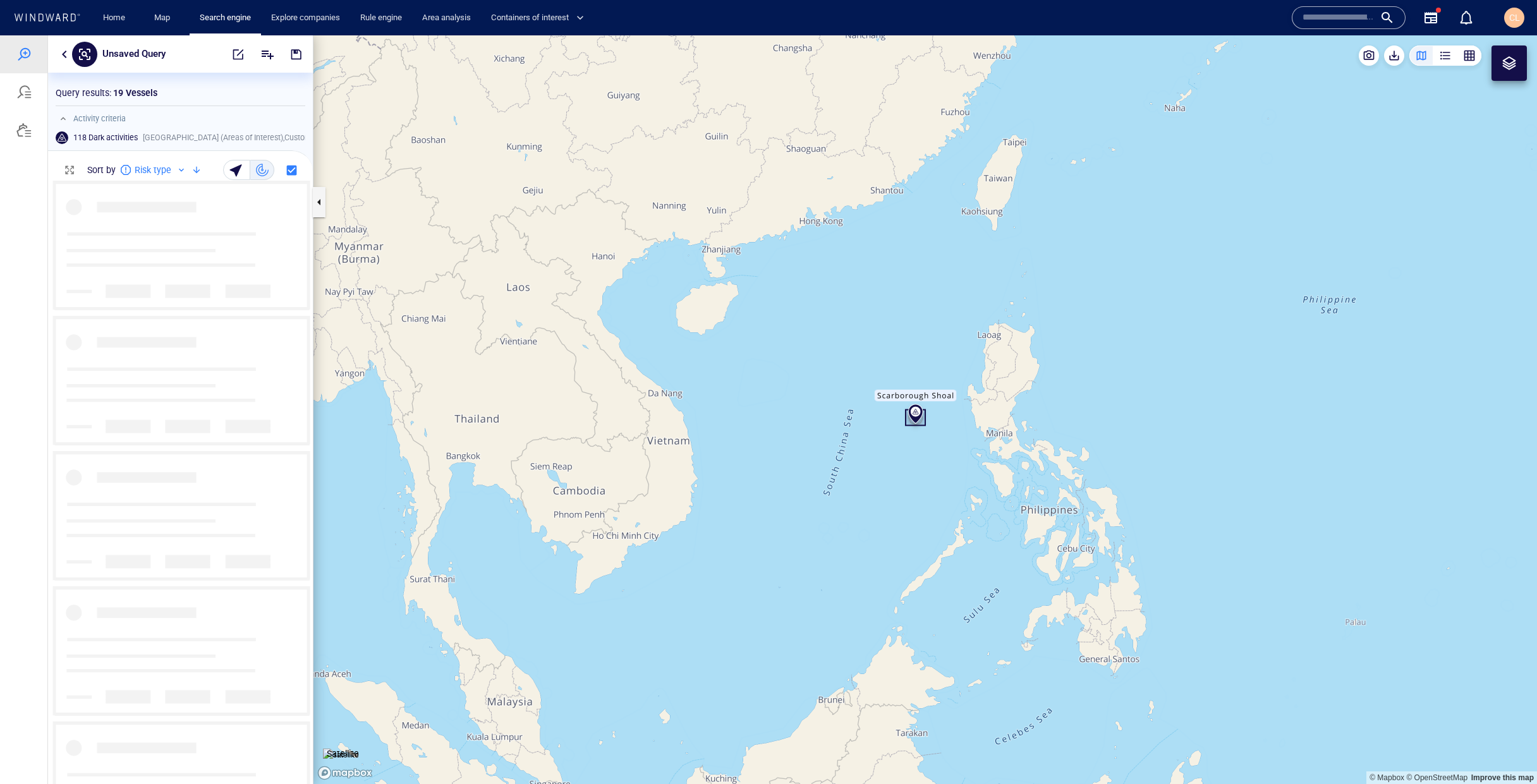
scroll to position [1, 1]
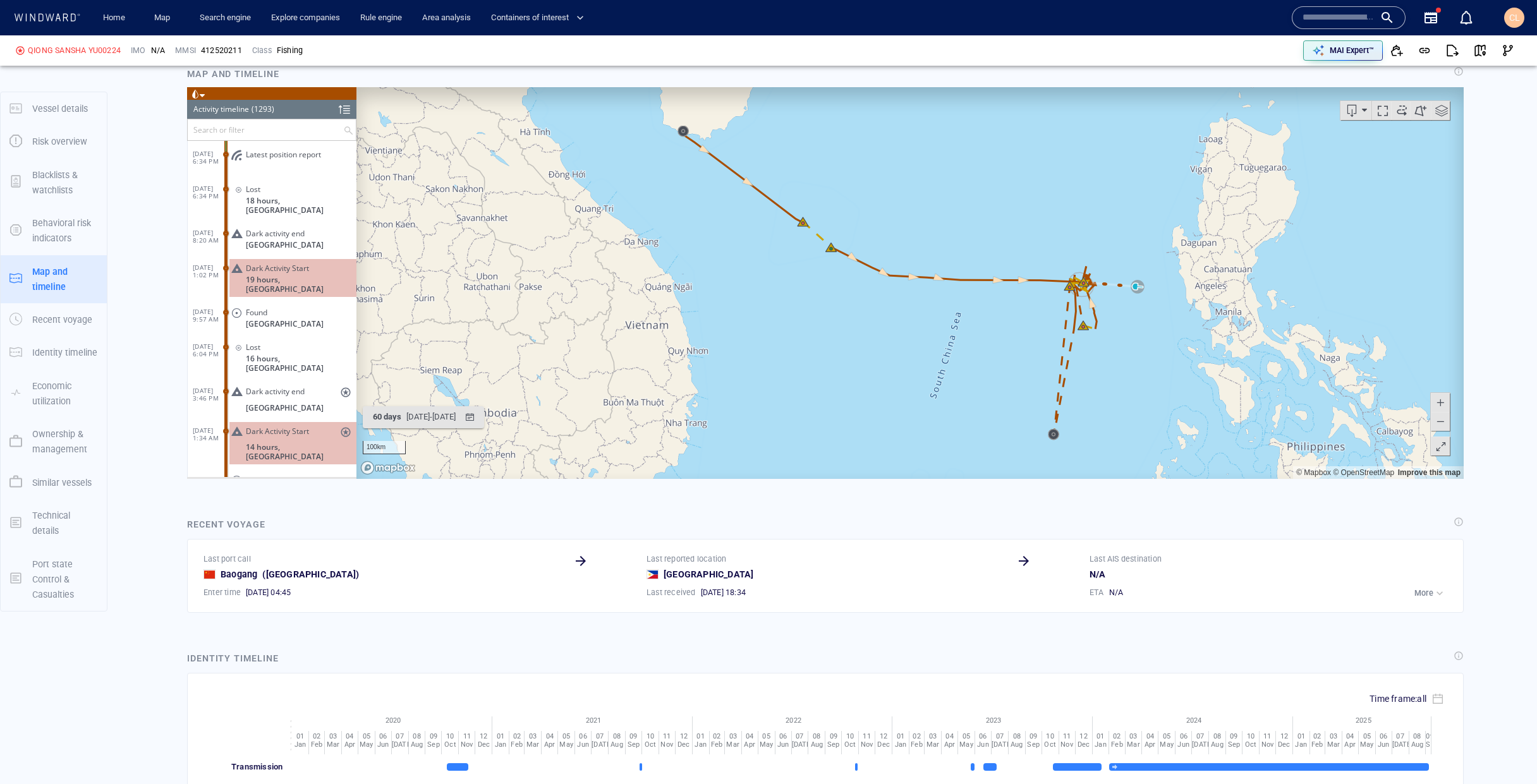
scroll to position [832, 0]
